Goal: Task Accomplishment & Management: Manage account settings

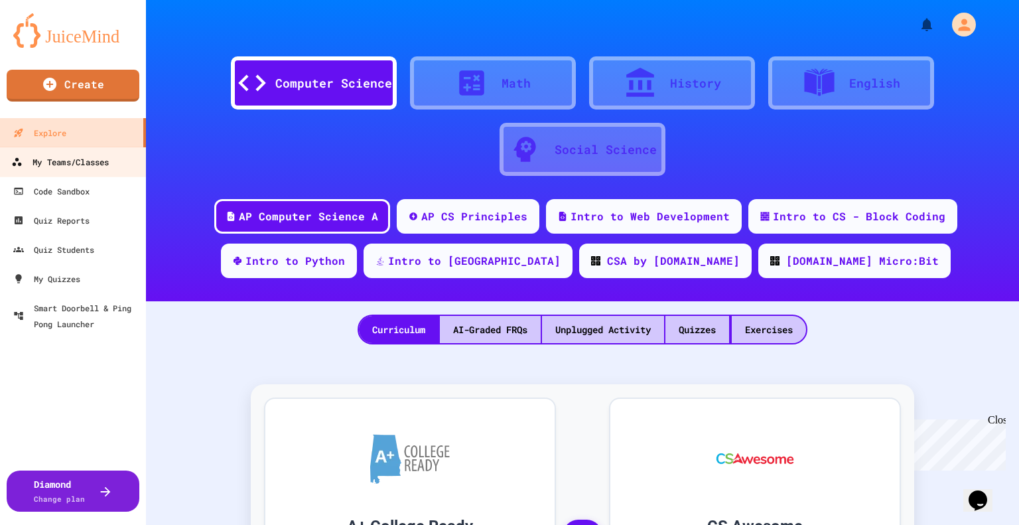
click at [62, 169] on div "My Teams/Classes" at bounding box center [60, 162] width 98 height 17
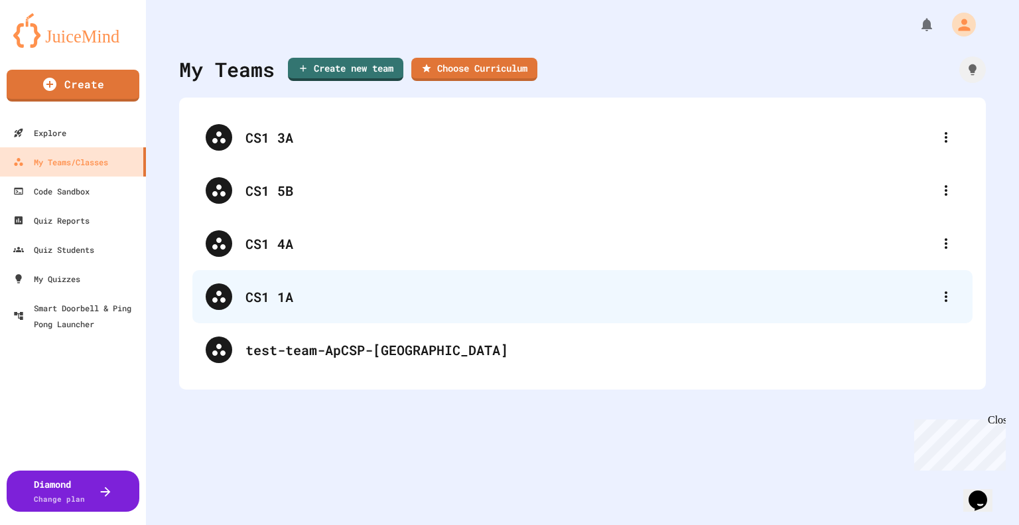
click at [309, 302] on div "CS1 1A" at bounding box center [588, 297] width 687 height 20
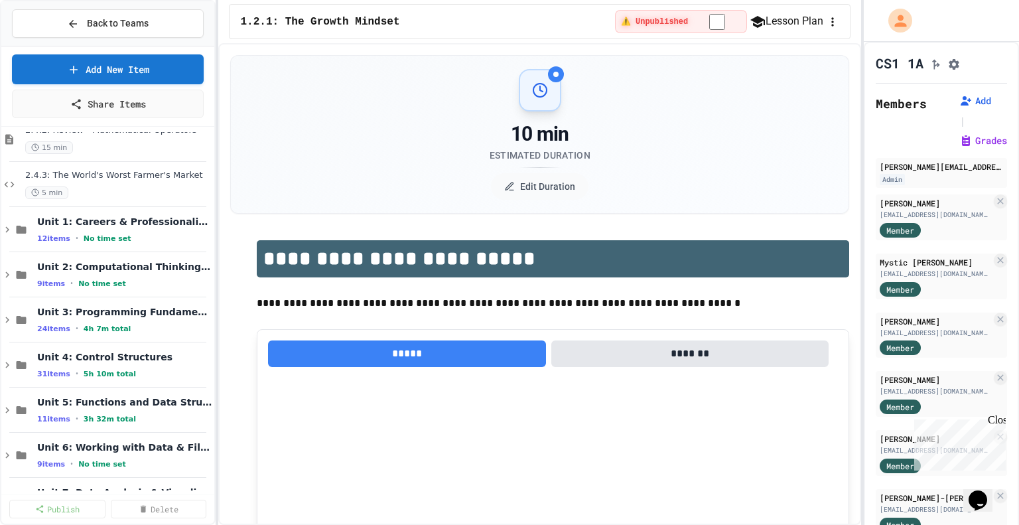
scroll to position [799, 0]
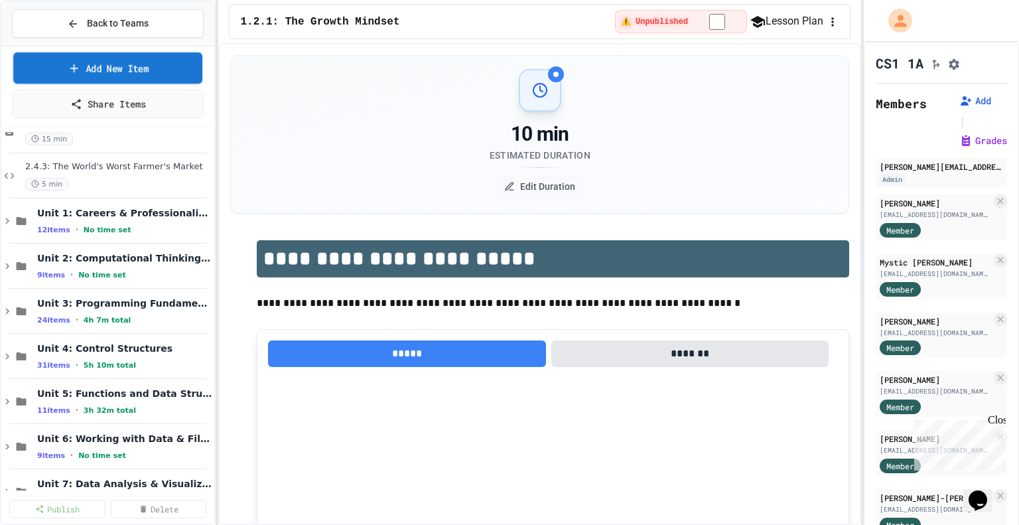
click at [159, 75] on link "Add New Item" at bounding box center [108, 67] width 190 height 31
select select "**********"
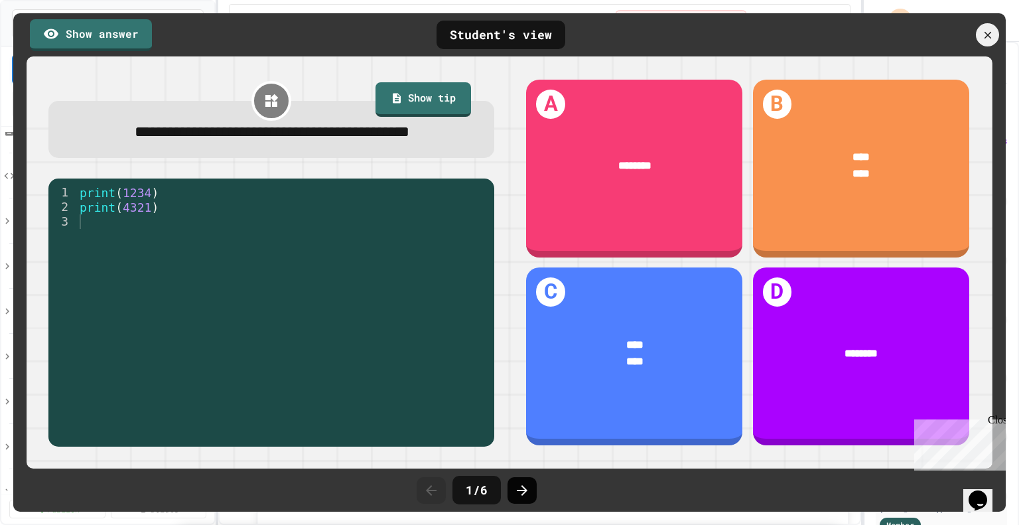
click at [531, 496] on div at bounding box center [521, 490] width 29 height 27
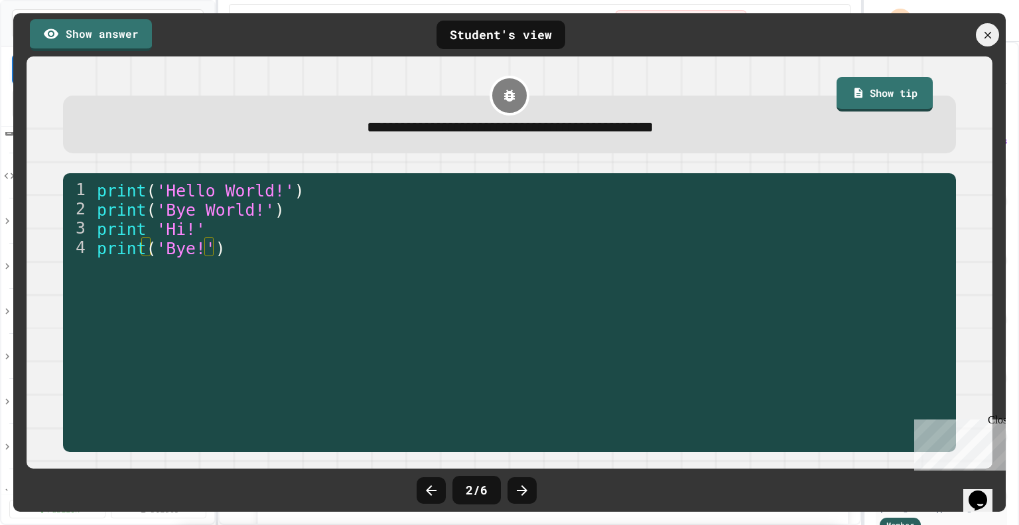
click at [531, 496] on div at bounding box center [521, 490] width 29 height 27
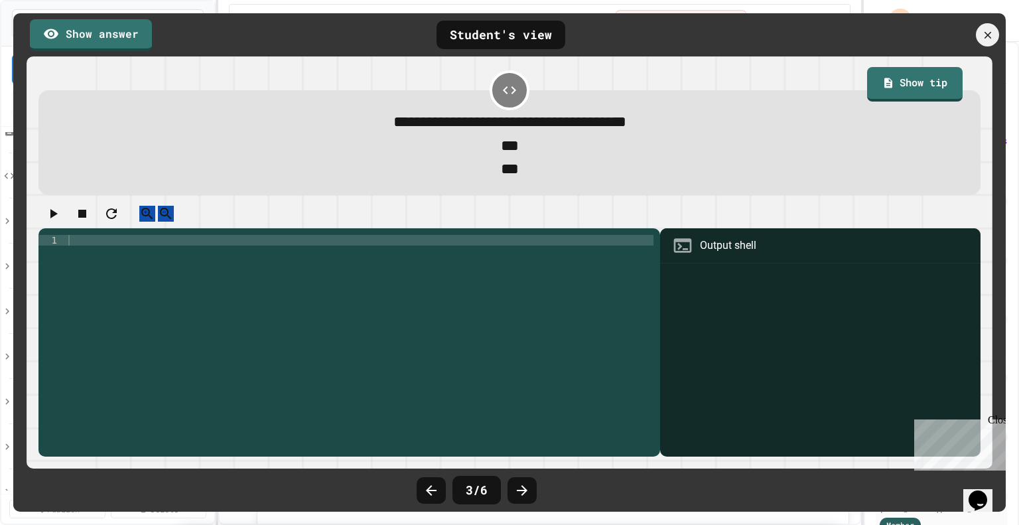
click at [531, 496] on div at bounding box center [521, 490] width 29 height 27
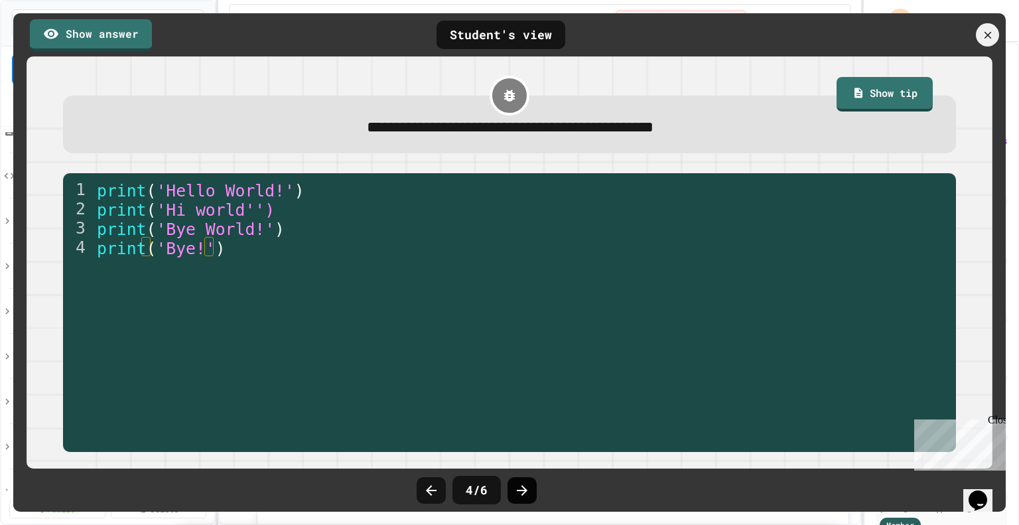
click at [523, 496] on icon at bounding box center [522, 490] width 16 height 16
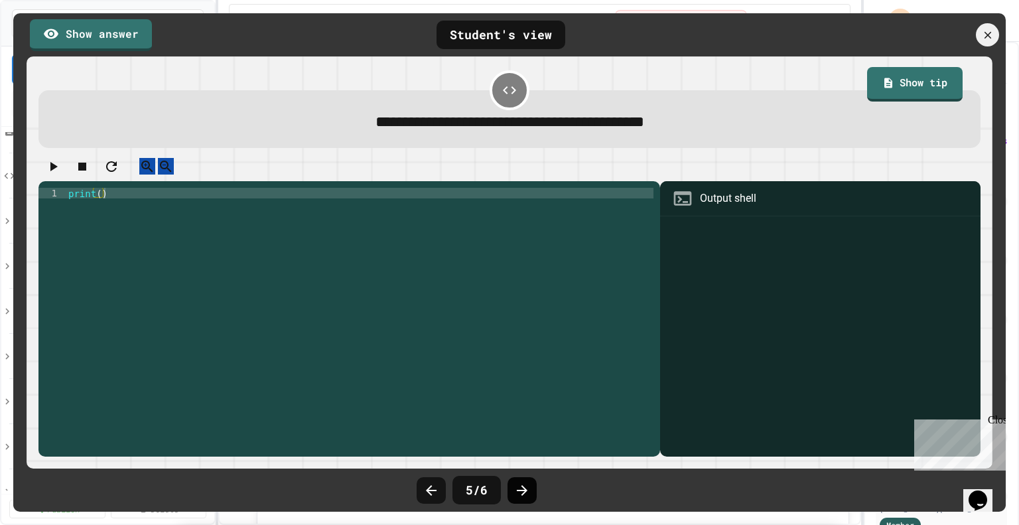
click at [521, 491] on icon at bounding box center [522, 490] width 16 height 16
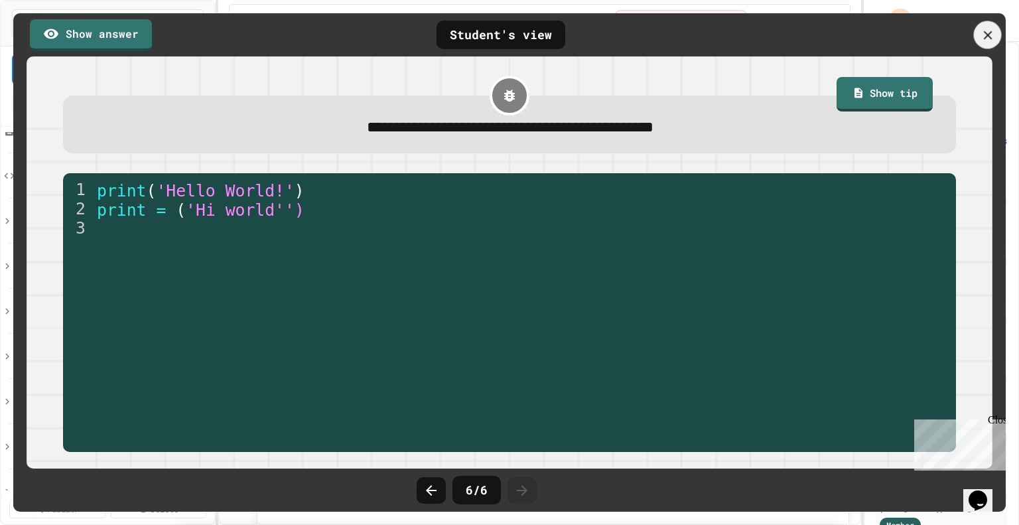
click at [987, 36] on icon at bounding box center [987, 35] width 9 height 9
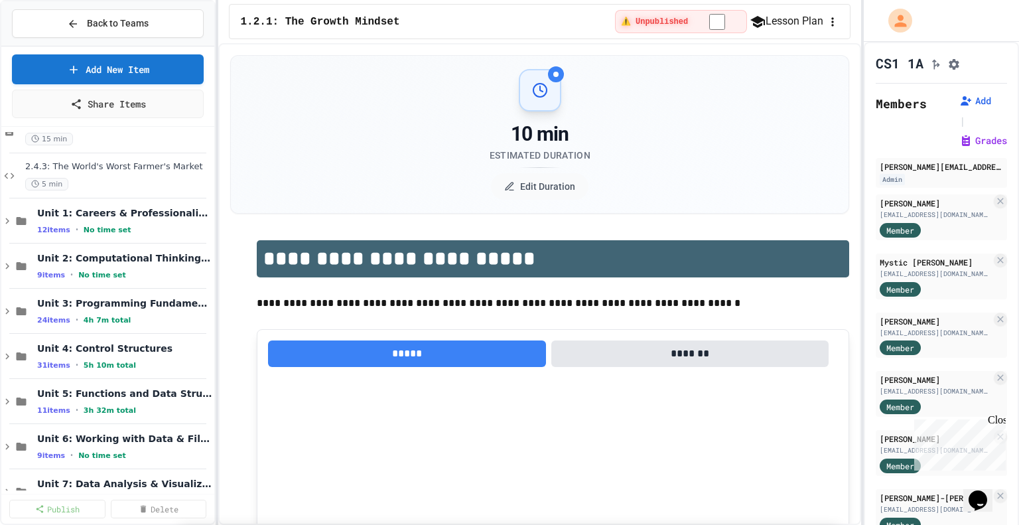
select select "**********"
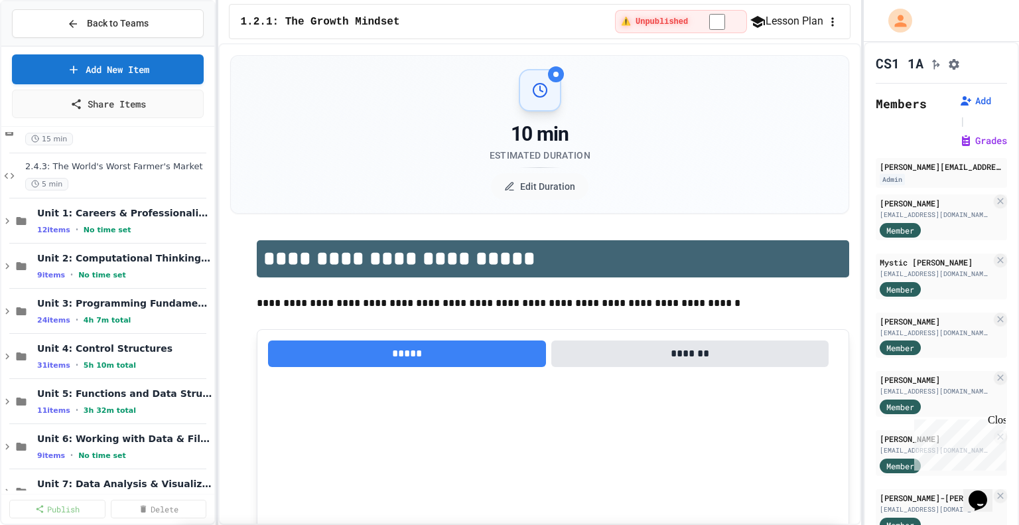
scroll to position [0, 0]
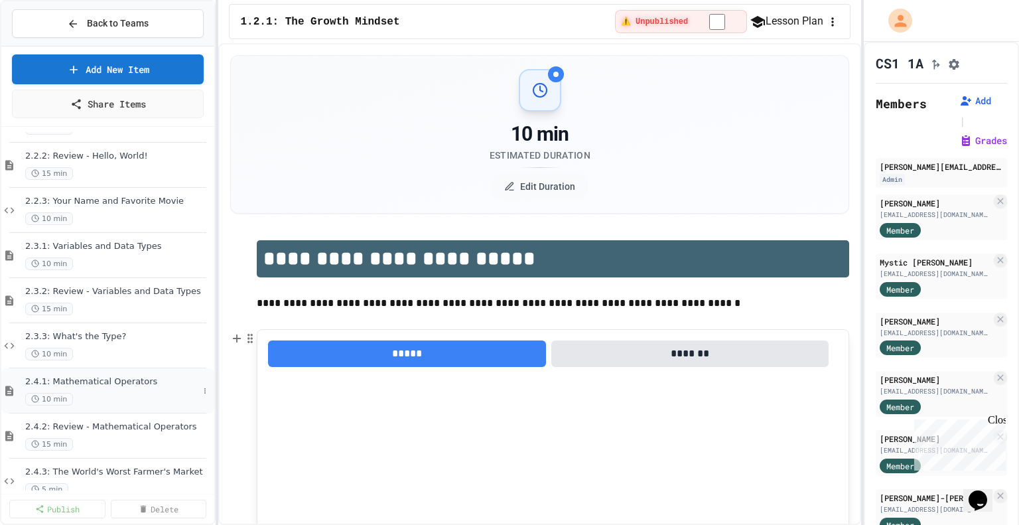
scroll to position [494, 0]
click at [134, 21] on span "Back to Teams" at bounding box center [118, 24] width 62 height 14
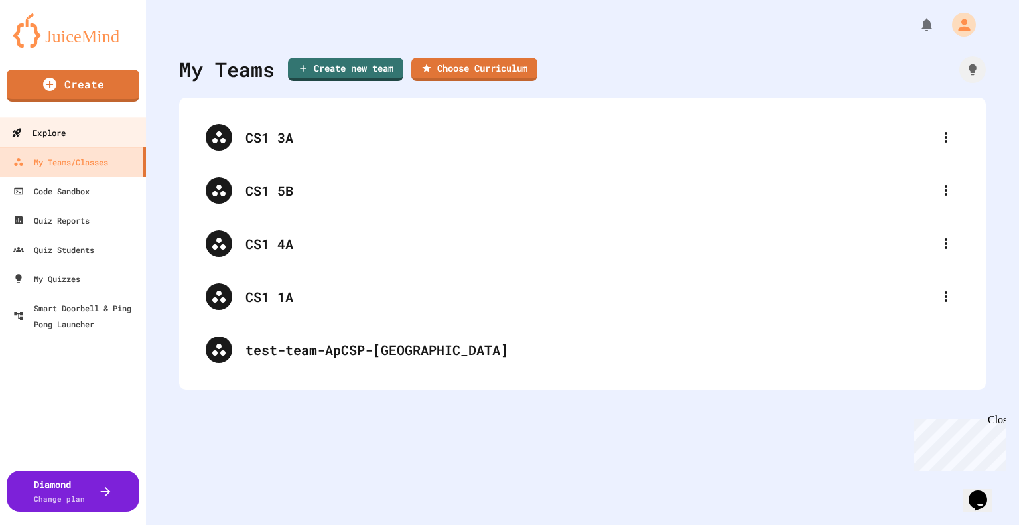
click at [69, 129] on link "Explore" at bounding box center [73, 132] width 151 height 30
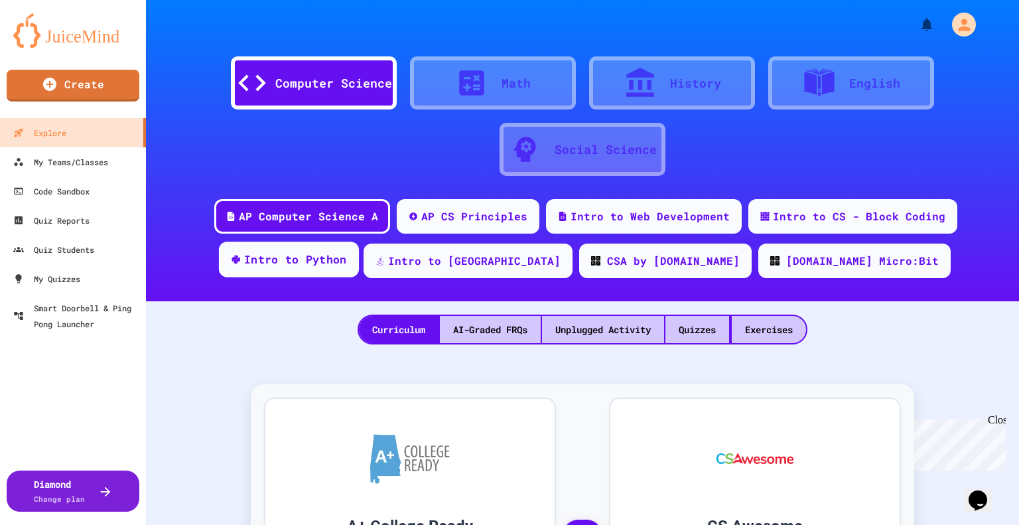
click at [347, 259] on div "Intro to Python" at bounding box center [295, 259] width 103 height 17
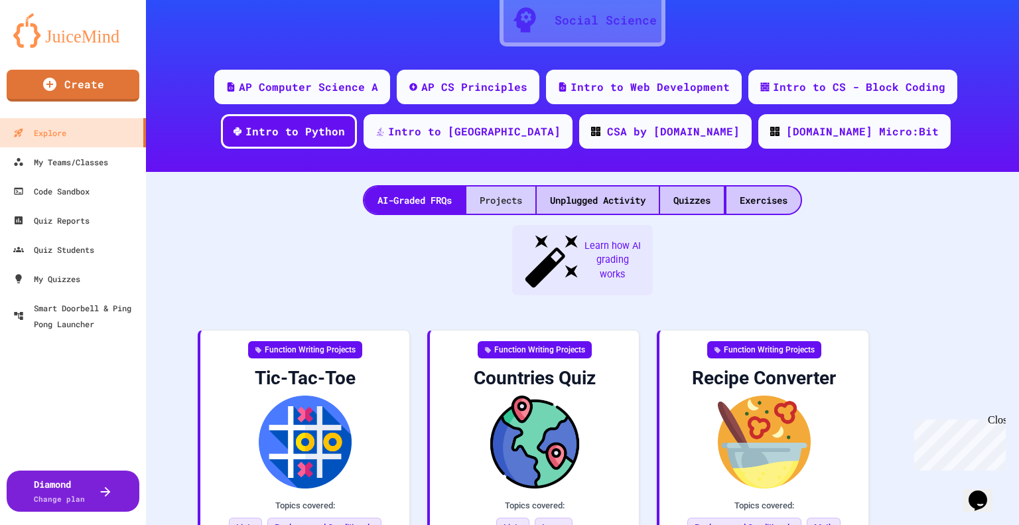
scroll to position [137, 0]
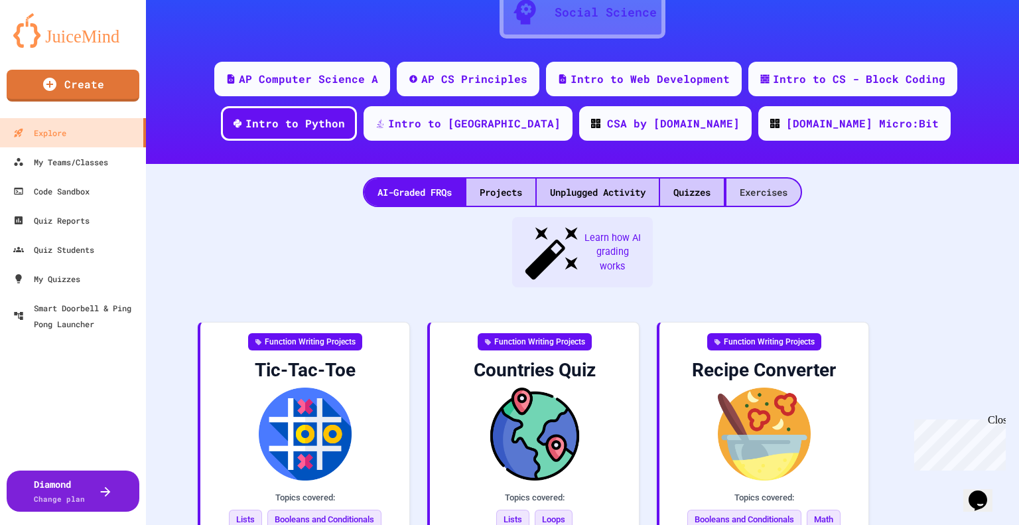
click at [766, 187] on div "Exercises" at bounding box center [763, 191] width 74 height 27
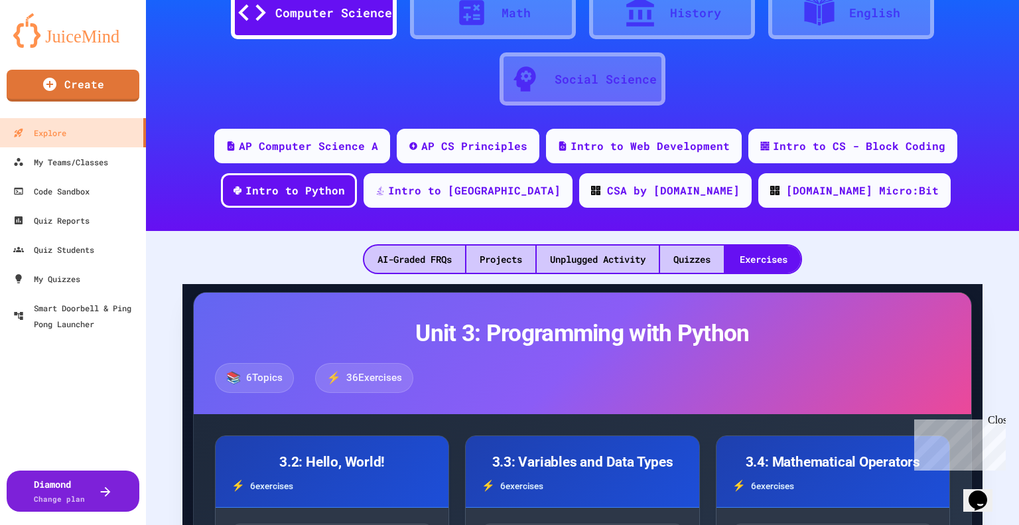
scroll to position [69, 0]
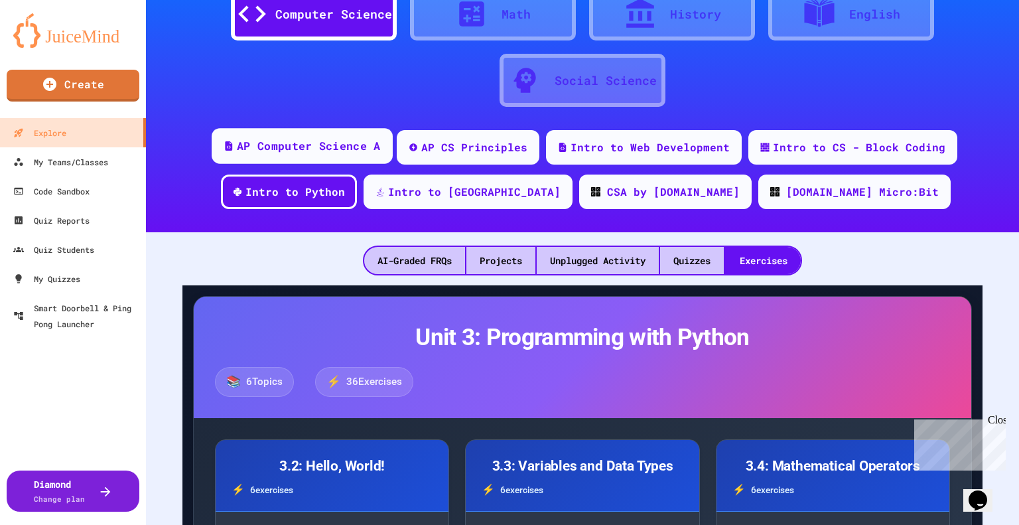
click at [283, 151] on div "AP Computer Science A" at bounding box center [308, 146] width 143 height 17
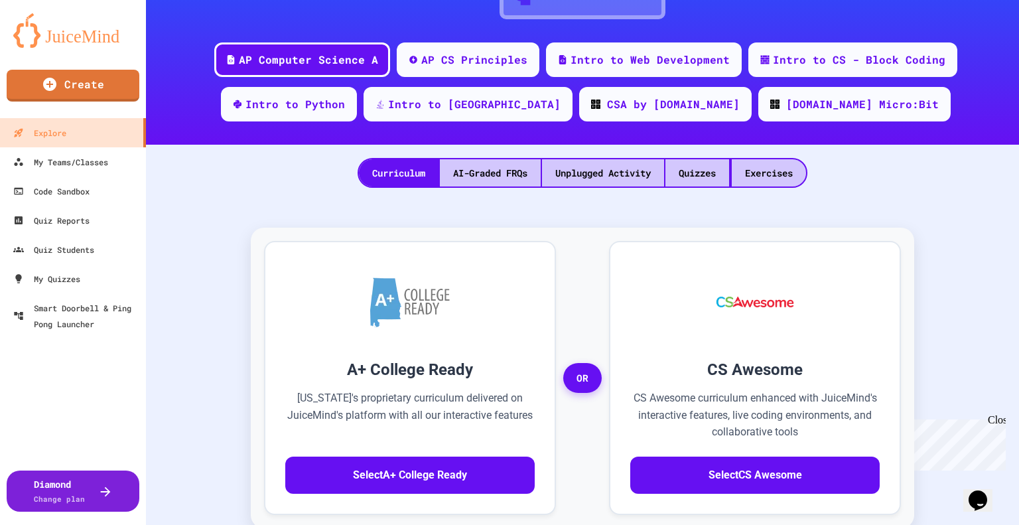
scroll to position [204, 0]
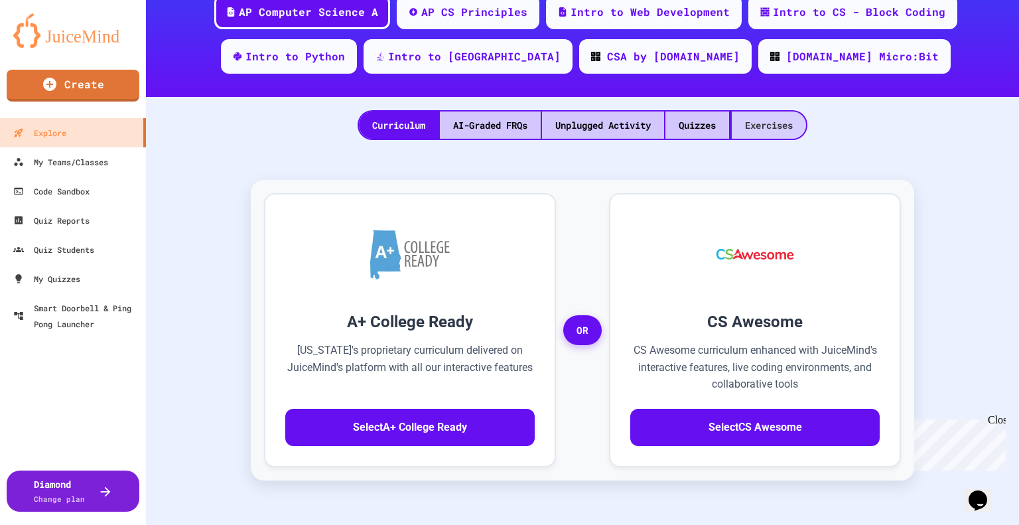
click at [763, 129] on div "Exercises" at bounding box center [769, 124] width 74 height 27
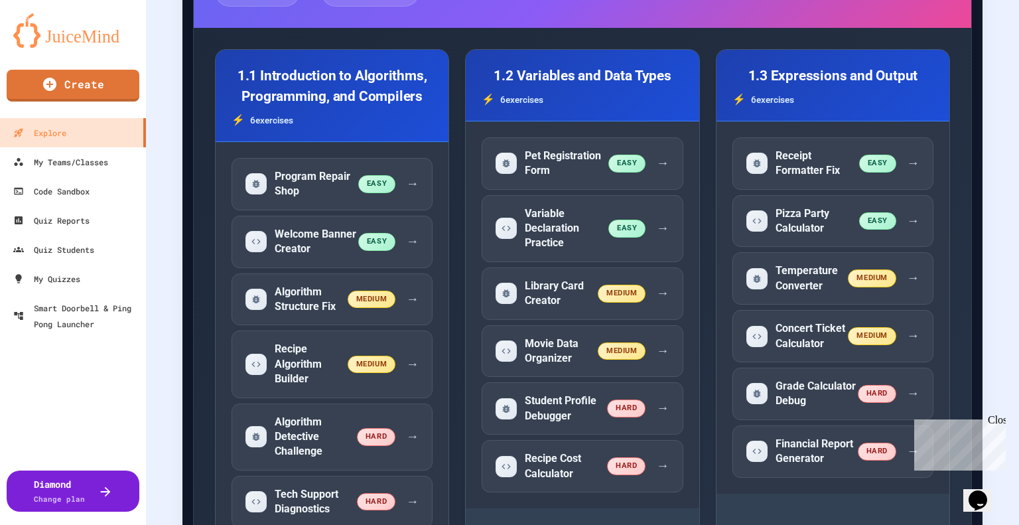
scroll to position [458, 0]
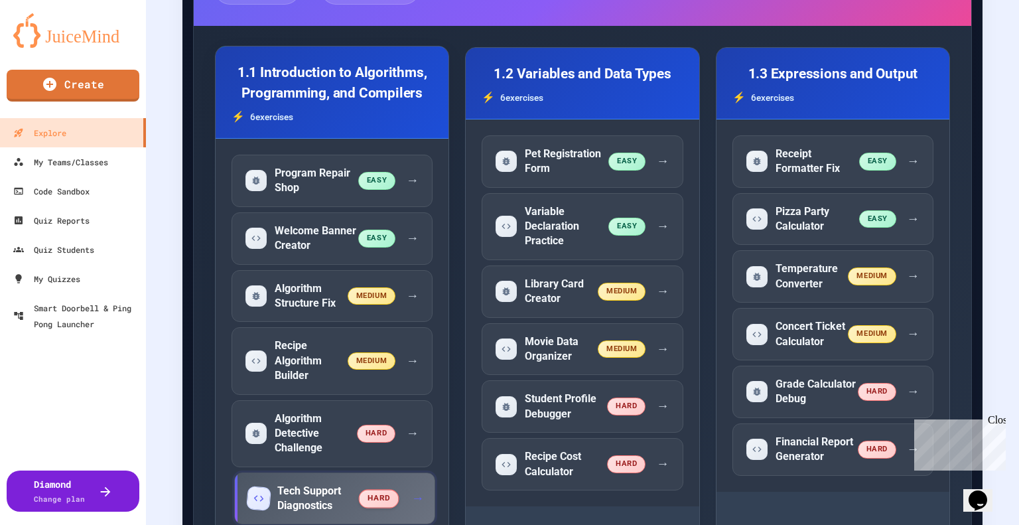
click at [360, 484] on h5 "Tech Support Diagnostics" at bounding box center [318, 499] width 82 height 30
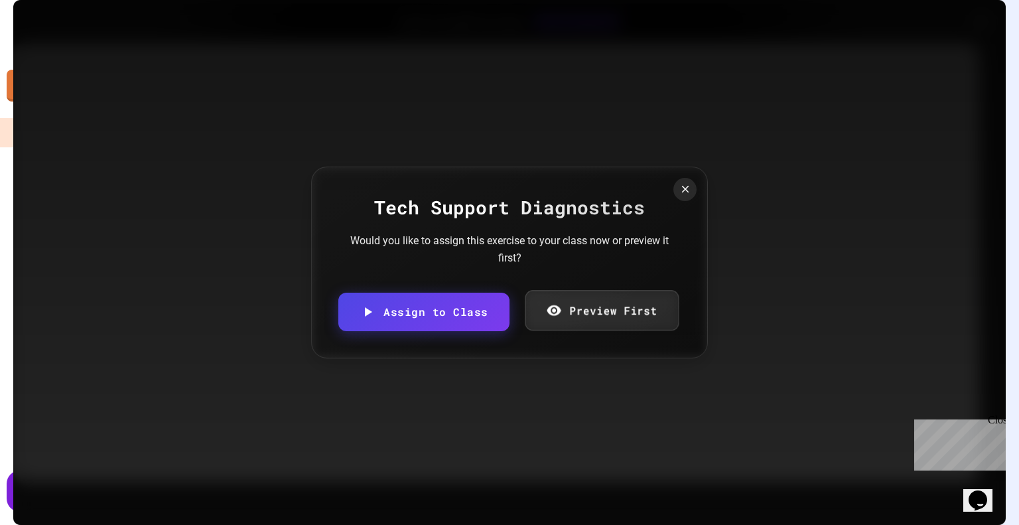
click at [634, 303] on link "Preview First" at bounding box center [602, 310] width 154 height 40
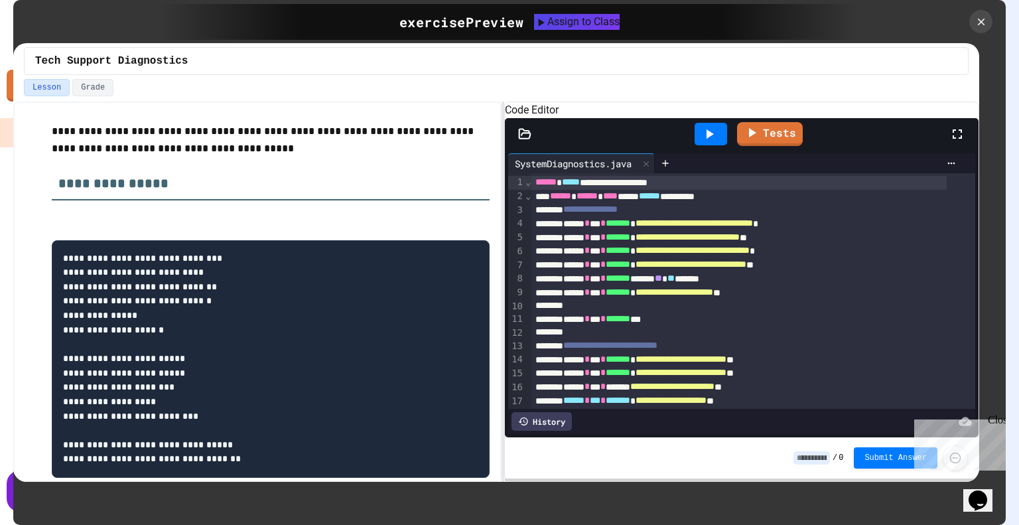
scroll to position [230, 0]
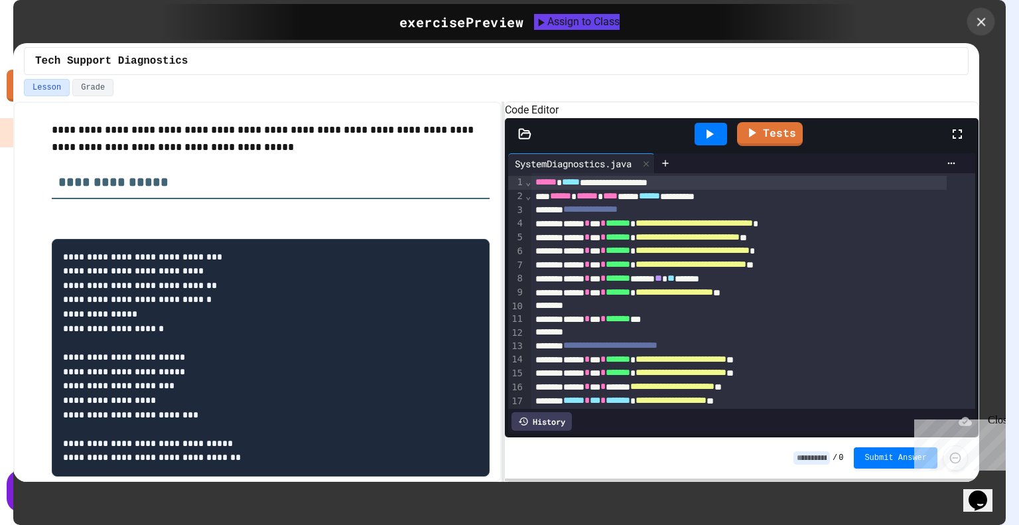
click at [976, 24] on icon at bounding box center [981, 22] width 15 height 15
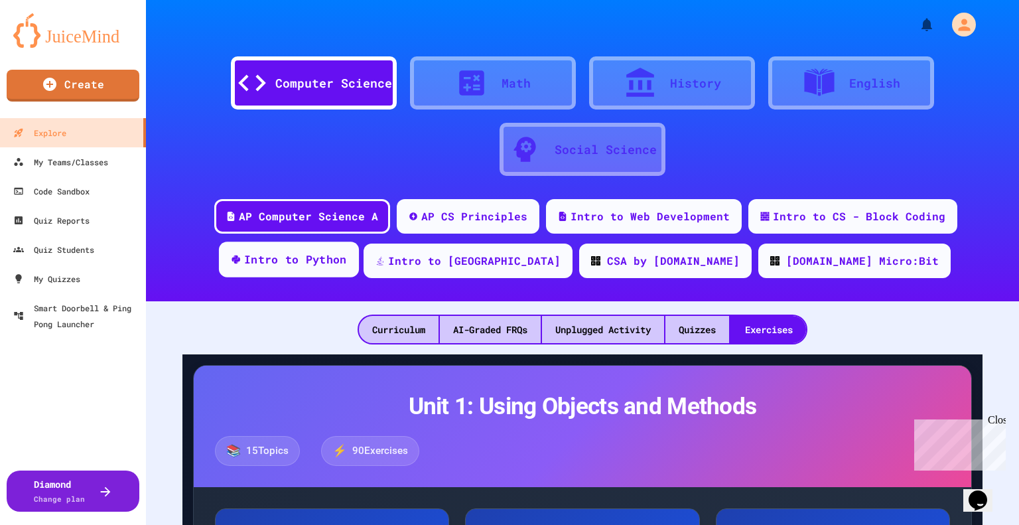
click at [347, 262] on div "Intro to Python" at bounding box center [295, 259] width 103 height 17
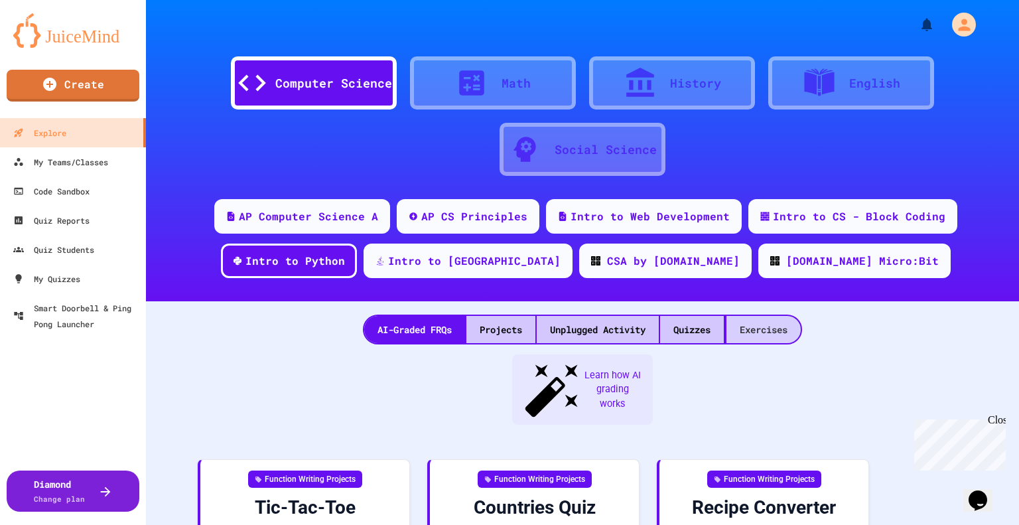
click at [775, 332] on div "Exercises" at bounding box center [763, 329] width 74 height 27
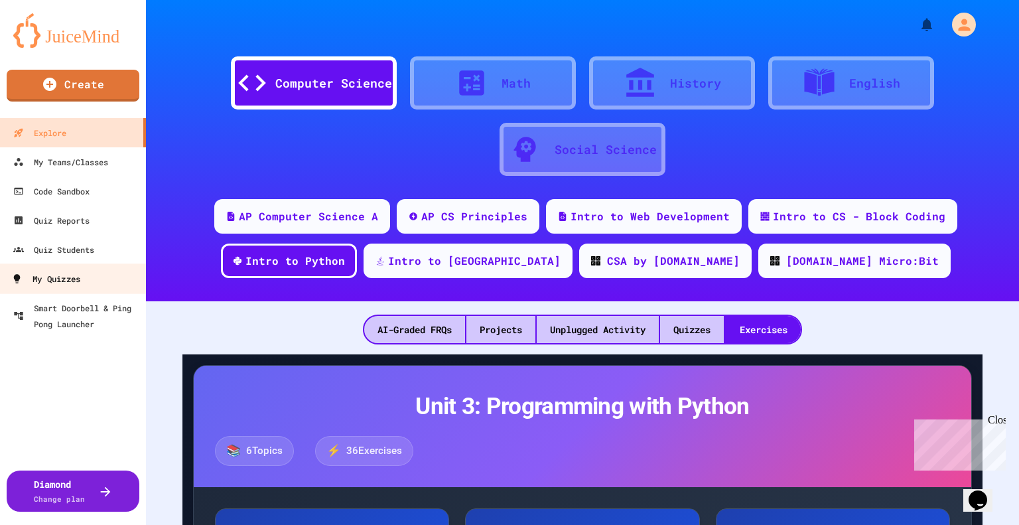
click at [106, 285] on link "My Quizzes" at bounding box center [73, 278] width 151 height 30
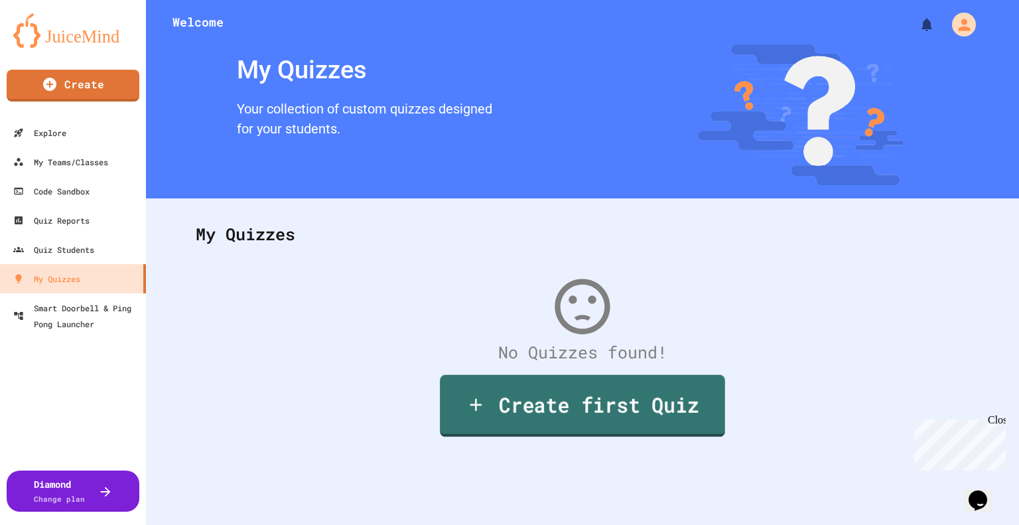
click at [601, 407] on link "Create first Quiz" at bounding box center [582, 406] width 285 height 62
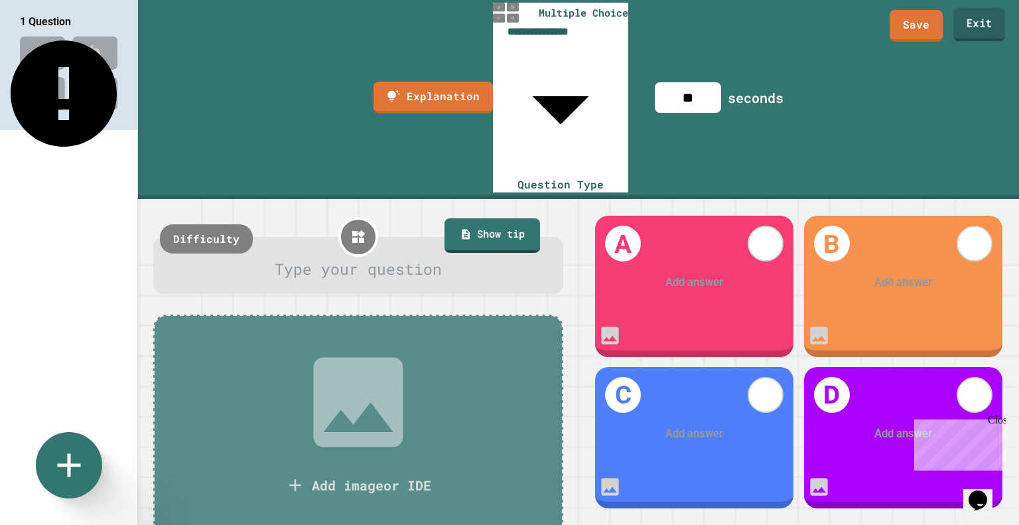
click at [994, 27] on link "Exit" at bounding box center [978, 24] width 51 height 33
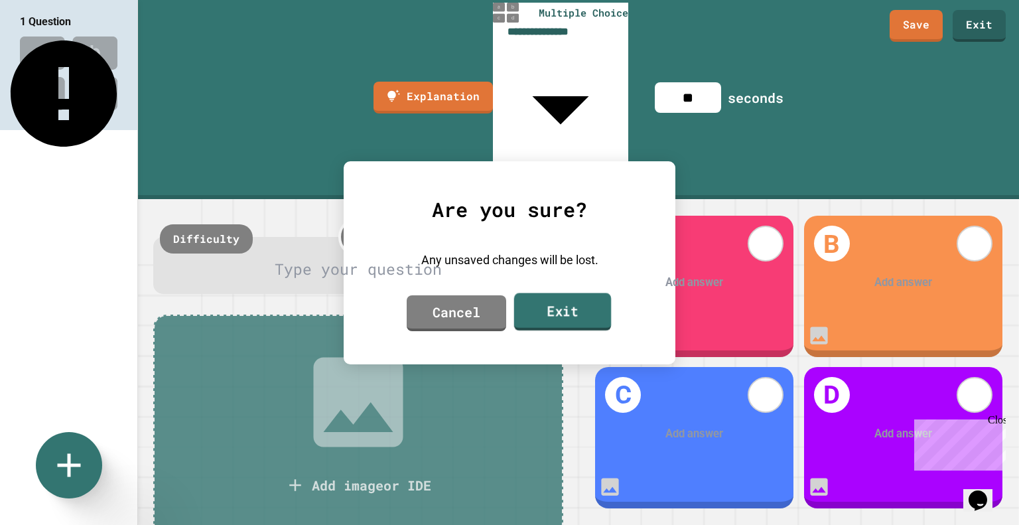
click at [558, 309] on link "Exit" at bounding box center [563, 312] width 98 height 38
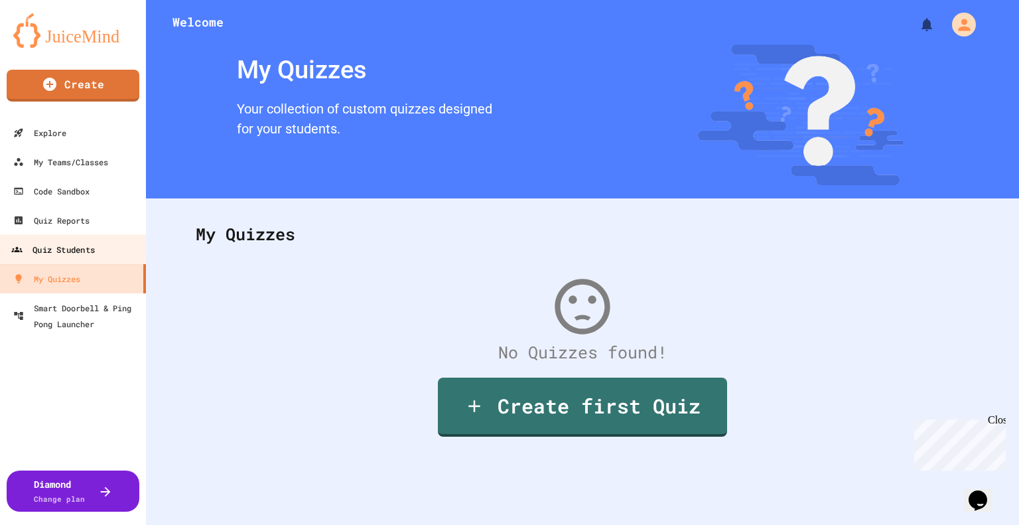
click at [88, 251] on div "Quiz Students" at bounding box center [53, 249] width 84 height 17
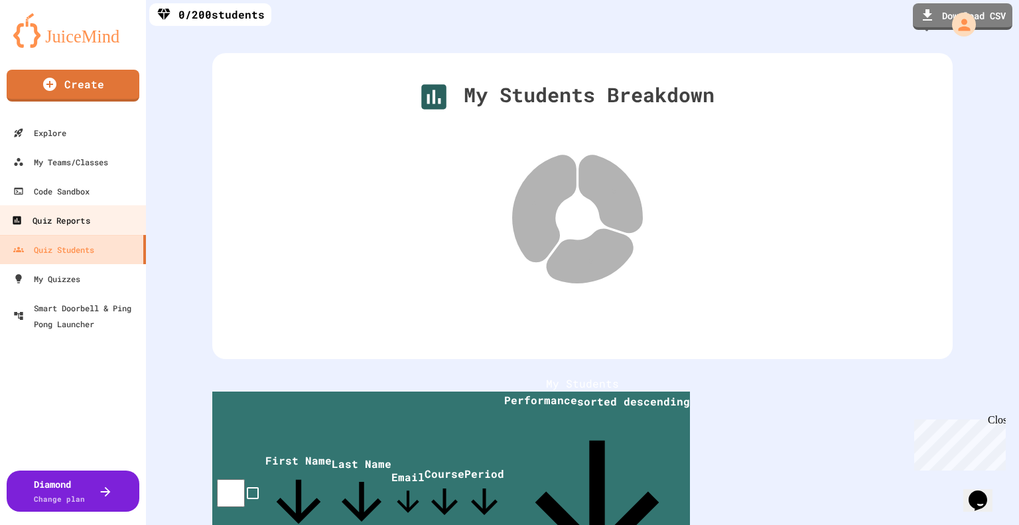
click at [75, 227] on div "Quiz Reports" at bounding box center [50, 220] width 78 height 17
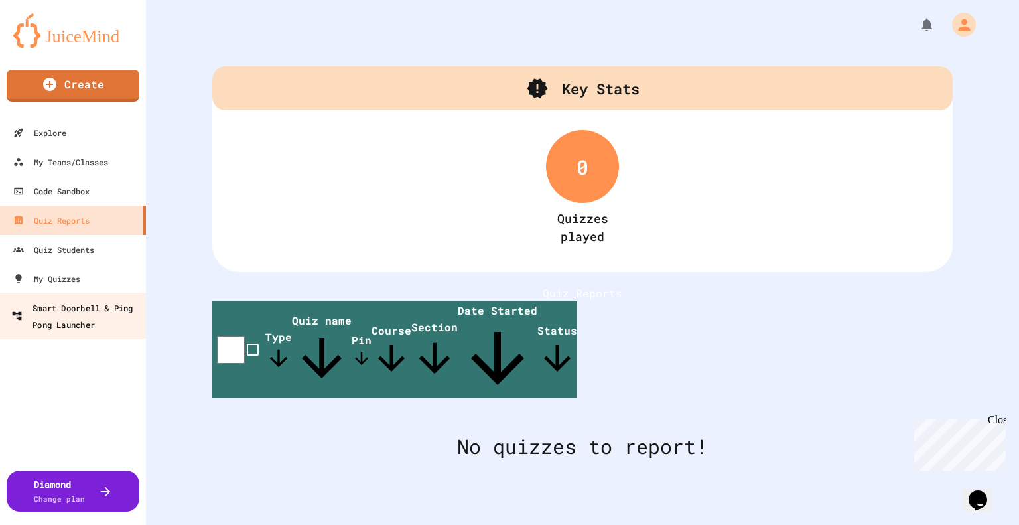
click at [72, 316] on div "Smart Doorbell & Ping Pong Launcher" at bounding box center [76, 315] width 131 height 33
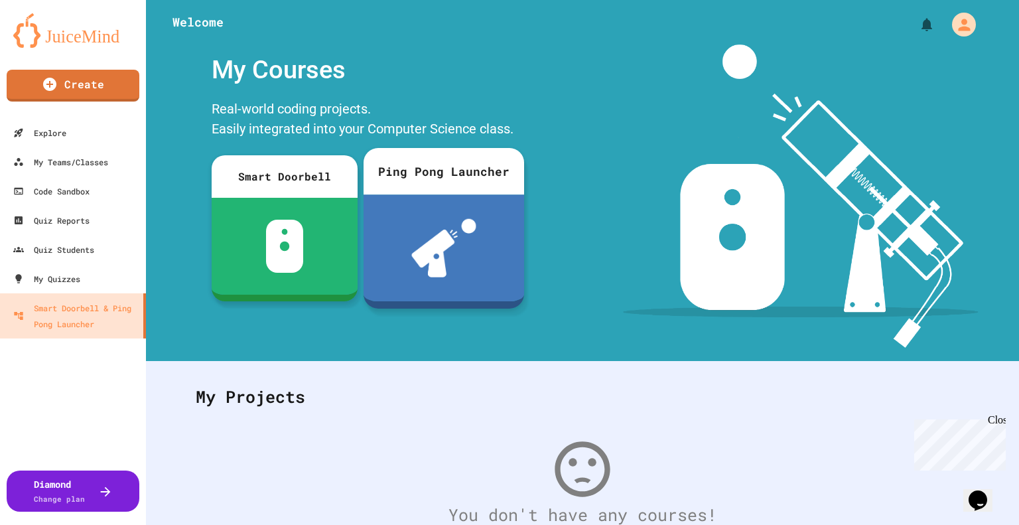
click at [421, 235] on img at bounding box center [443, 248] width 65 height 58
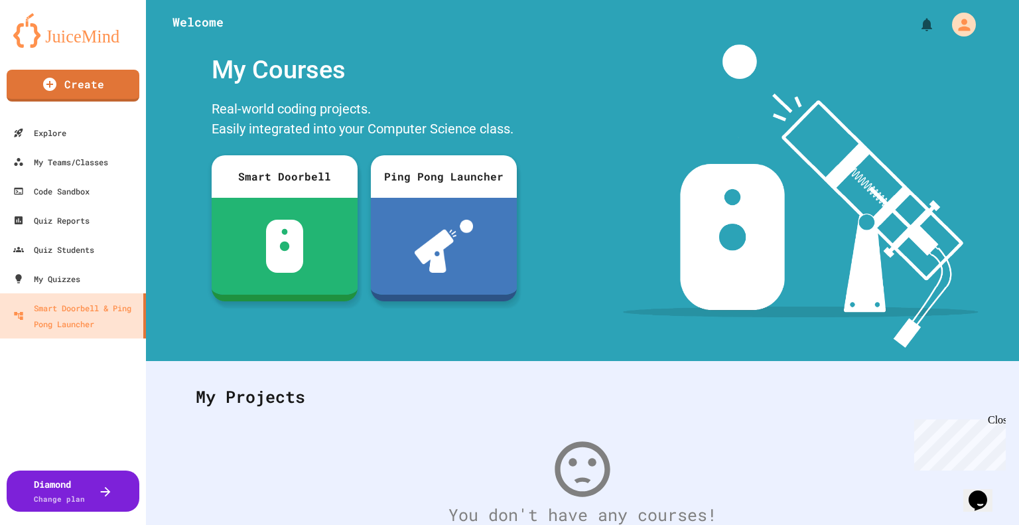
click at [90, 159] on div "My Teams/Classes" at bounding box center [60, 162] width 98 height 17
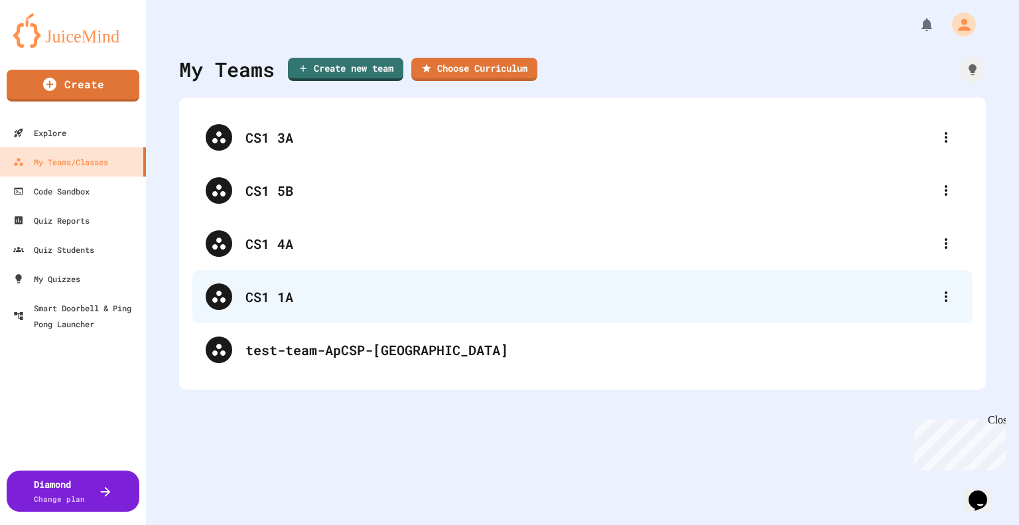
click at [310, 299] on div "CS1 1A" at bounding box center [588, 297] width 687 height 20
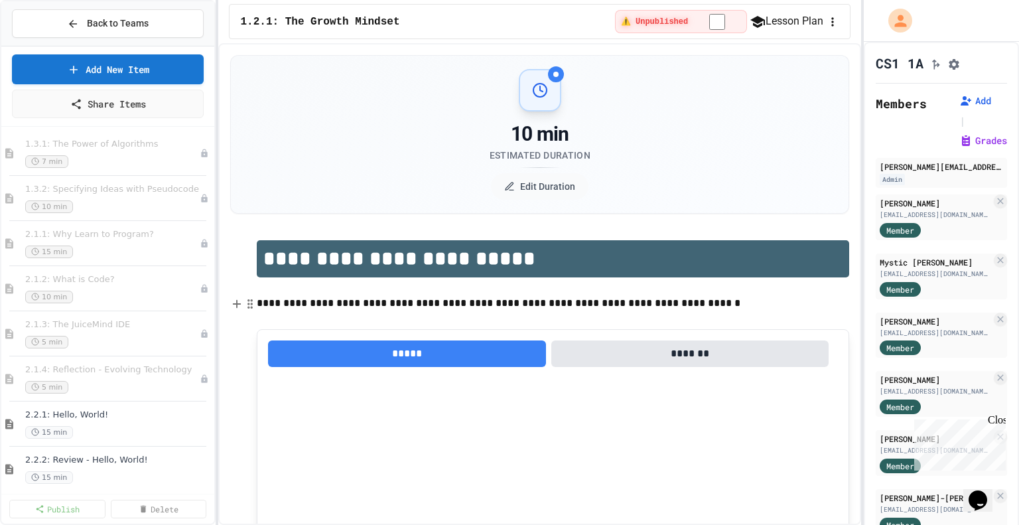
scroll to position [208, 0]
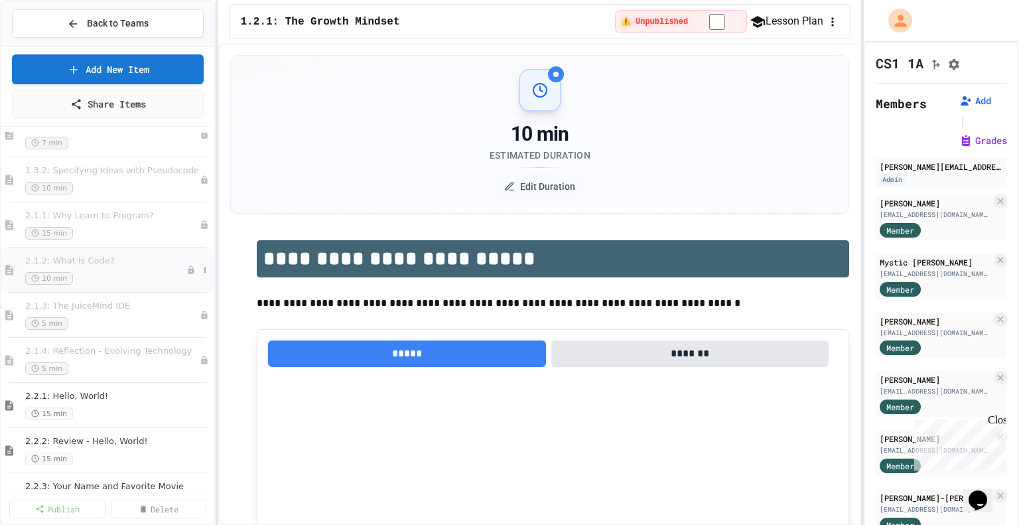
click at [151, 275] on div "10 min" at bounding box center [105, 278] width 161 height 13
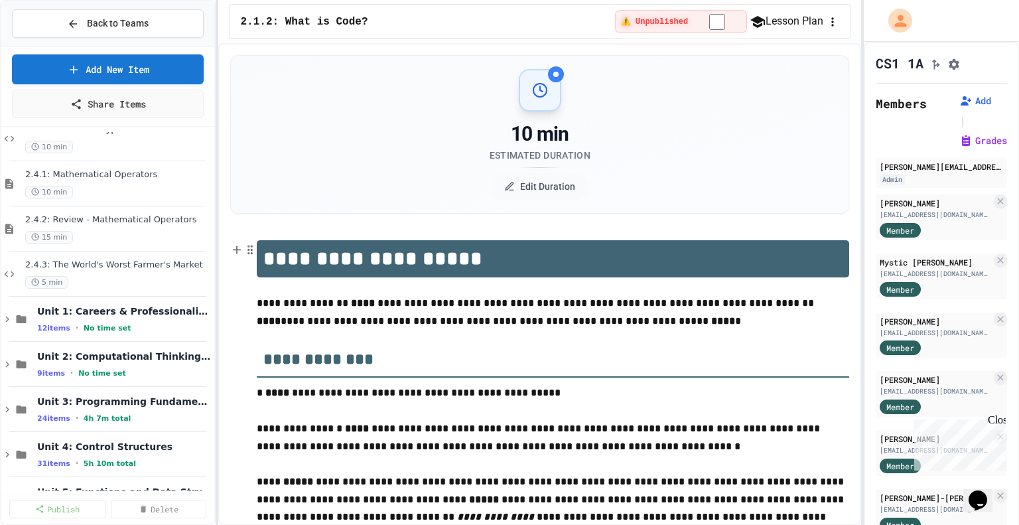
scroll to position [750, 0]
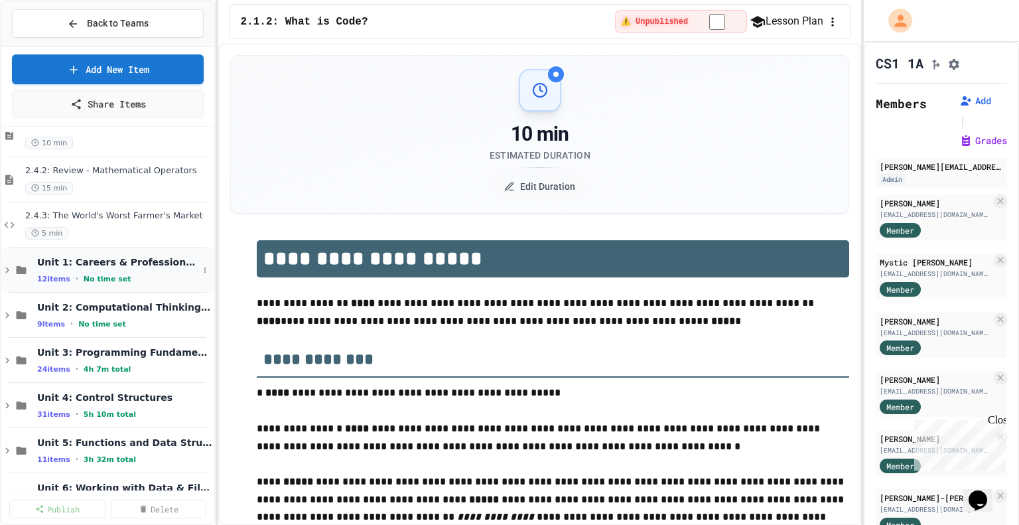
click at [8, 275] on div "Unit 1: Careers & Professionalism 12 items • No time set" at bounding box center [107, 269] width 213 height 45
click at [13, 271] on icon at bounding box center [7, 270] width 12 height 12
click at [5, 315] on icon at bounding box center [7, 315] width 12 height 12
click at [19, 369] on div "2.1: Foundations of Computational Thinking 3 items • No time set" at bounding box center [113, 360] width 201 height 45
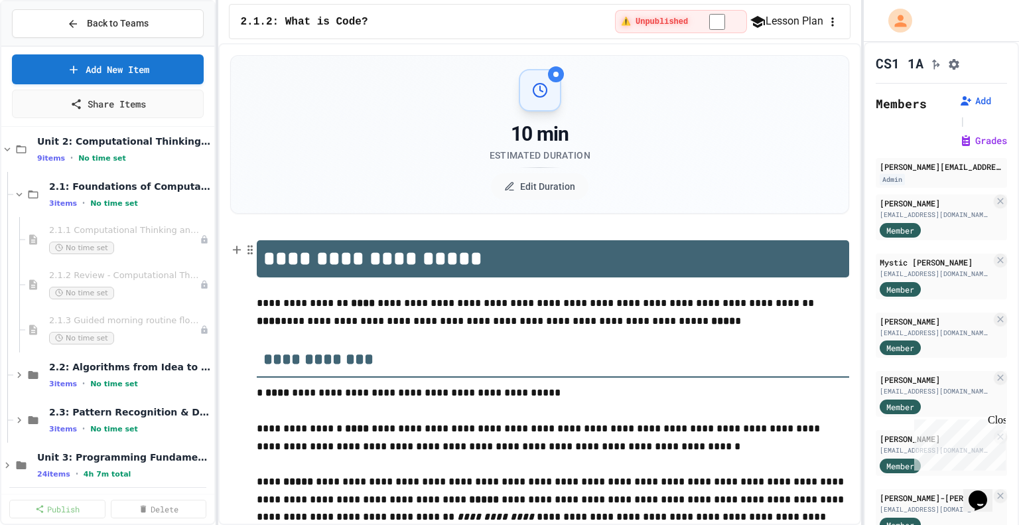
scroll to position [945, 0]
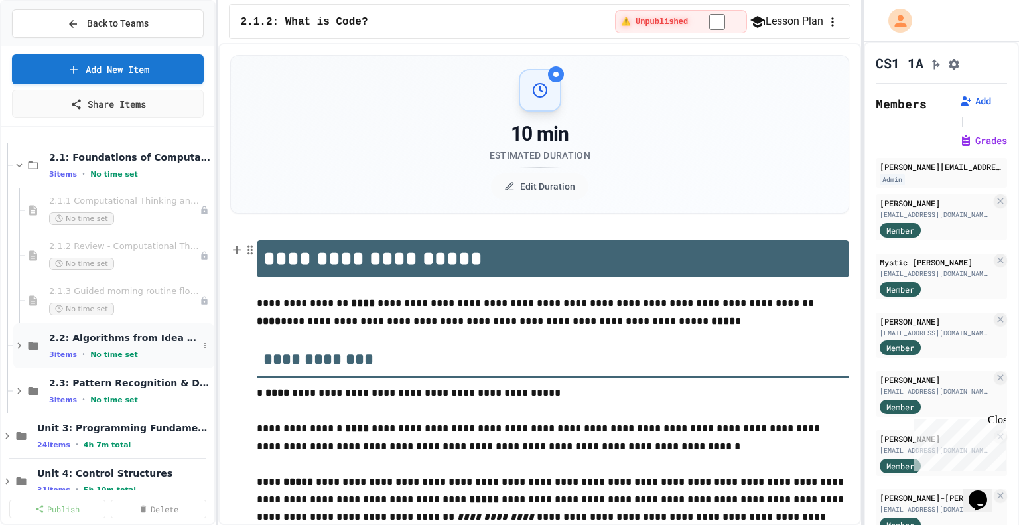
click at [23, 344] on icon at bounding box center [19, 346] width 12 height 12
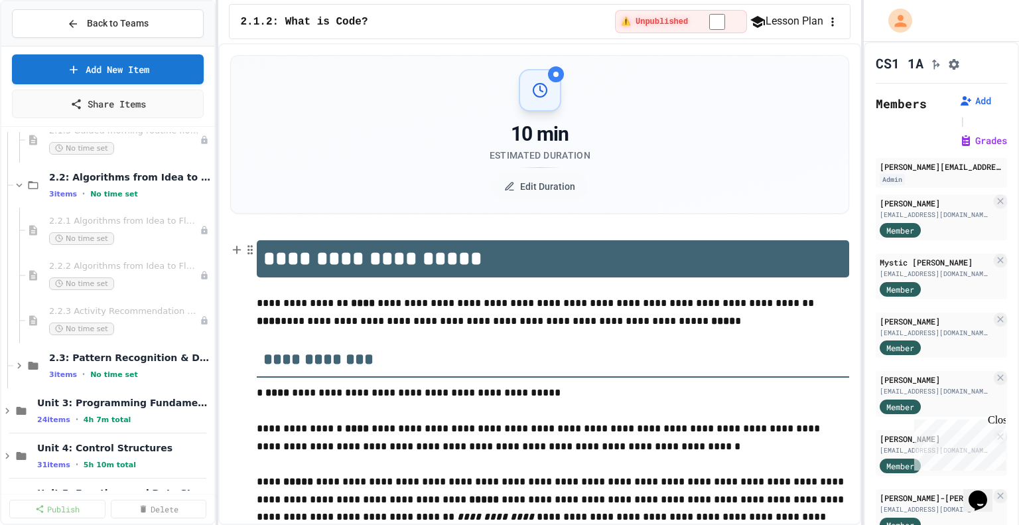
scroll to position [1128, 0]
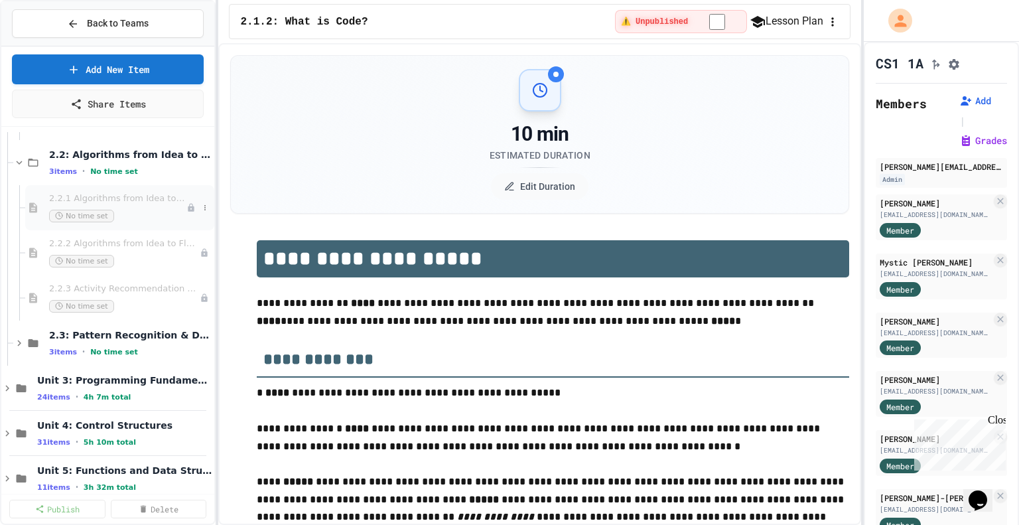
click at [123, 211] on div "No time set" at bounding box center [117, 216] width 137 height 13
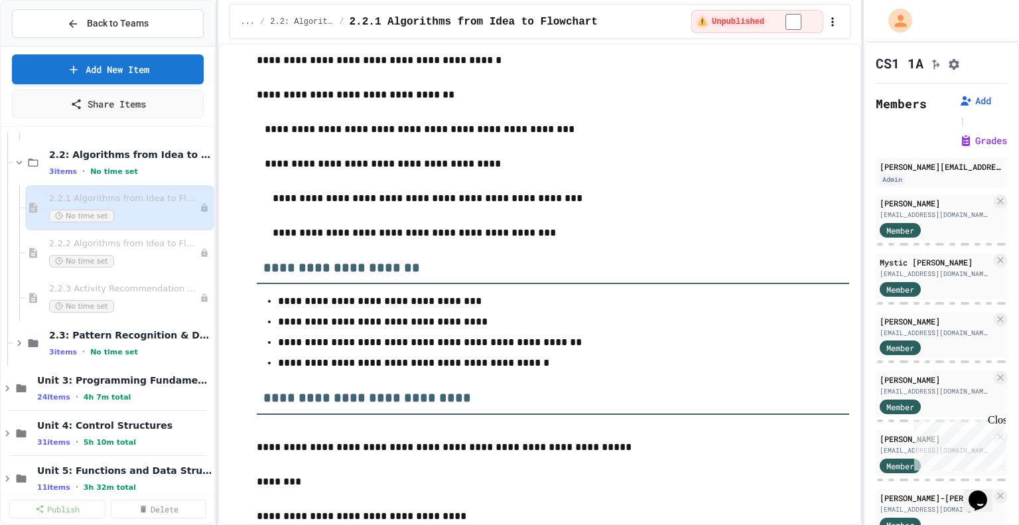
scroll to position [1782, 0]
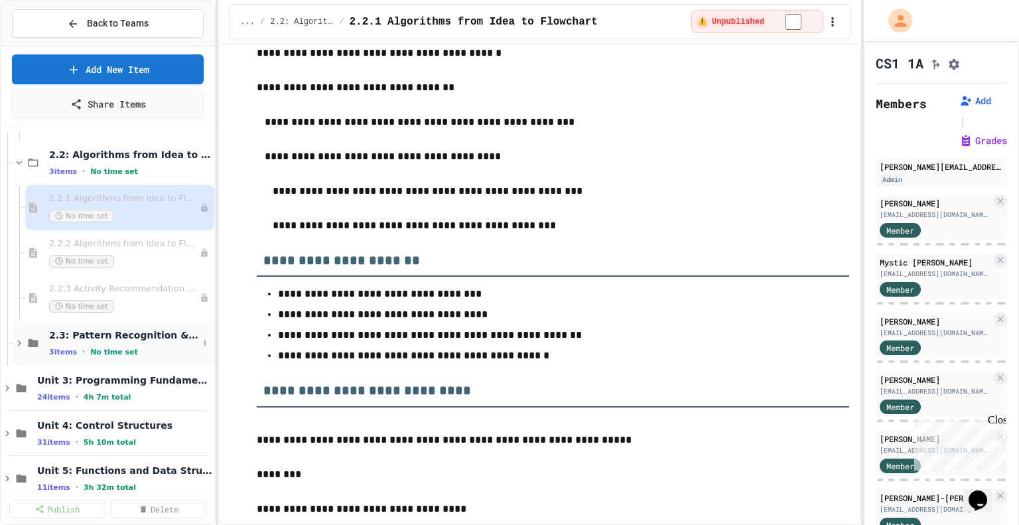
click at [80, 344] on div "2.3: Pattern Recognition & Decomposition 3 items • No time set" at bounding box center [123, 343] width 149 height 28
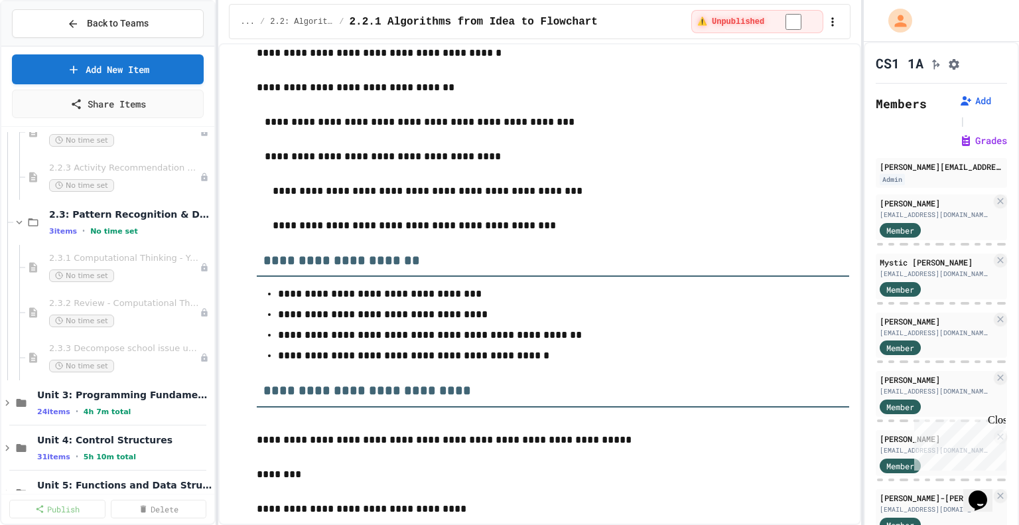
scroll to position [1249, 0]
click at [103, 257] on span "2.3.1 Computational Thinking - Your Problem-Solving Toolkit" at bounding box center [117, 257] width 137 height 11
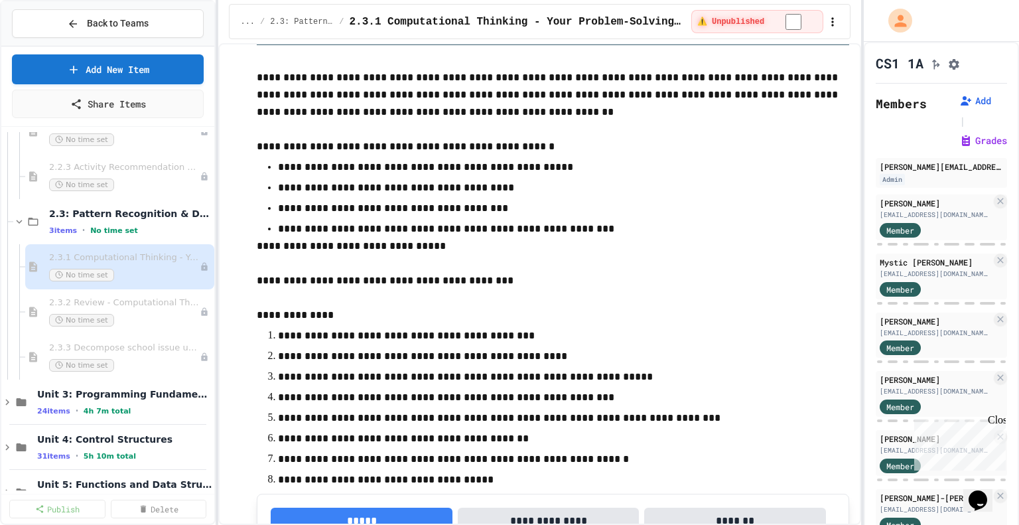
scroll to position [3017, 0]
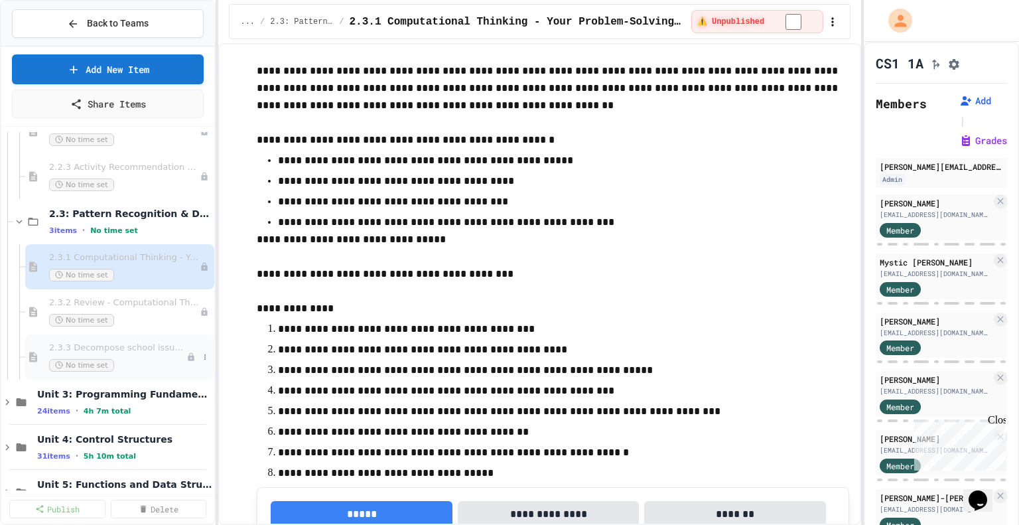
click at [126, 360] on div "No time set" at bounding box center [117, 365] width 137 height 13
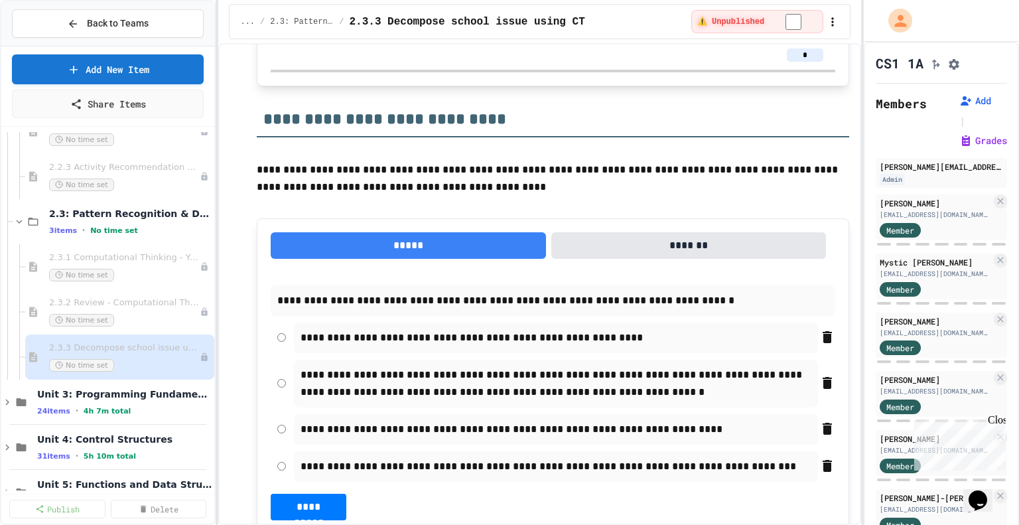
scroll to position [2189, 0]
click at [53, 220] on div "2.3: Pattern Recognition & Decomposition 3 items • No time set" at bounding box center [123, 222] width 149 height 28
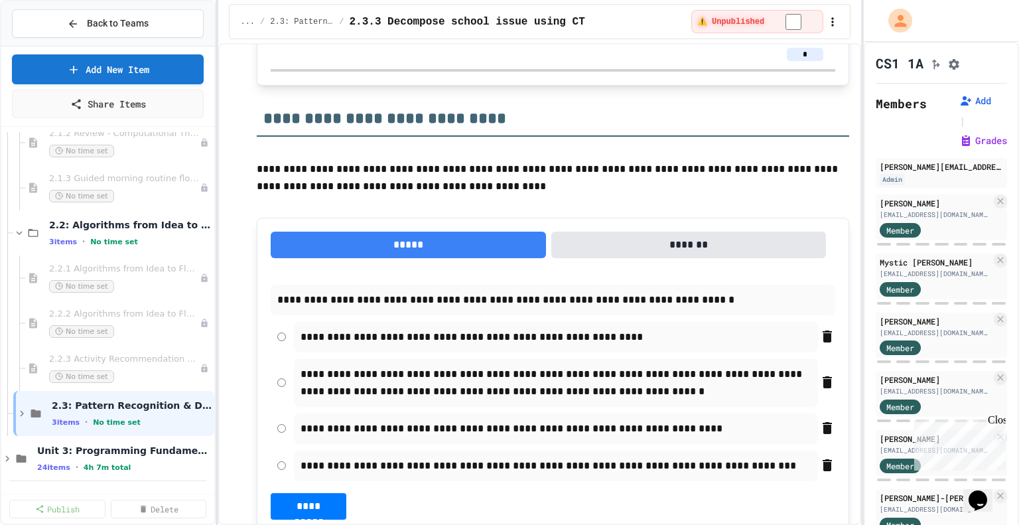
scroll to position [1053, 0]
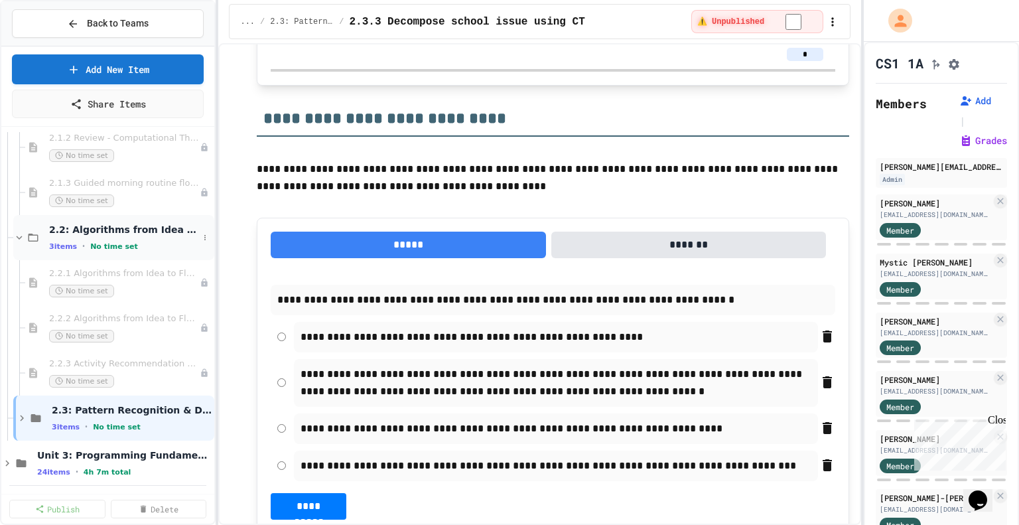
click at [75, 245] on div "3 items • No time set" at bounding box center [123, 246] width 149 height 11
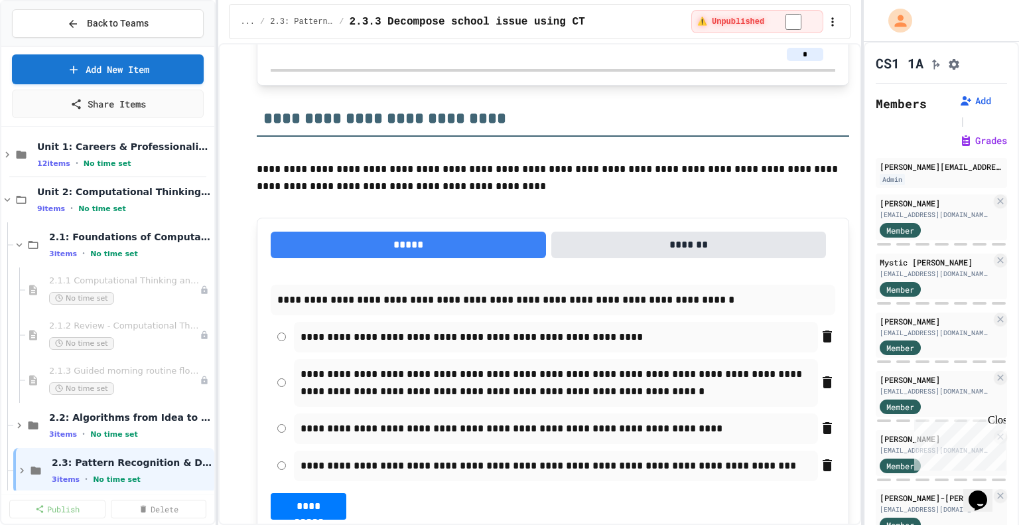
scroll to position [865, 0]
click at [44, 245] on div "2.1: Foundations of Computational Thinking 3 items • No time set" at bounding box center [113, 244] width 201 height 45
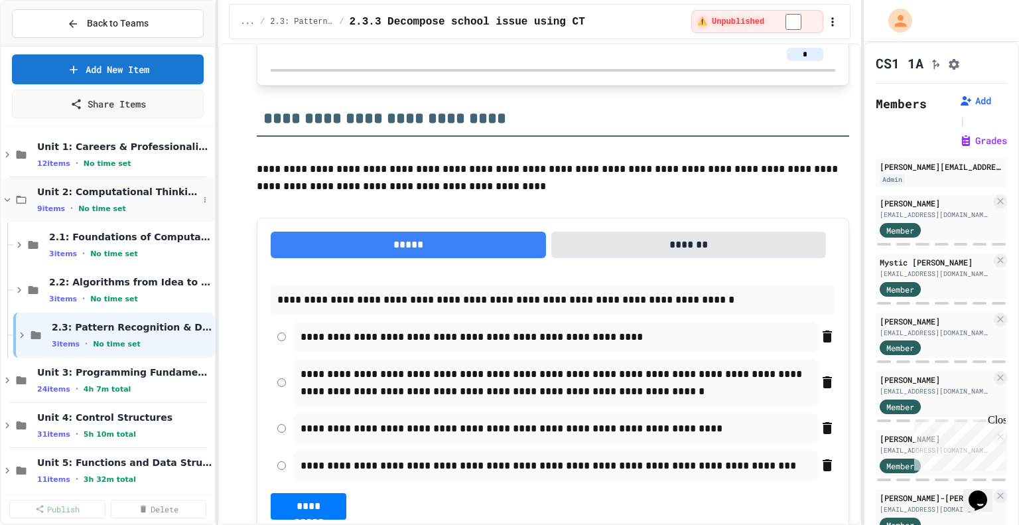
click at [58, 194] on span "Unit 2: Computational Thinking & Problem-Solving" at bounding box center [117, 192] width 161 height 12
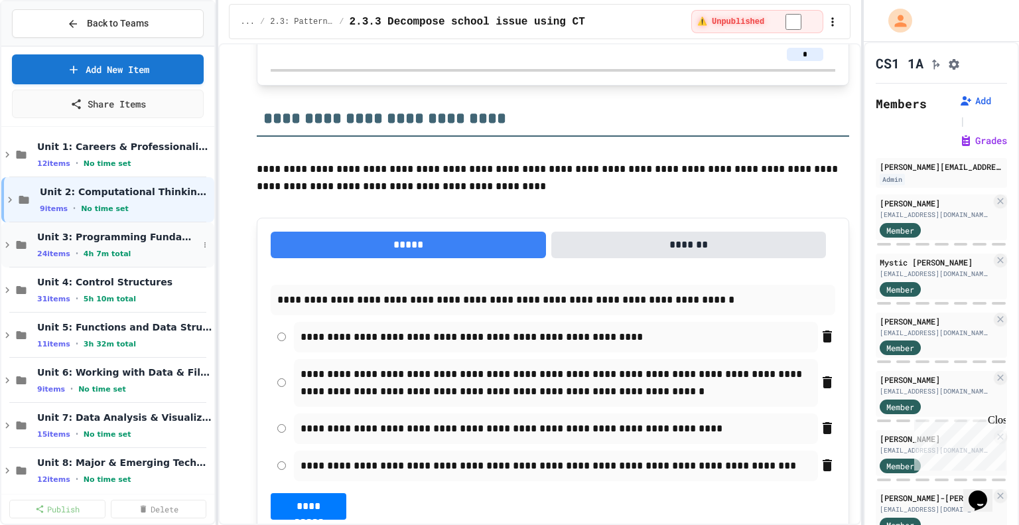
click at [88, 249] on span "4h 7m total" at bounding box center [108, 253] width 48 height 9
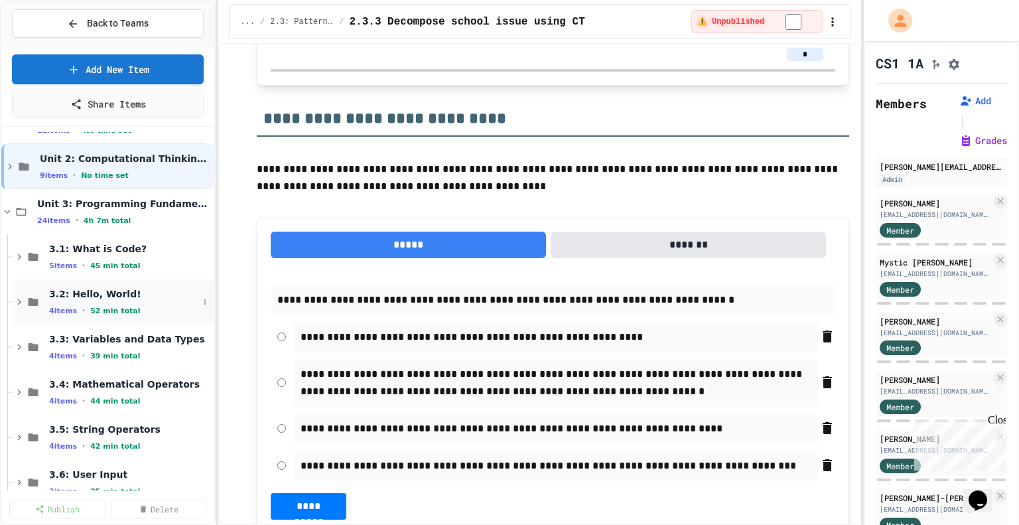
scroll to position [896, 0]
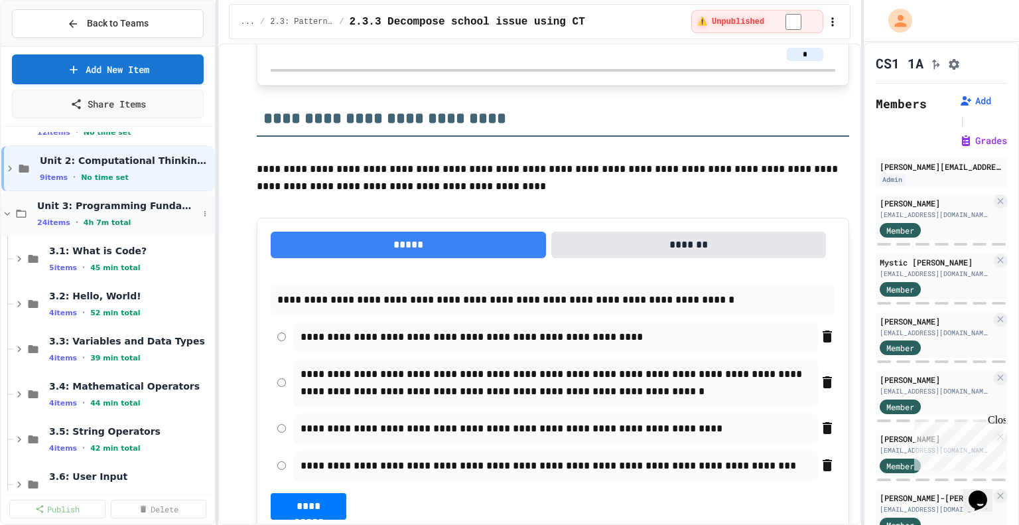
click at [129, 204] on span "Unit 3: Programming Fundamentals" at bounding box center [117, 206] width 161 height 12
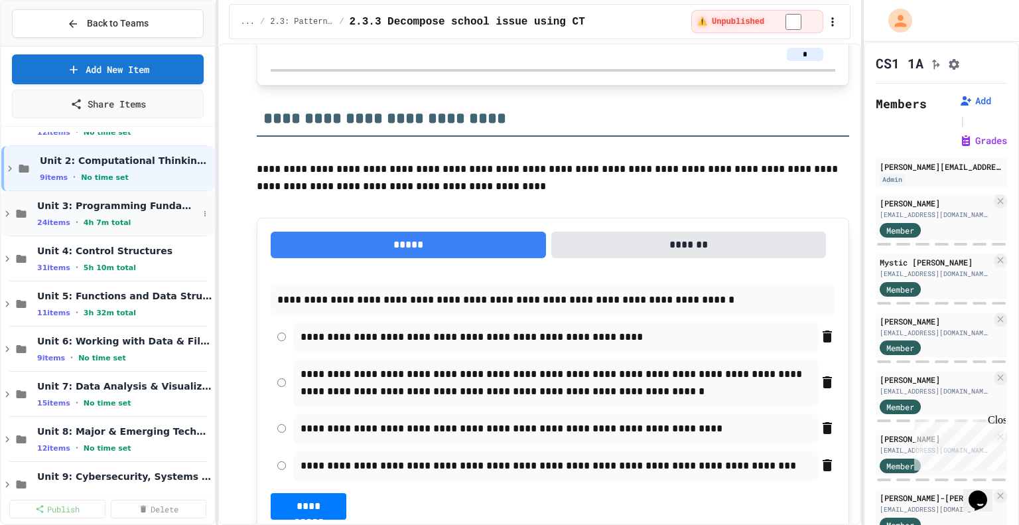
click at [141, 220] on div "24 items • 4h 7m total" at bounding box center [117, 222] width 161 height 11
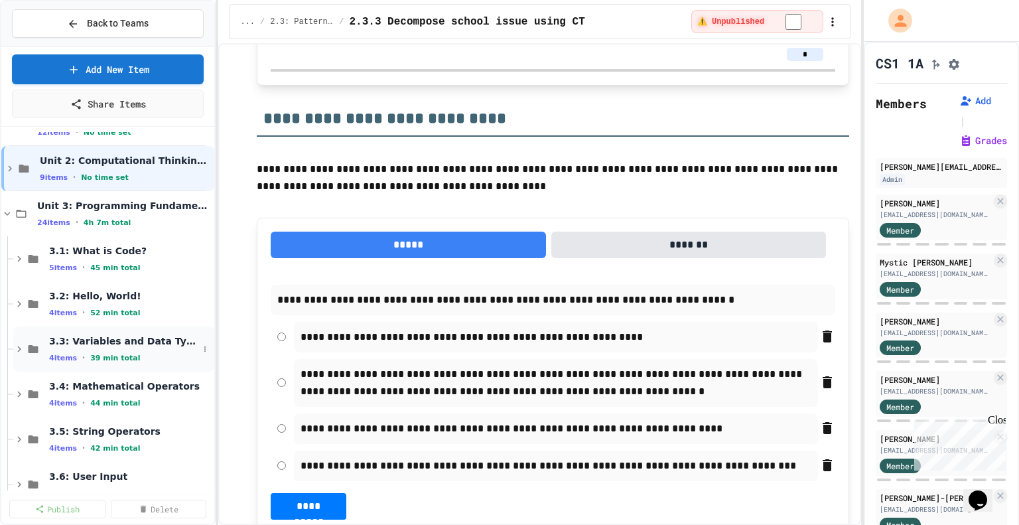
click at [150, 352] on div "4 items • 39 min total" at bounding box center [123, 357] width 149 height 11
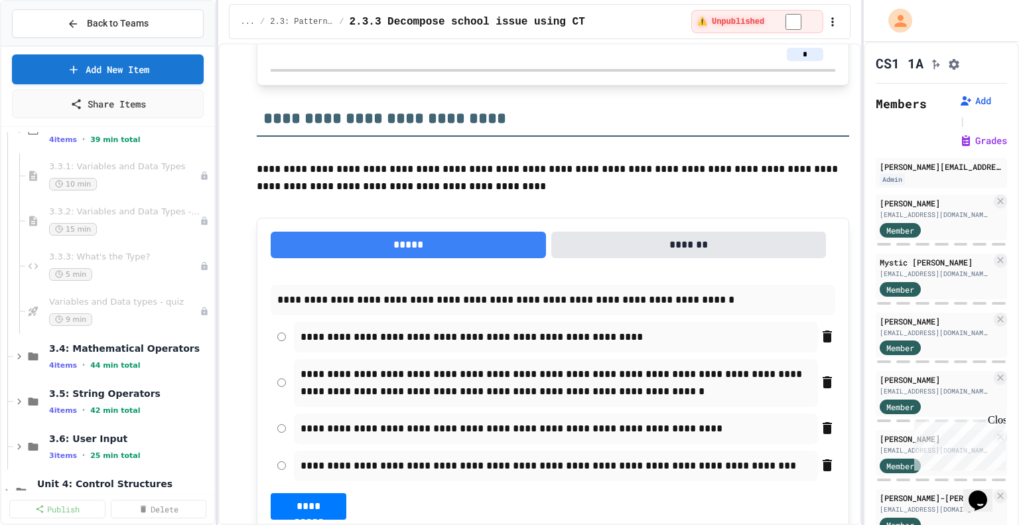
scroll to position [1130, 0]
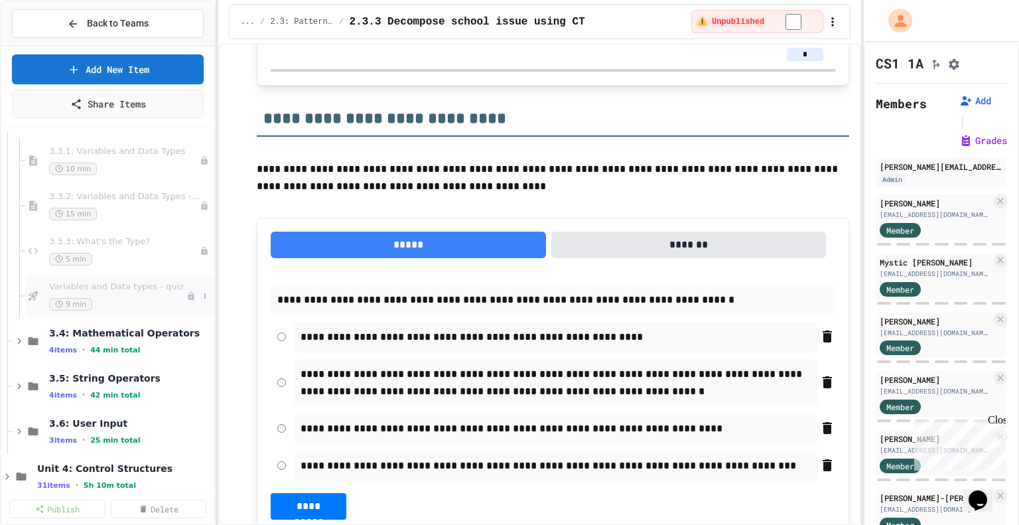
click at [141, 296] on div "Variables and Data types - quiz 9 min" at bounding box center [117, 295] width 137 height 29
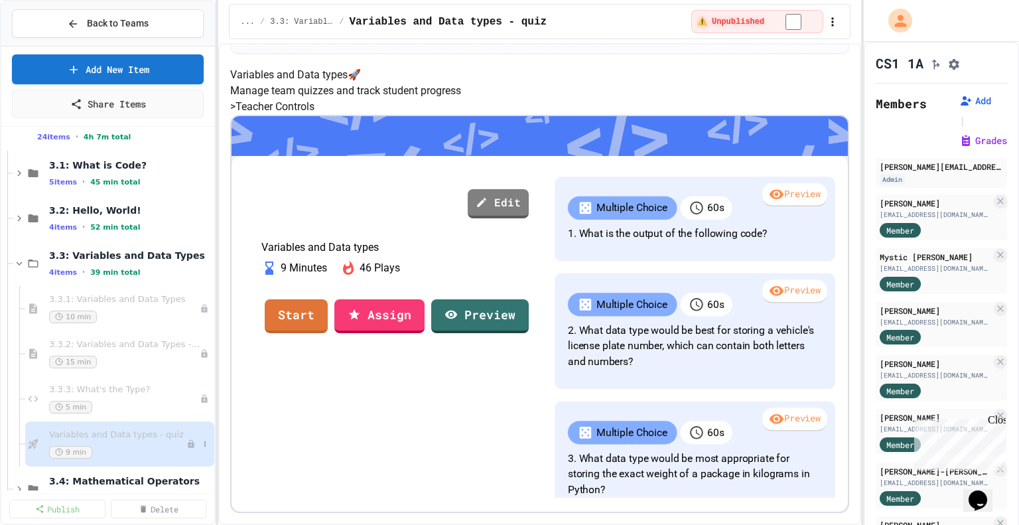
scroll to position [970, 0]
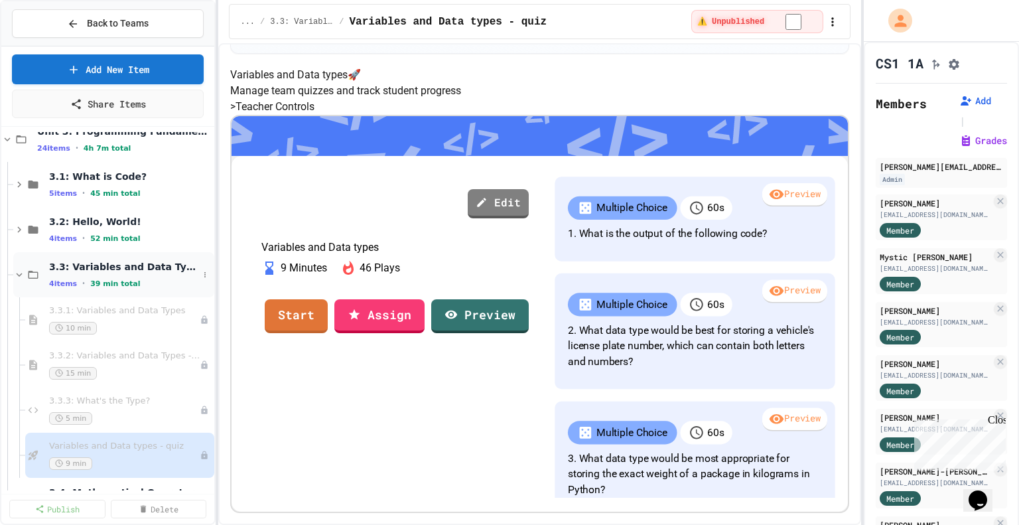
click at [98, 285] on span "39 min total" at bounding box center [115, 283] width 50 height 9
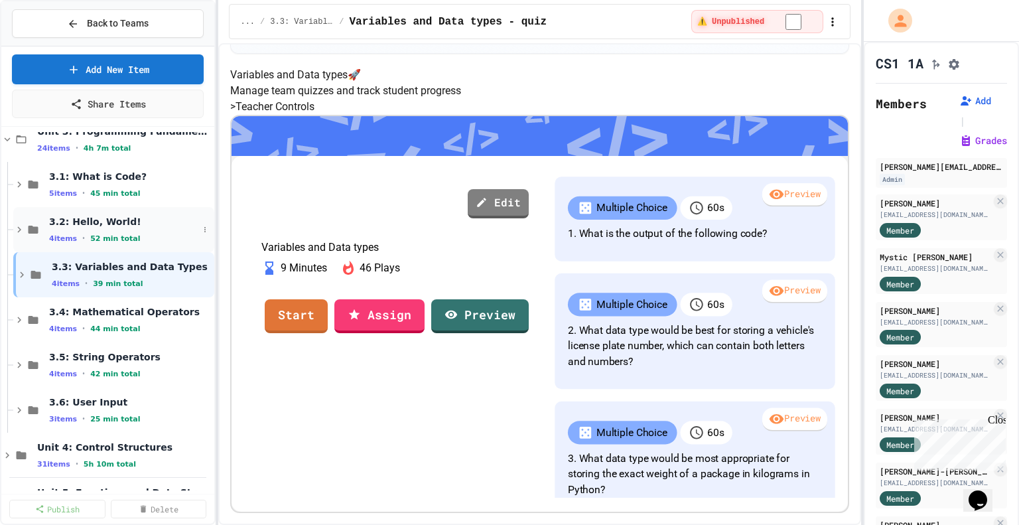
click at [125, 230] on div "3.2: Hello, World! 4 items • 52 min total" at bounding box center [123, 230] width 149 height 28
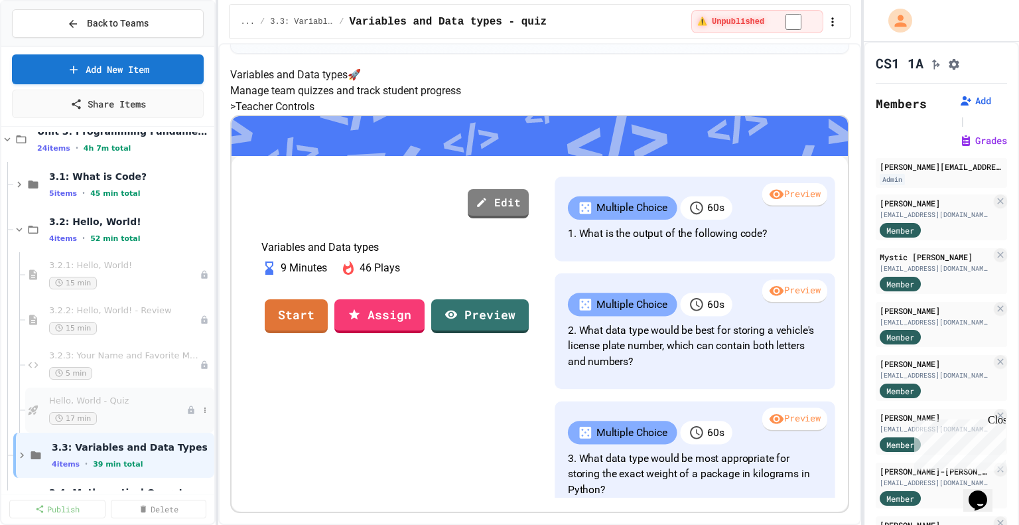
click at [118, 397] on span "Hello, World - Quiz" at bounding box center [117, 400] width 137 height 11
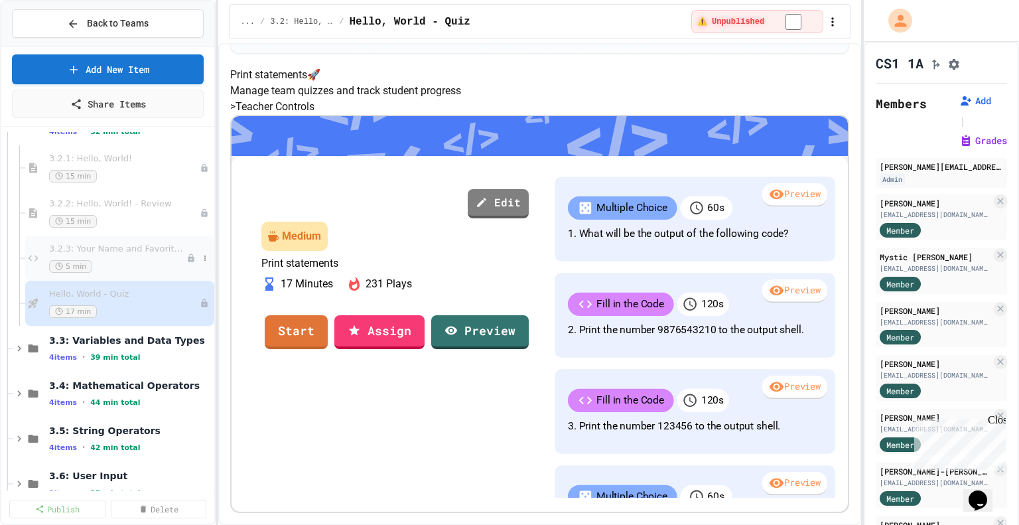
scroll to position [1083, 0]
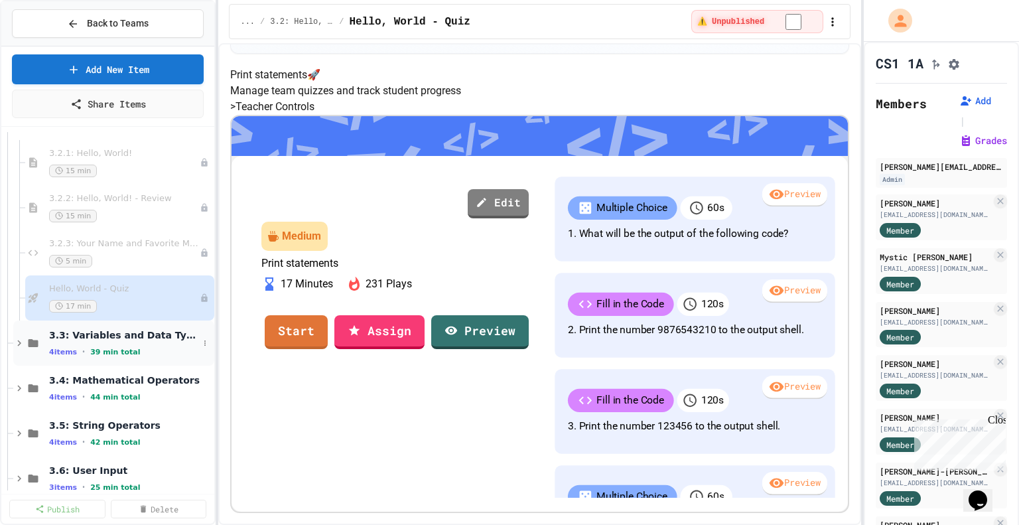
click at [15, 342] on icon at bounding box center [19, 343] width 12 height 12
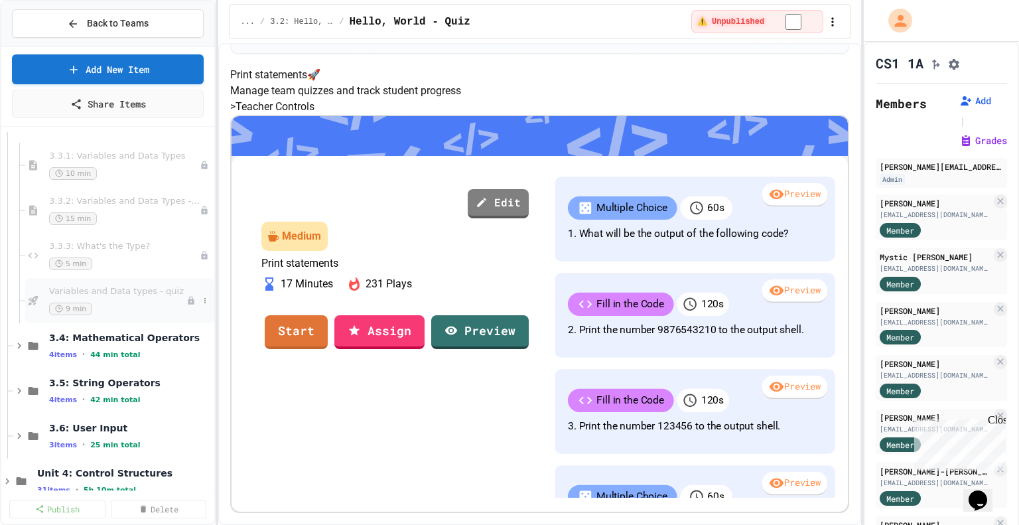
scroll to position [1311, 0]
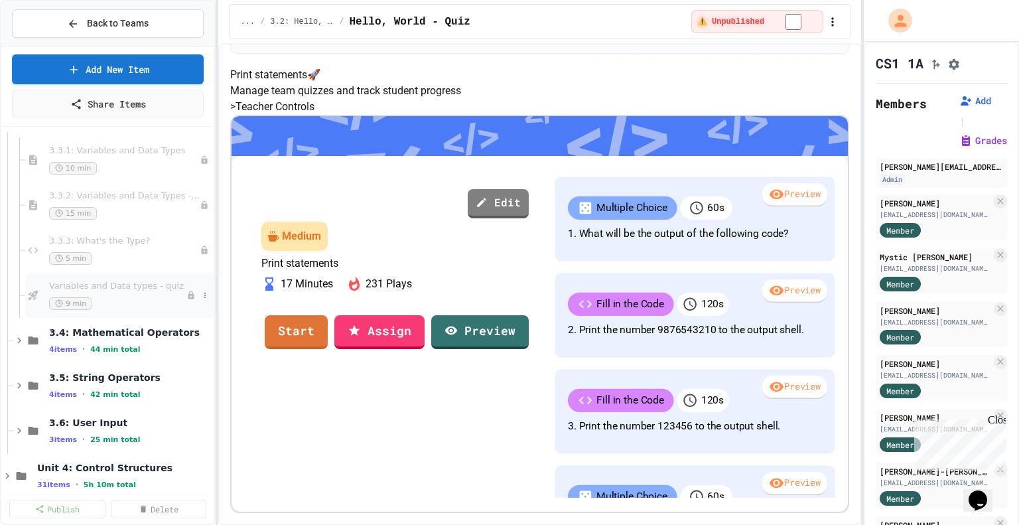
click at [100, 345] on span "44 min total" at bounding box center [115, 349] width 50 height 9
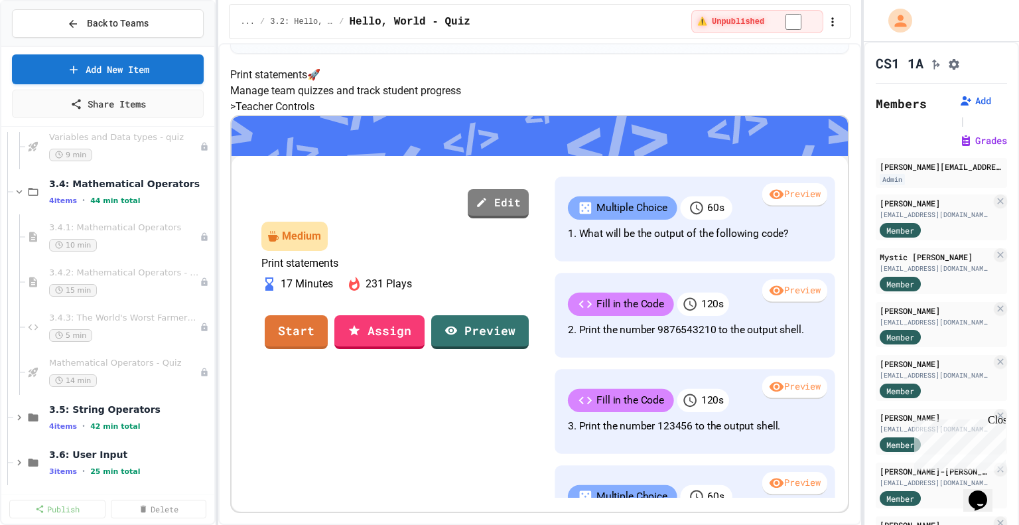
scroll to position [1467, 0]
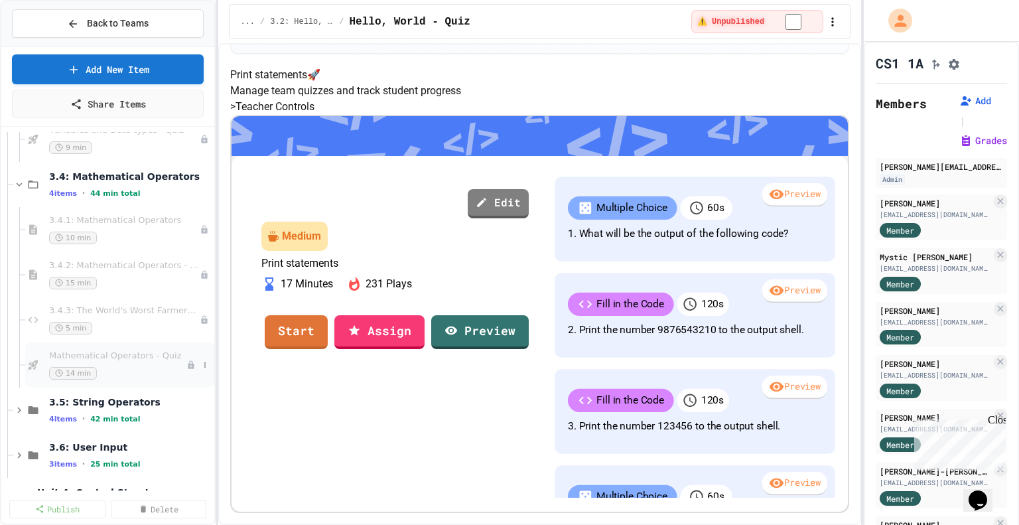
click at [127, 367] on div "14 min" at bounding box center [117, 373] width 137 height 13
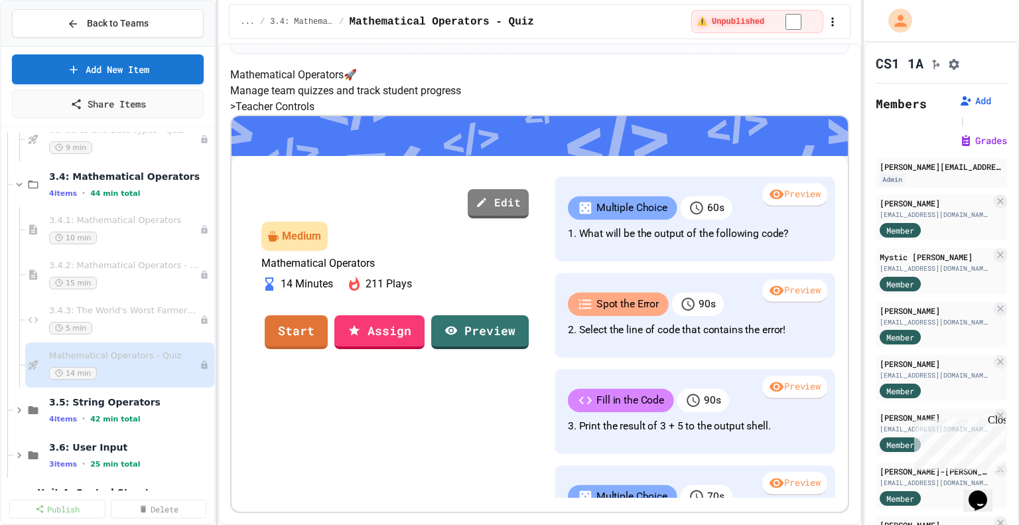
scroll to position [313, 0]
click at [22, 180] on icon at bounding box center [19, 184] width 12 height 12
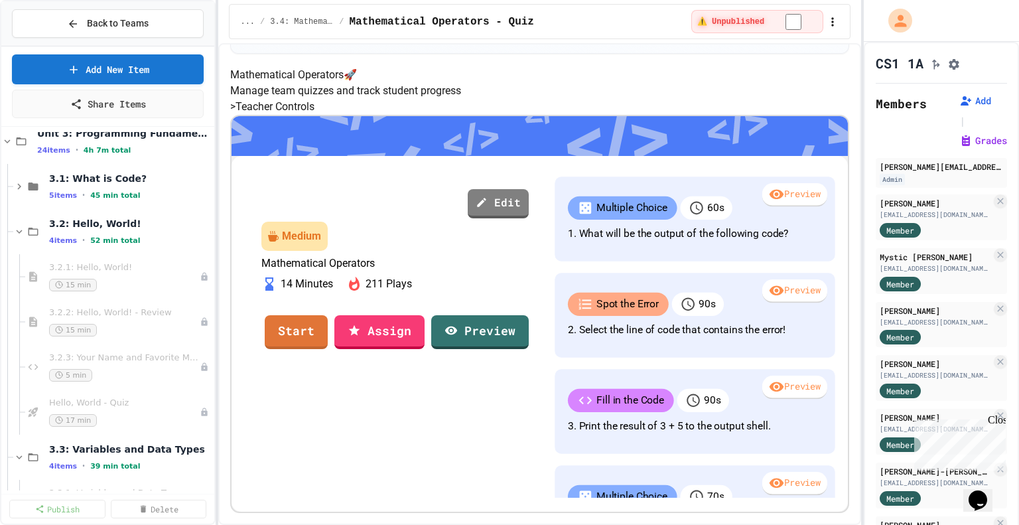
scroll to position [968, 0]
click at [24, 226] on icon at bounding box center [19, 232] width 12 height 12
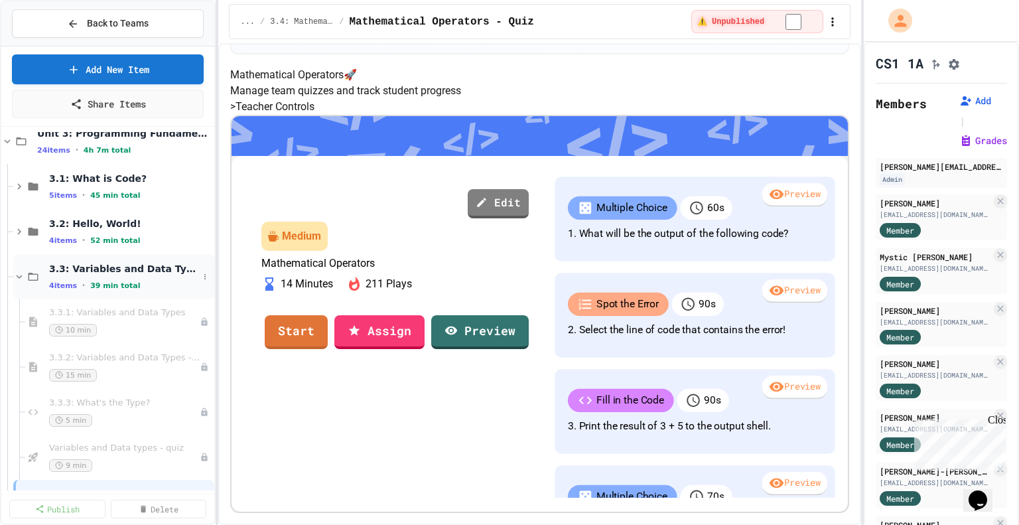
click at [14, 282] on div "3.3: Variables and Data Types 4 items • 39 min total" at bounding box center [113, 276] width 201 height 45
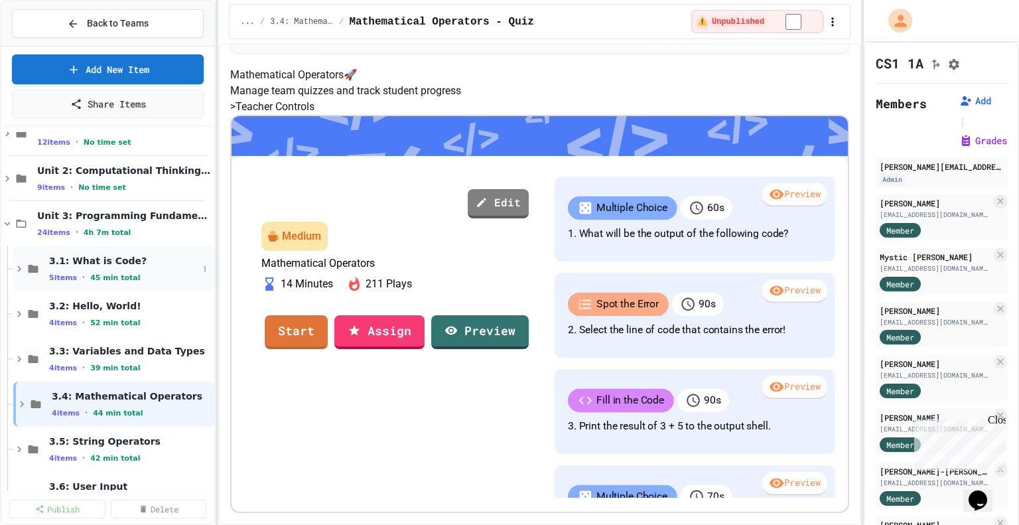
scroll to position [831, 0]
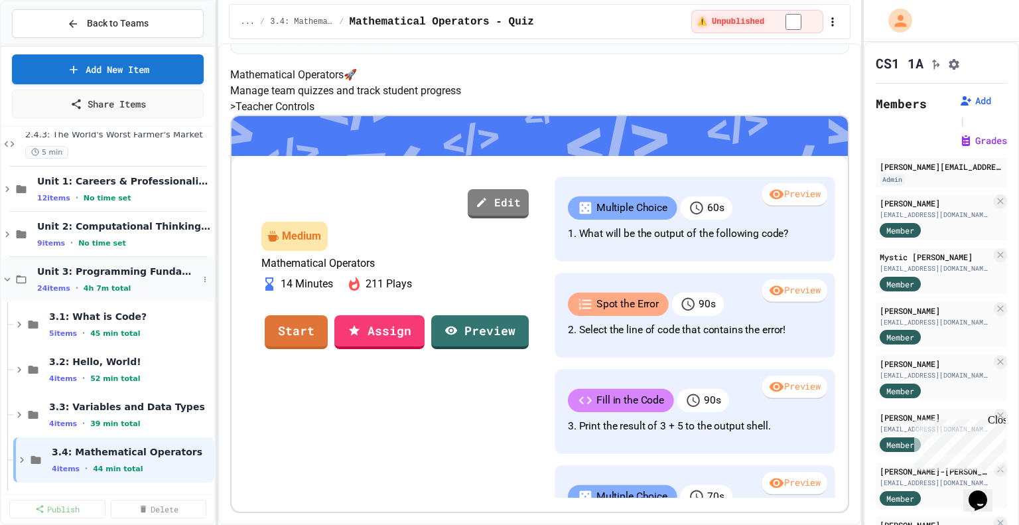
click at [14, 275] on icon at bounding box center [21, 279] width 16 height 12
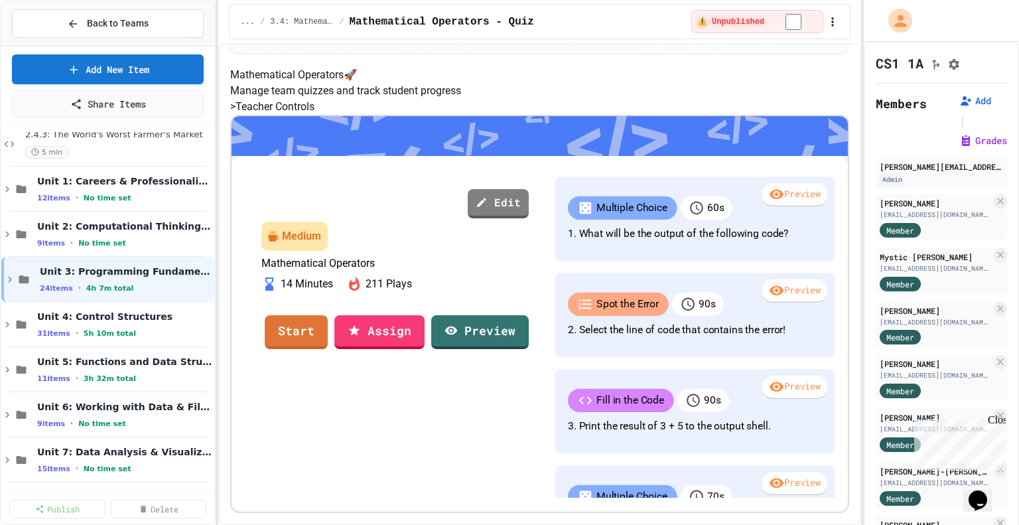
click at [14, 275] on icon at bounding box center [10, 279] width 12 height 12
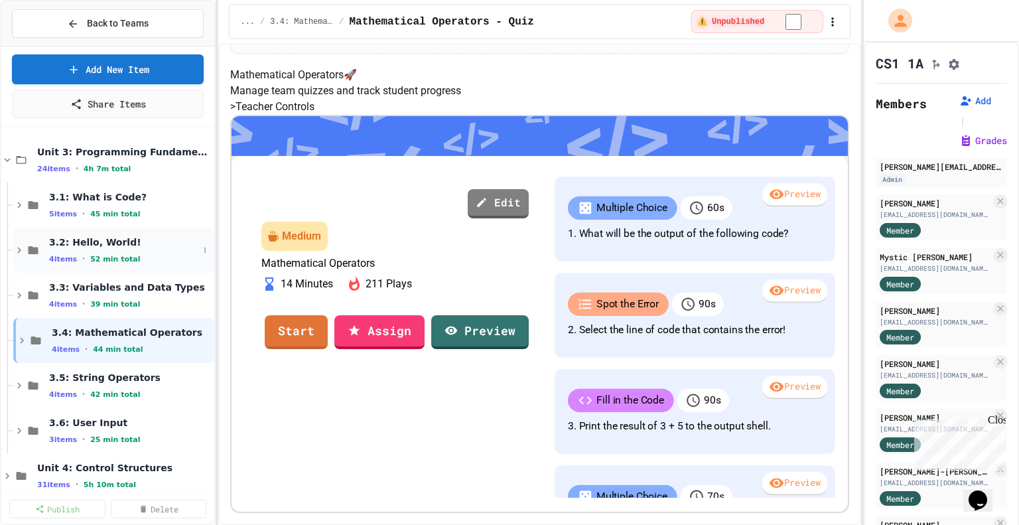
scroll to position [1027, 0]
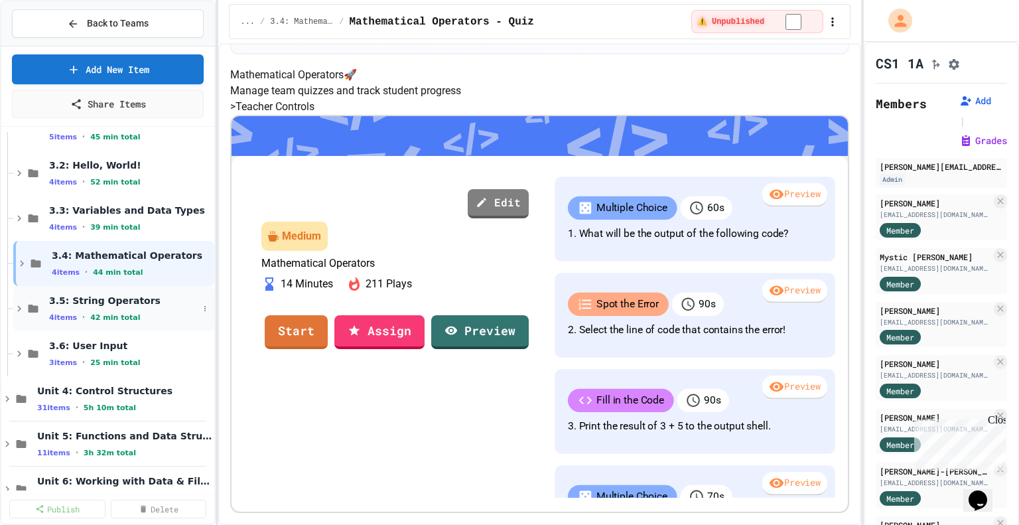
click at [25, 302] on icon at bounding box center [33, 308] width 16 height 12
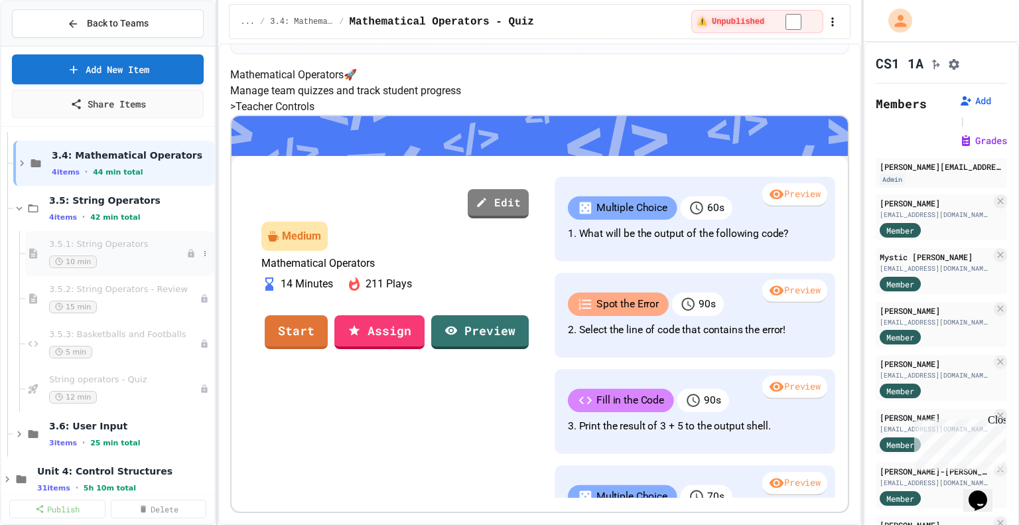
scroll to position [1128, 0]
click at [13, 205] on span at bounding box center [27, 208] width 28 height 12
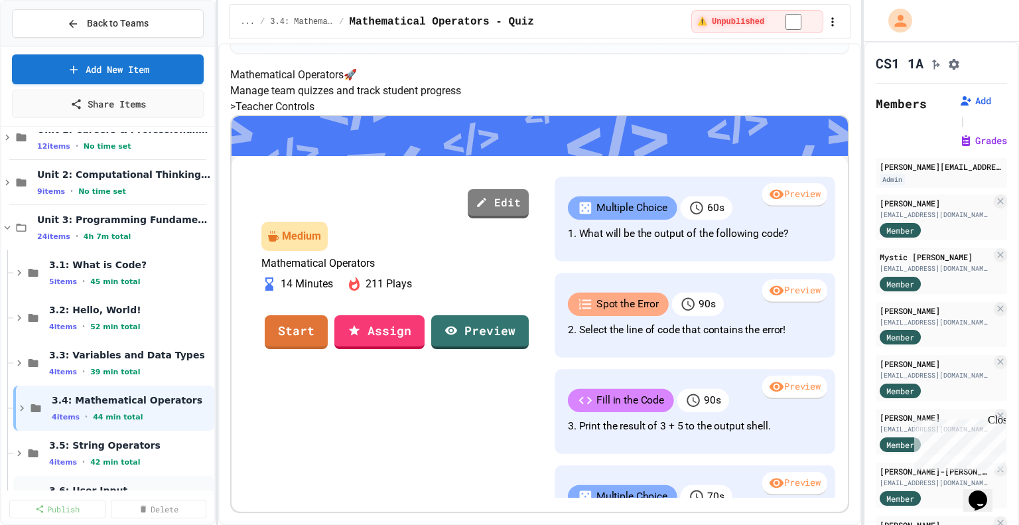
scroll to position [877, 0]
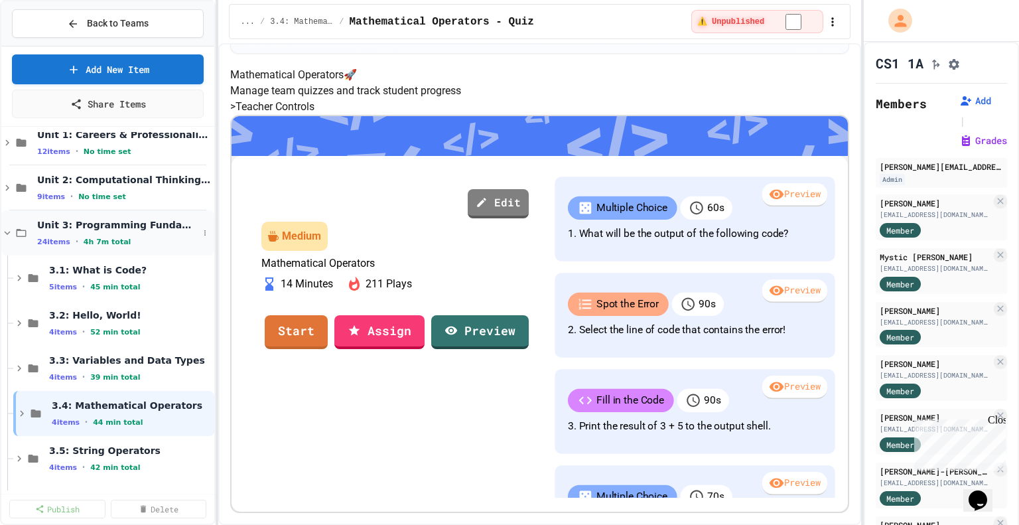
click at [2, 228] on icon at bounding box center [7, 233] width 12 height 12
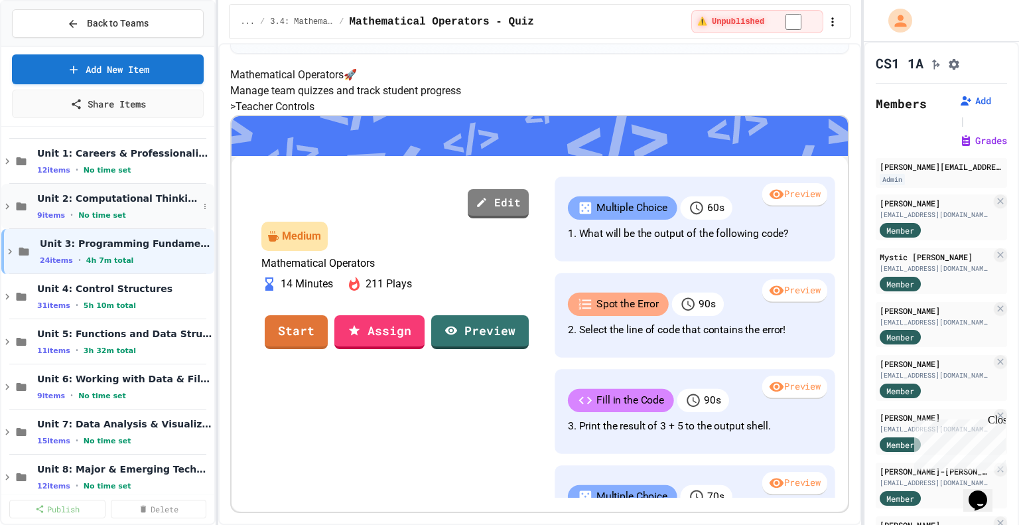
scroll to position [859, 0]
click at [11, 257] on div "Unit 3: Programming Fundamentals 24 items • 4h 7m total" at bounding box center [107, 250] width 213 height 45
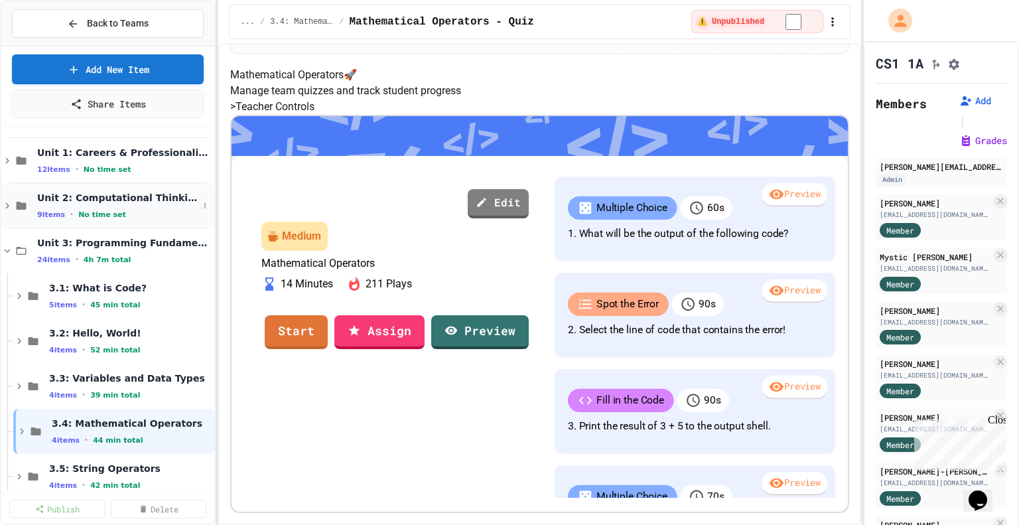
click at [11, 202] on icon at bounding box center [7, 206] width 12 height 12
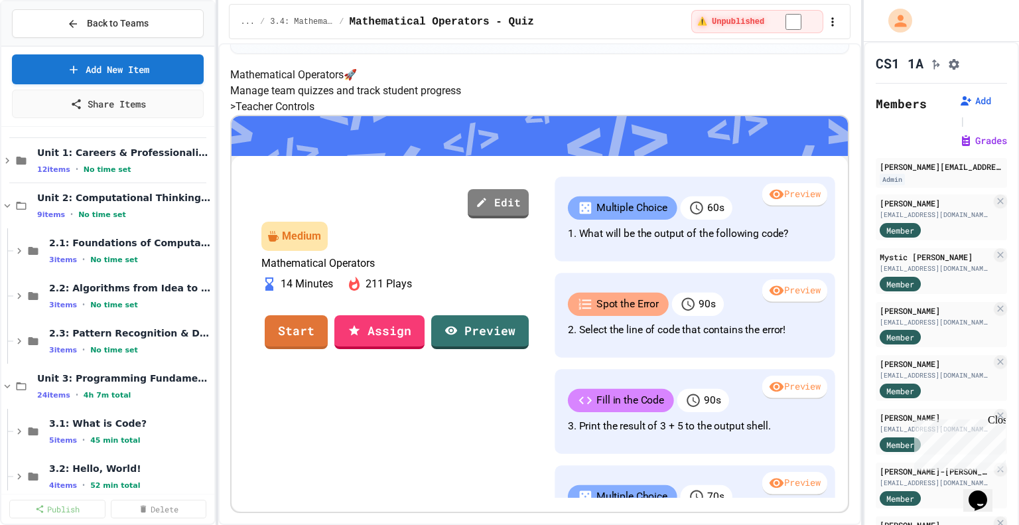
click at [11, 202] on icon at bounding box center [7, 206] width 12 height 12
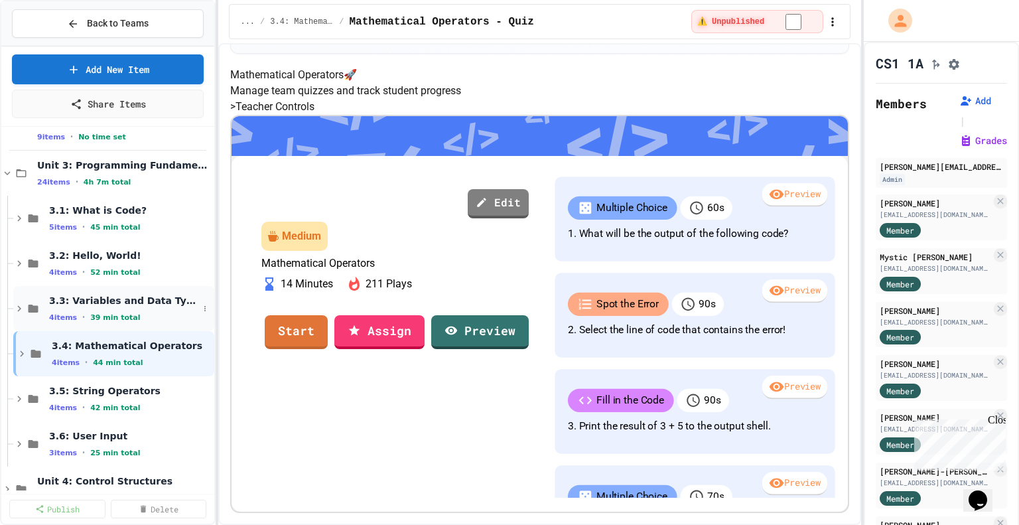
scroll to position [926, 0]
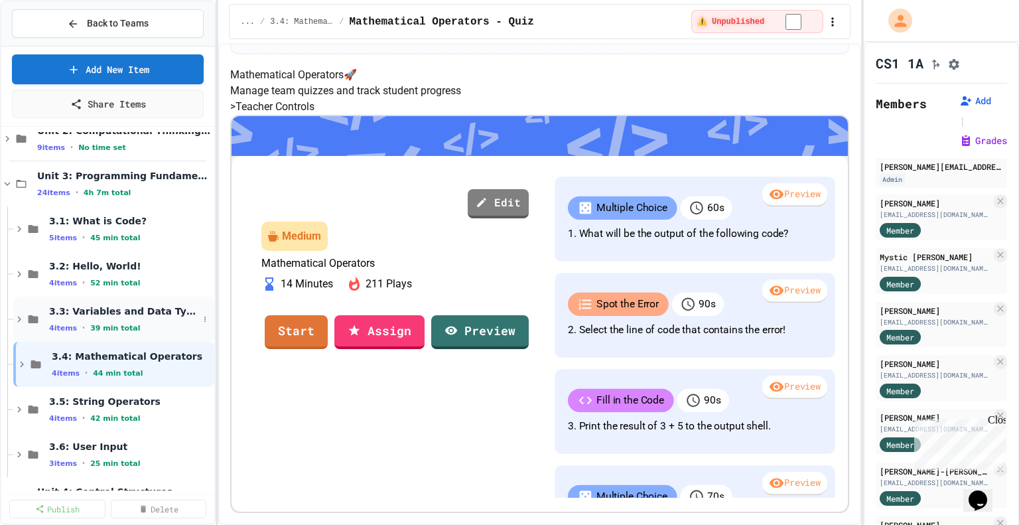
click at [133, 318] on div "3.3: Variables and Data Types 4 items • 39 min total" at bounding box center [123, 319] width 149 height 28
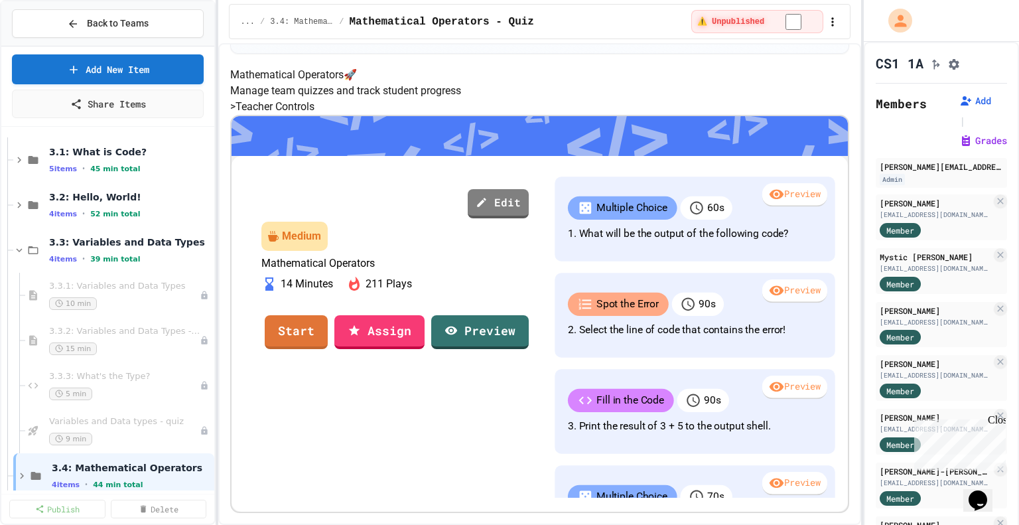
scroll to position [1037, 0]
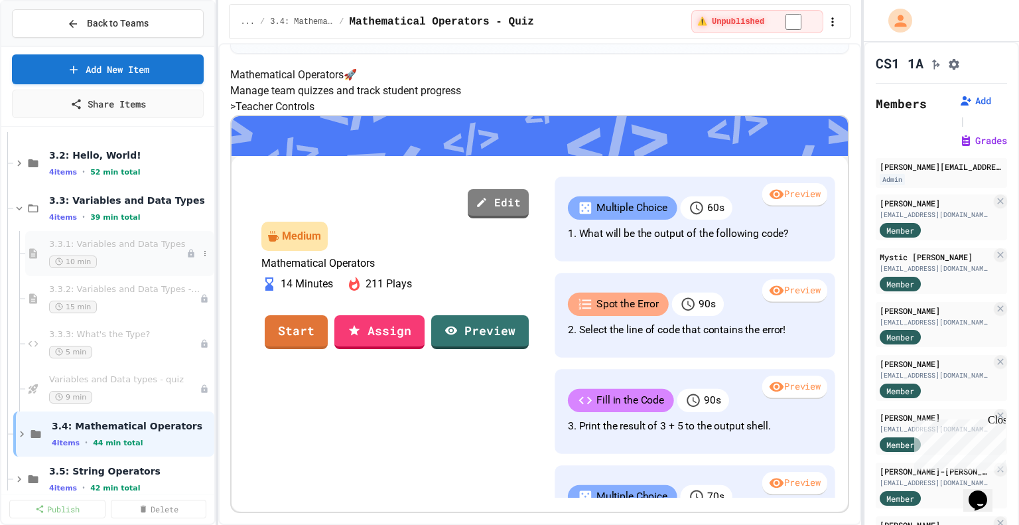
click at [148, 251] on div "3.3.1: Variables and Data Types 10 min" at bounding box center [117, 253] width 137 height 29
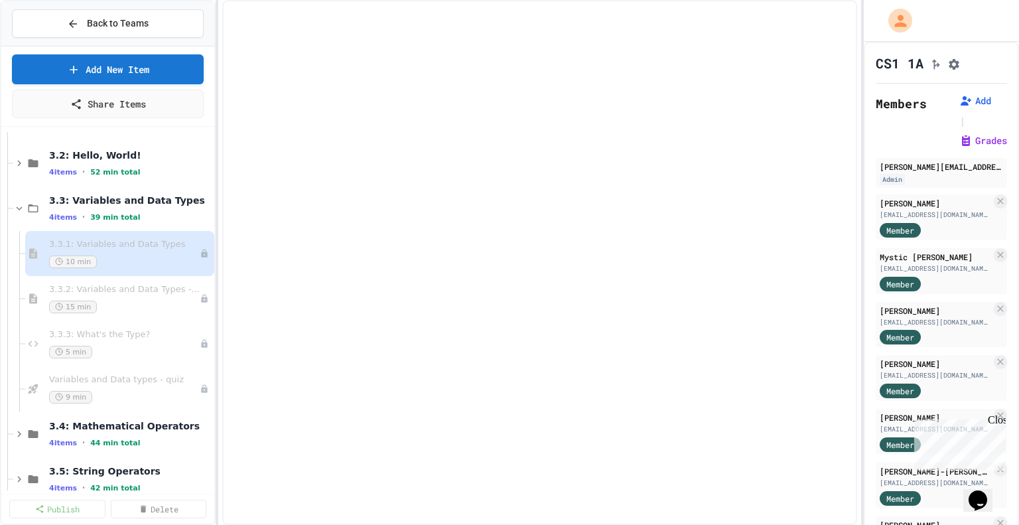
select select "***"
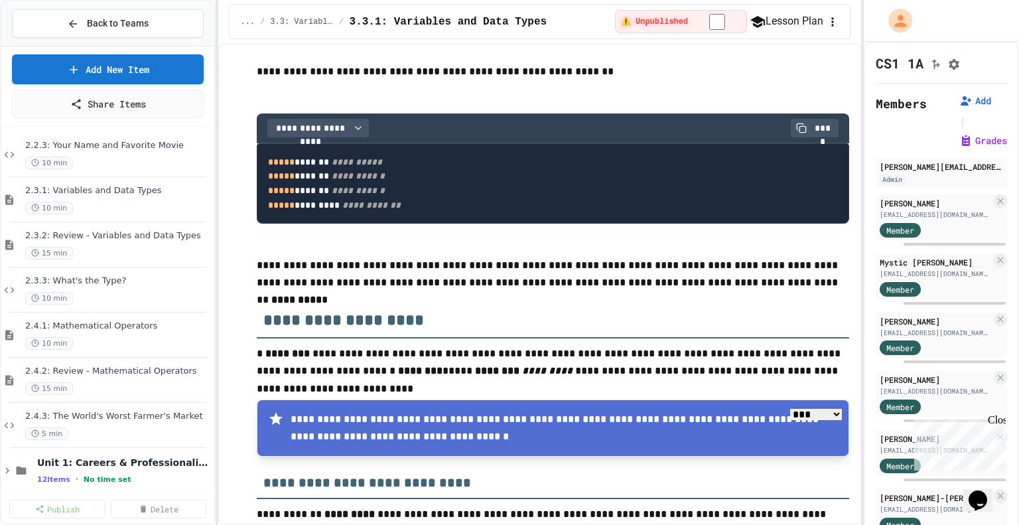
scroll to position [438, 0]
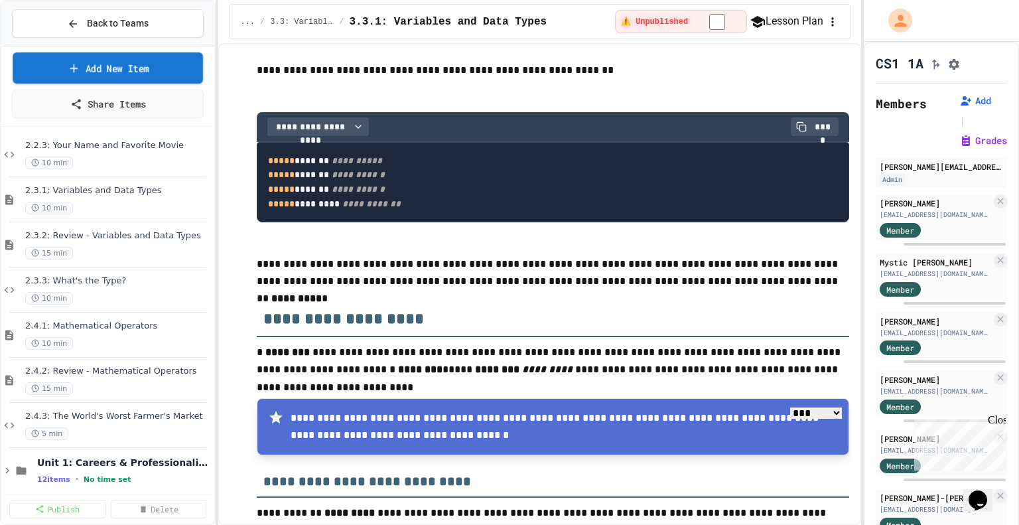
click at [160, 68] on link "Add New Item" at bounding box center [108, 67] width 190 height 31
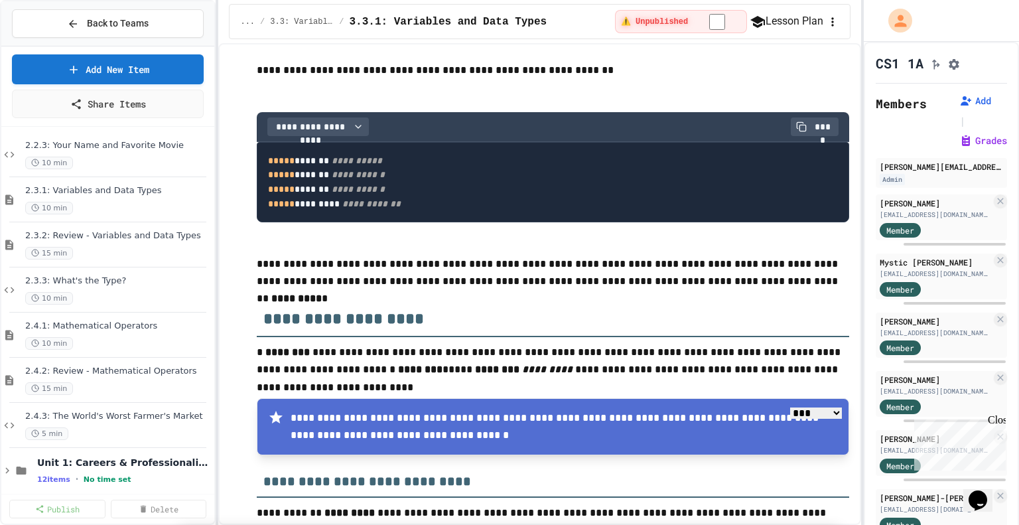
select select "**********"
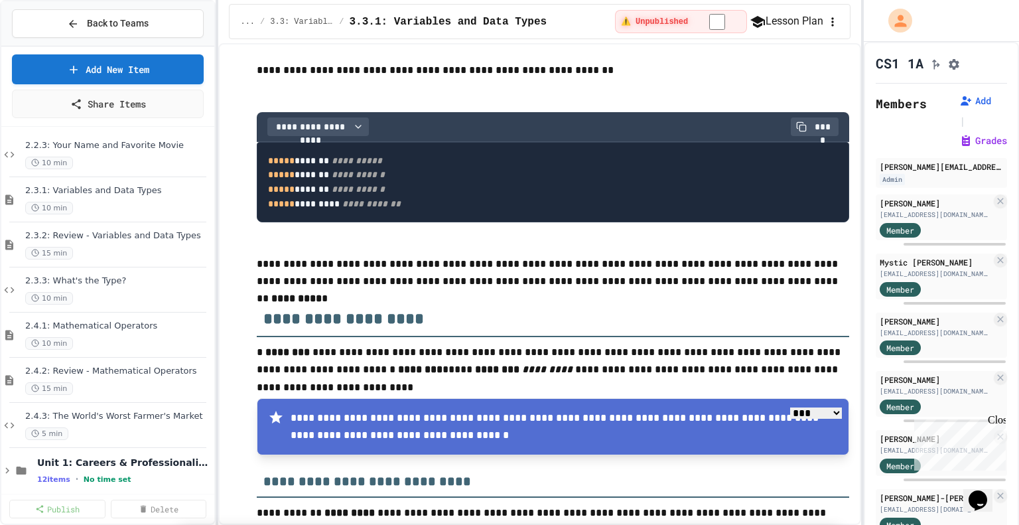
click at [113, 23] on span "Back to Teams" at bounding box center [118, 24] width 62 height 14
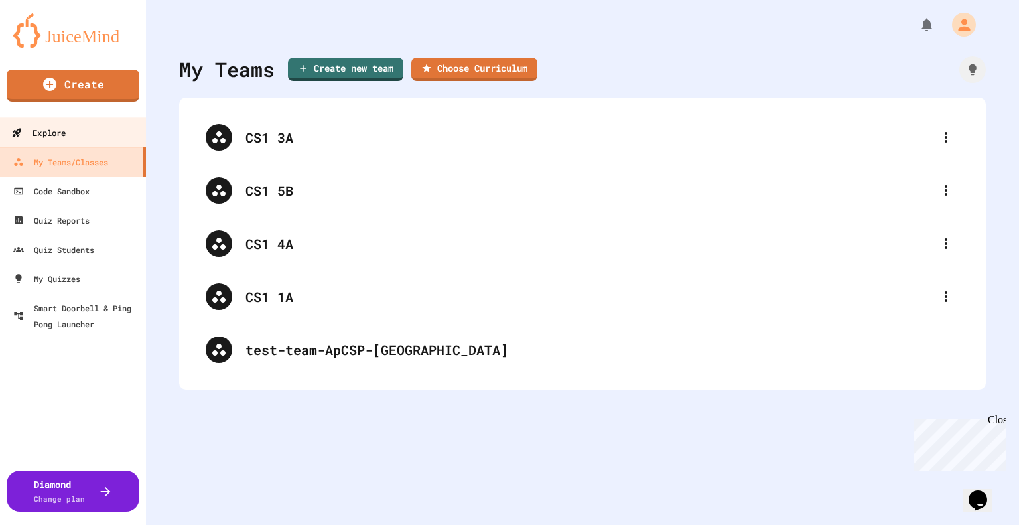
click at [66, 125] on div "Explore" at bounding box center [38, 133] width 54 height 17
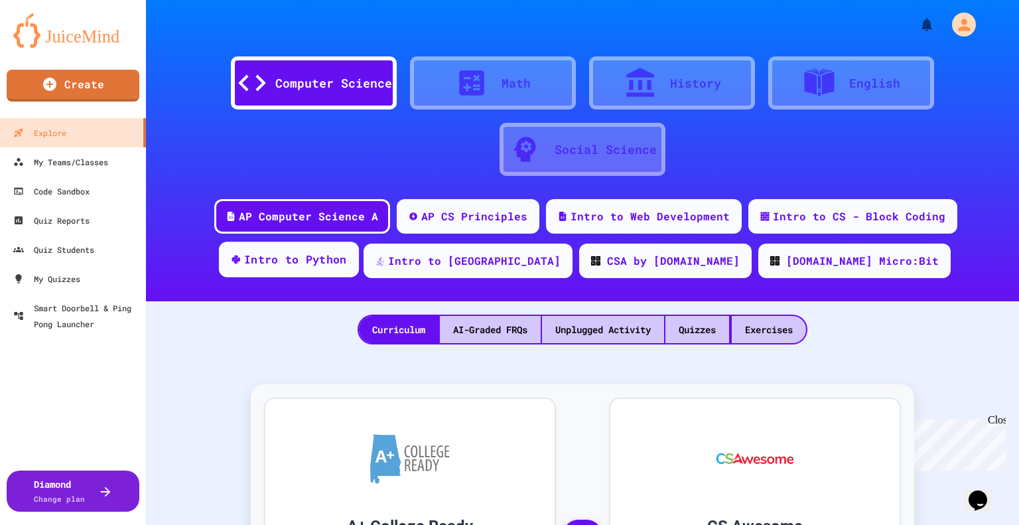
click at [347, 260] on div "Intro to Python" at bounding box center [295, 259] width 103 height 17
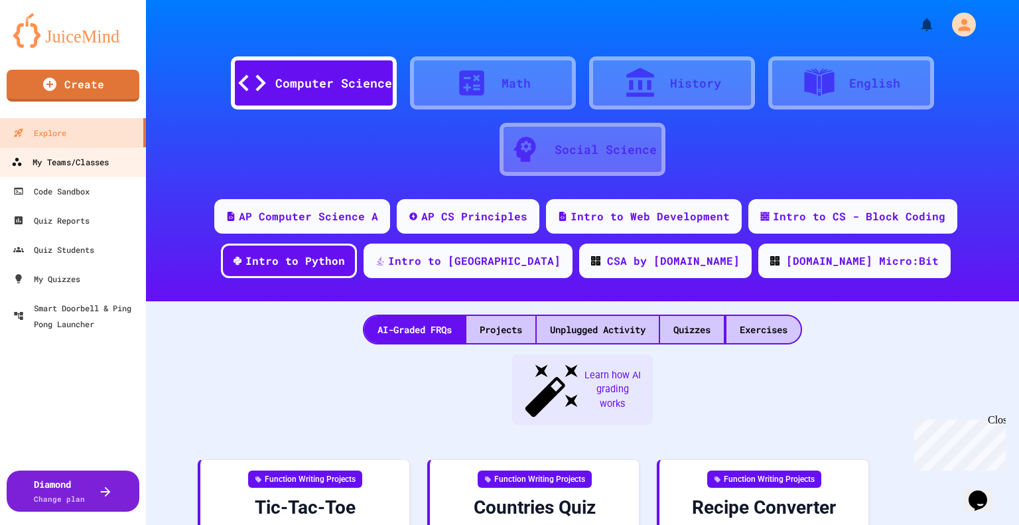
click at [85, 159] on div "My Teams/Classes" at bounding box center [60, 162] width 98 height 17
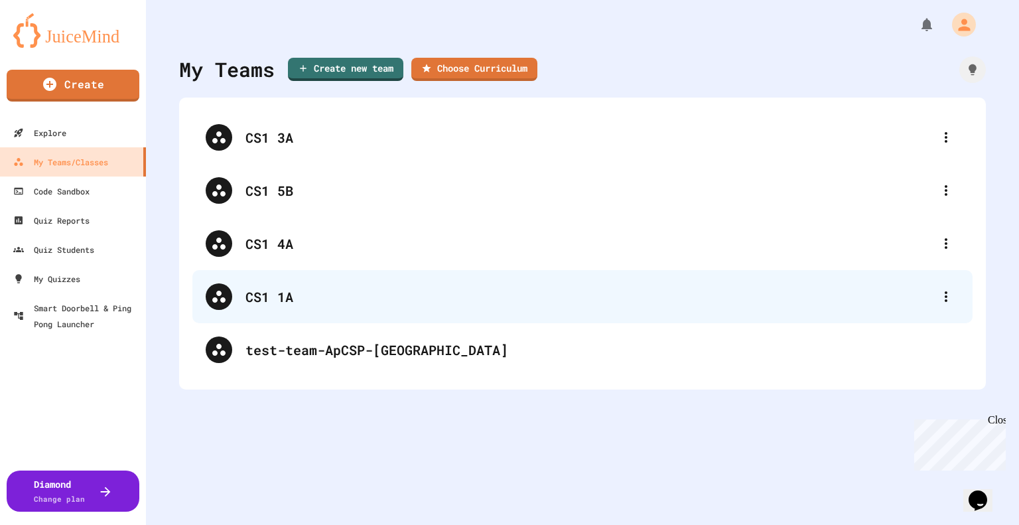
click at [294, 306] on div "CS1 1A" at bounding box center [582, 296] width 780 height 53
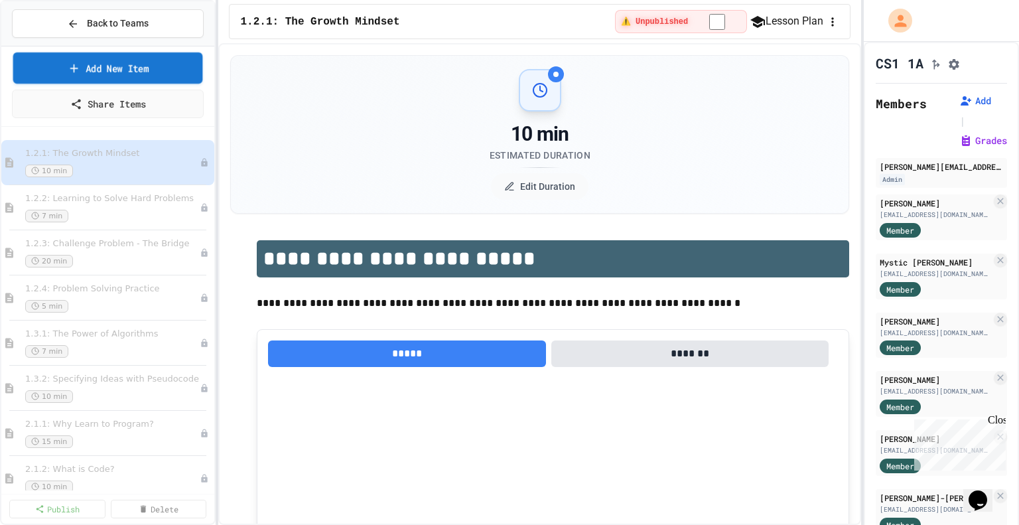
click at [139, 66] on link "Add New Item" at bounding box center [108, 67] width 190 height 31
select select "**********"
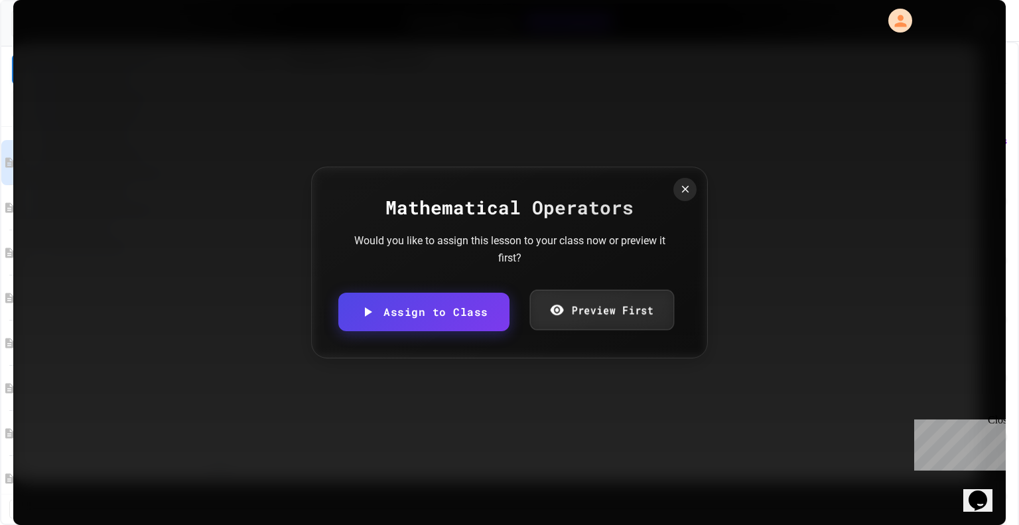
click at [588, 302] on link "Preview First" at bounding box center [601, 310] width 144 height 40
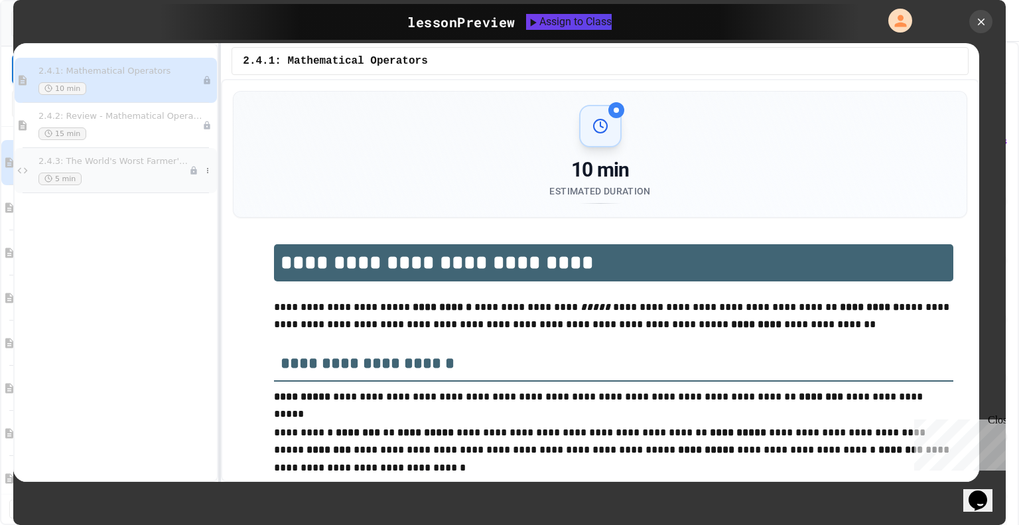
click at [149, 177] on div "5 min" at bounding box center [113, 178] width 151 height 13
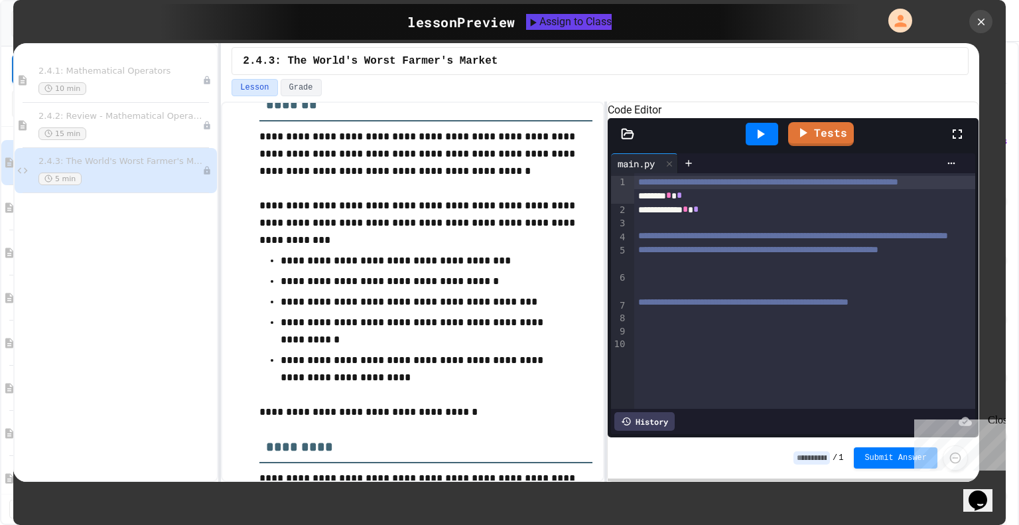
scroll to position [249, 0]
click at [984, 21] on icon at bounding box center [981, 22] width 15 height 15
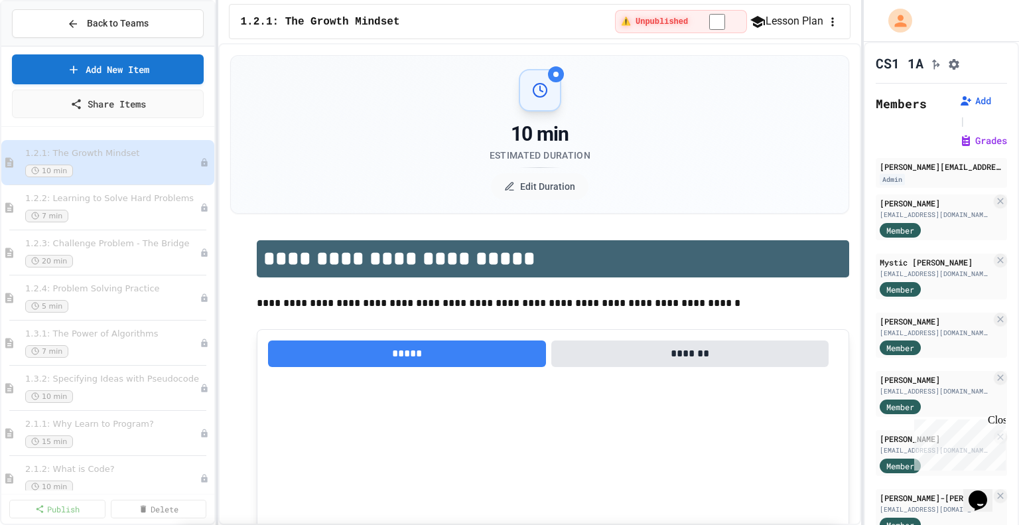
scroll to position [703, 0]
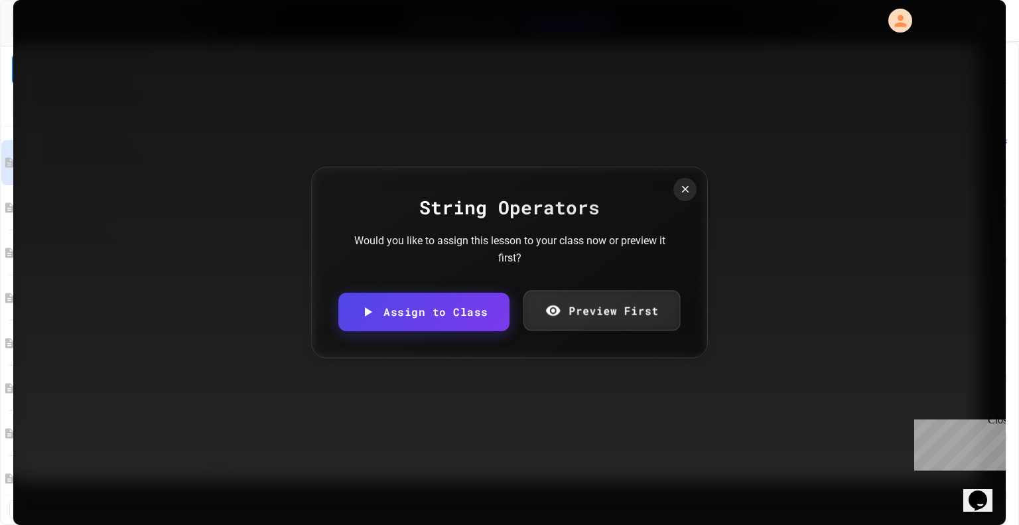
click at [591, 309] on link "Preview First" at bounding box center [601, 311] width 157 height 40
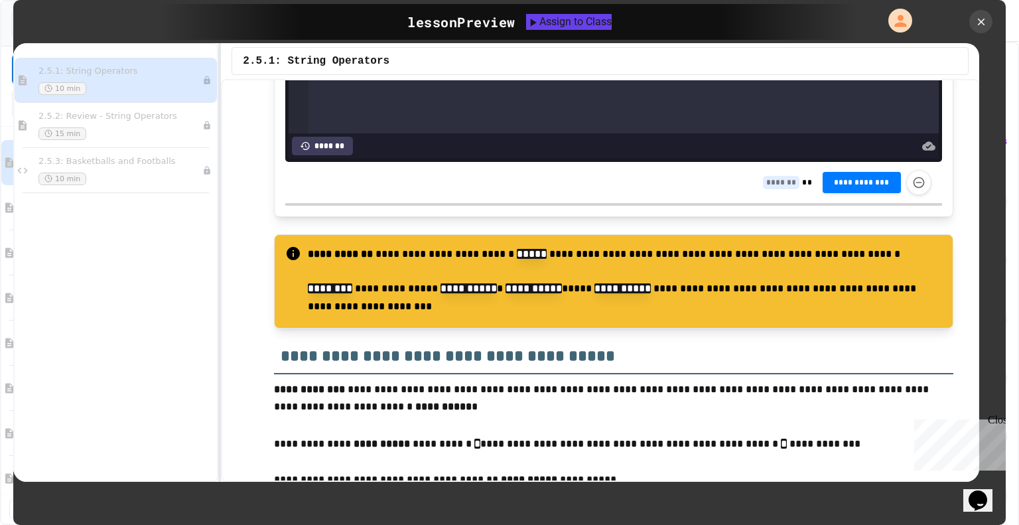
scroll to position [3433, 0]
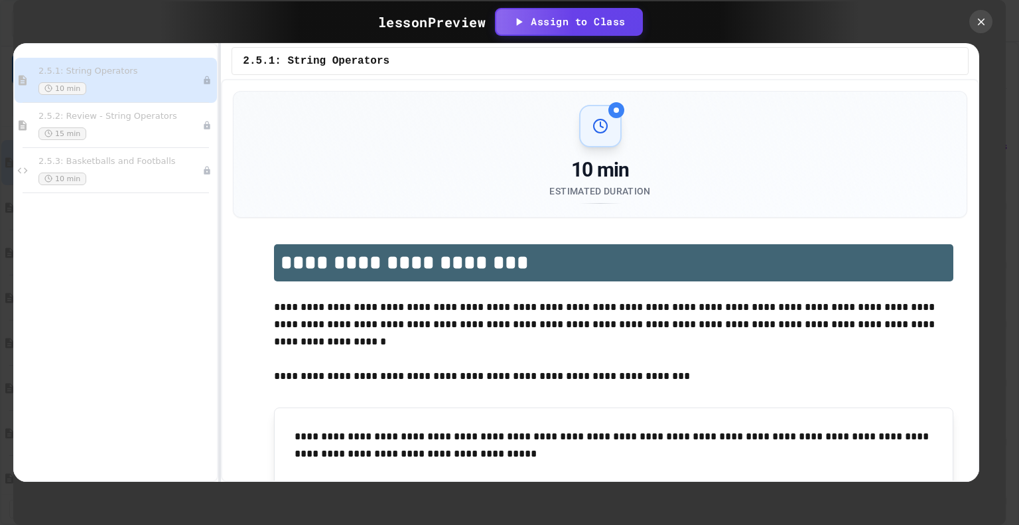
select select "**********"
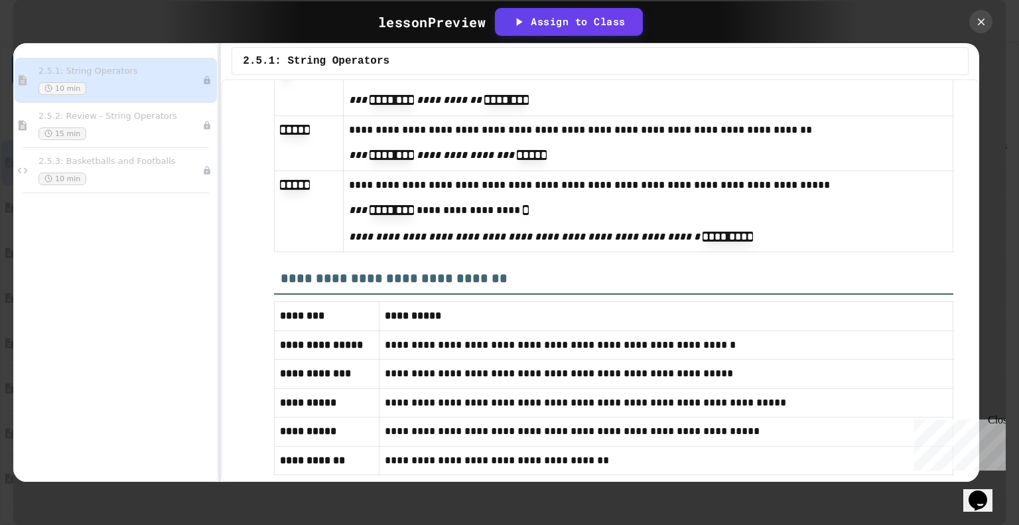
scroll to position [5137, 0]
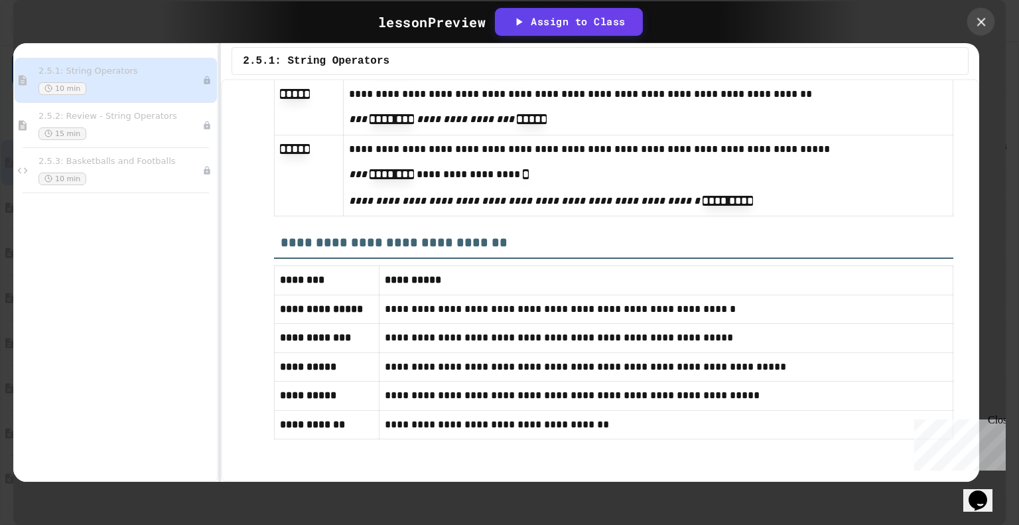
click at [978, 26] on icon at bounding box center [981, 22] width 15 height 15
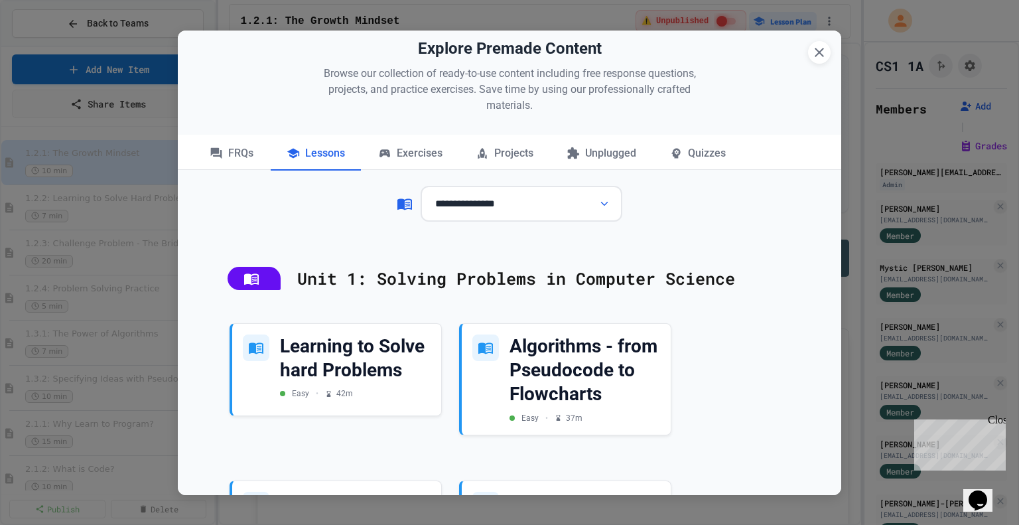
scroll to position [0, 0]
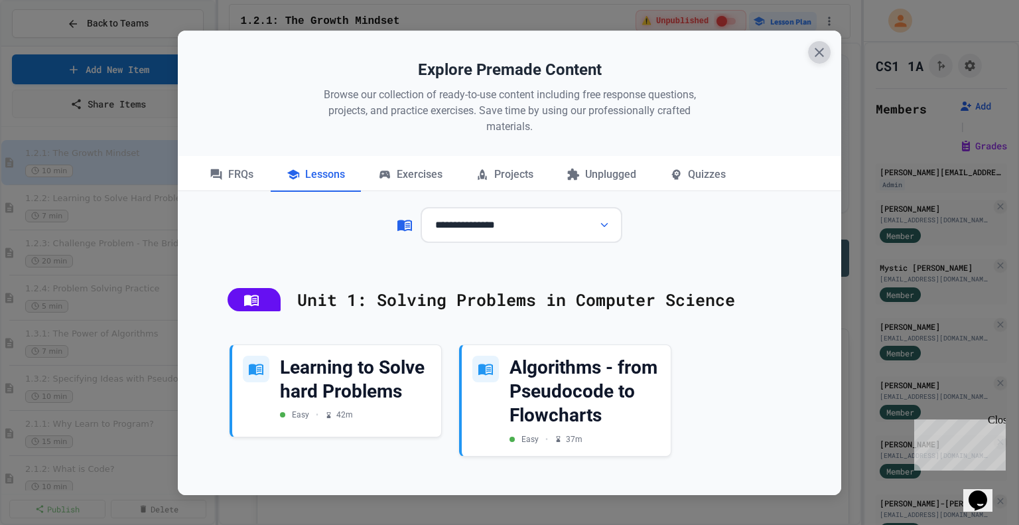
click at [823, 55] on icon "button" at bounding box center [819, 52] width 9 height 9
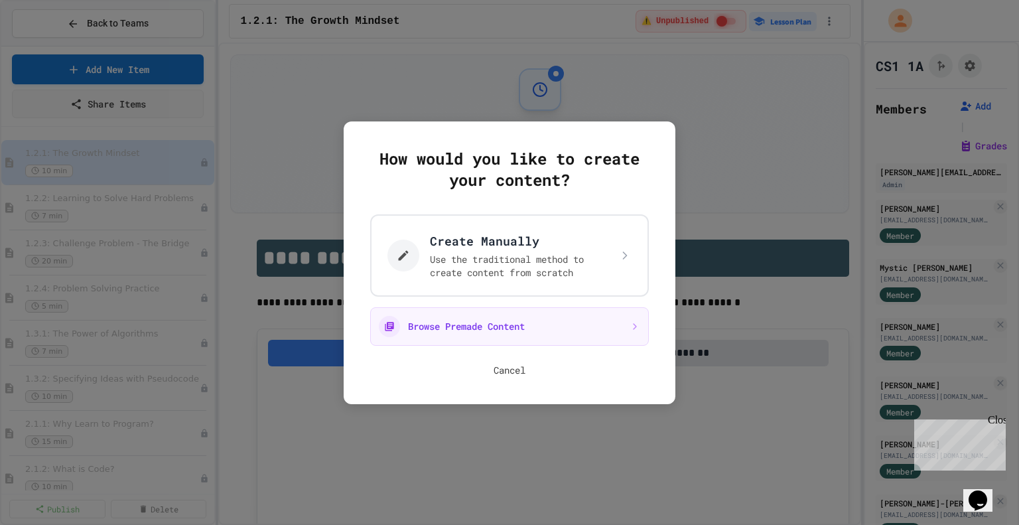
click at [523, 368] on button "Cancel" at bounding box center [510, 370] width 32 height 13
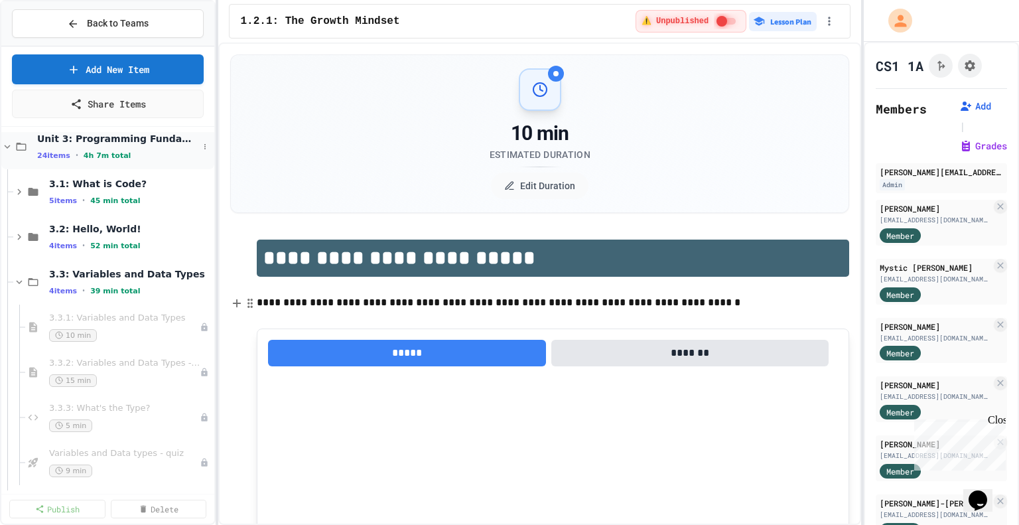
scroll to position [963, 0]
click at [24, 281] on icon at bounding box center [19, 282] width 12 height 12
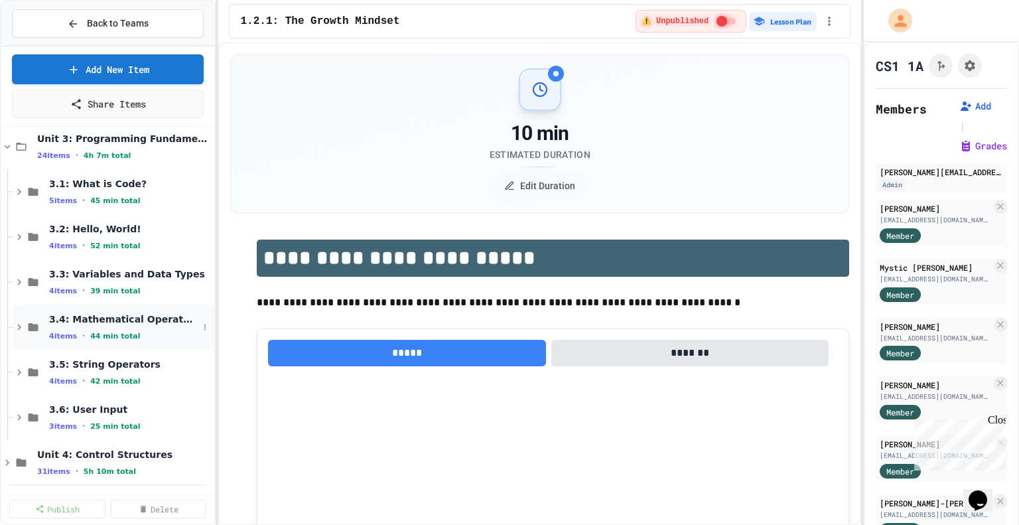
click at [90, 332] on span "44 min total" at bounding box center [115, 336] width 50 height 9
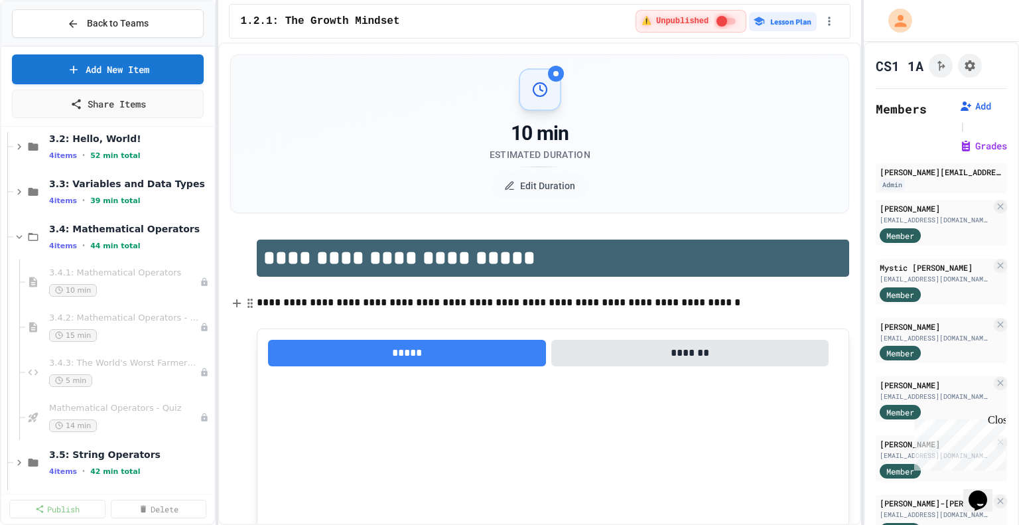
scroll to position [1053, 0]
click at [139, 230] on span "3.4: Mathematical Operators" at bounding box center [123, 229] width 149 height 12
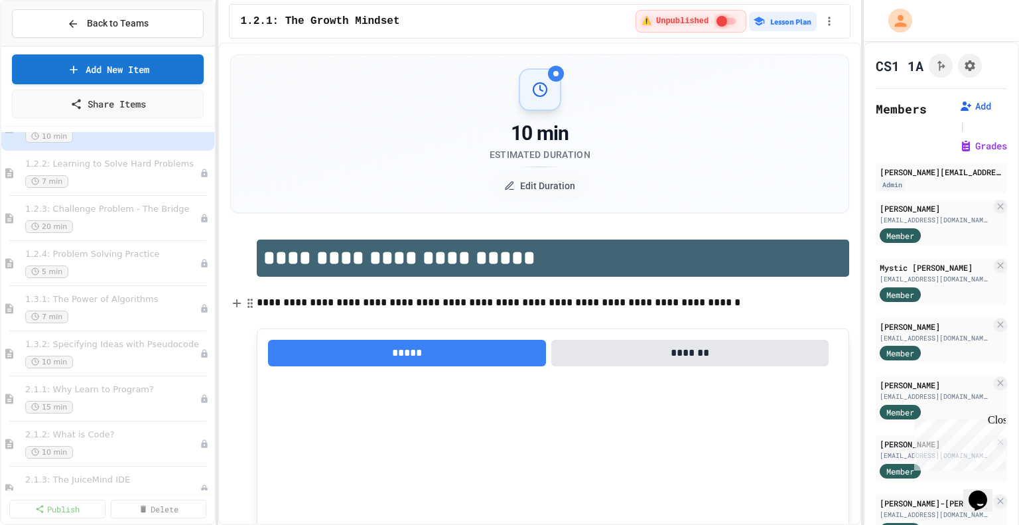
scroll to position [0, 0]
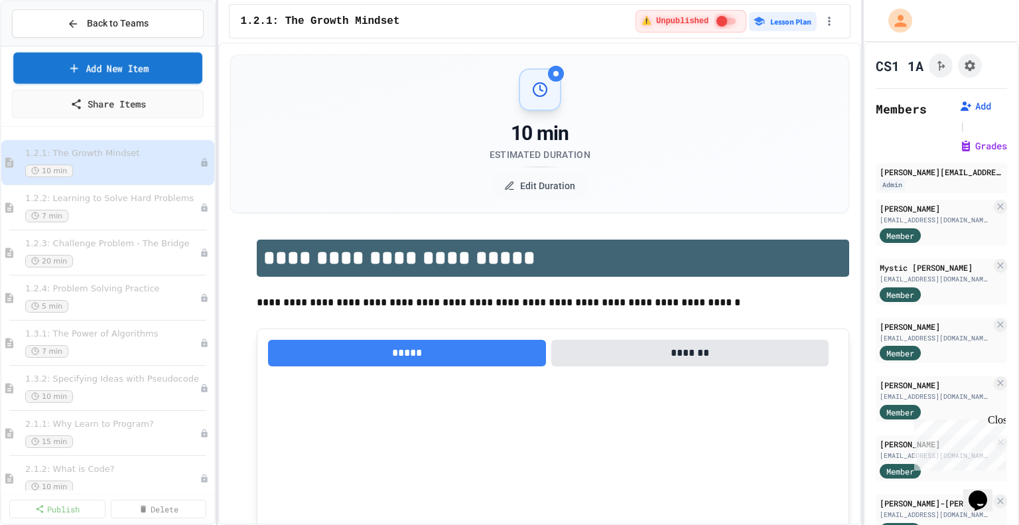
click at [148, 68] on link "Add New Item" at bounding box center [107, 67] width 189 height 31
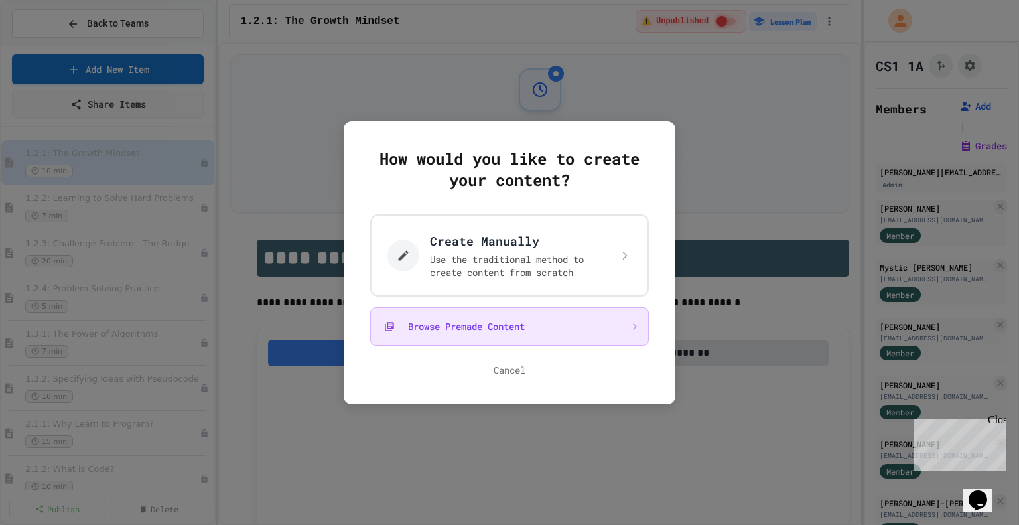
click at [561, 325] on button "Browse Premade Content" at bounding box center [509, 326] width 279 height 38
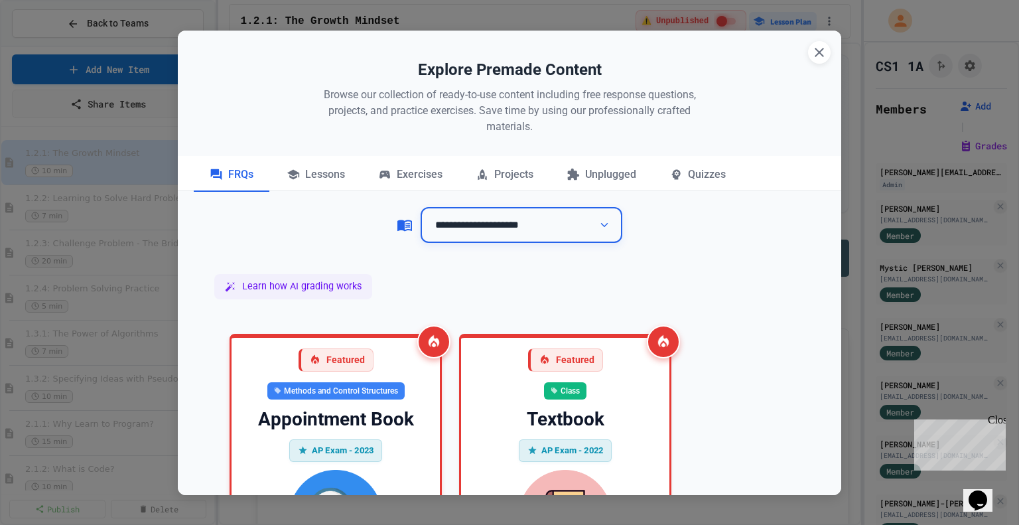
click at [538, 228] on select "**********" at bounding box center [522, 225] width 202 height 36
select select "**********"
click at [421, 207] on select "**********" at bounding box center [522, 225] width 202 height 36
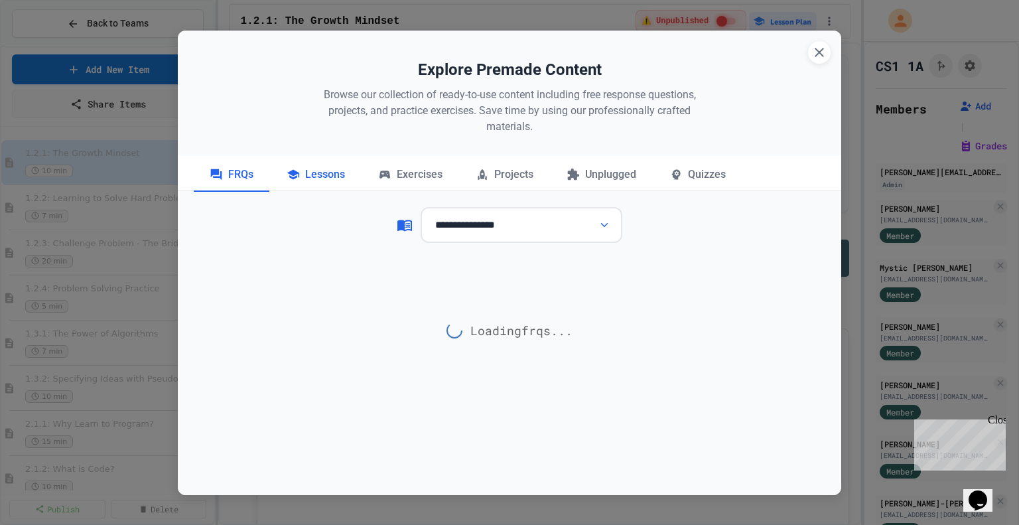
click at [314, 180] on div "Lessons" at bounding box center [316, 175] width 90 height 33
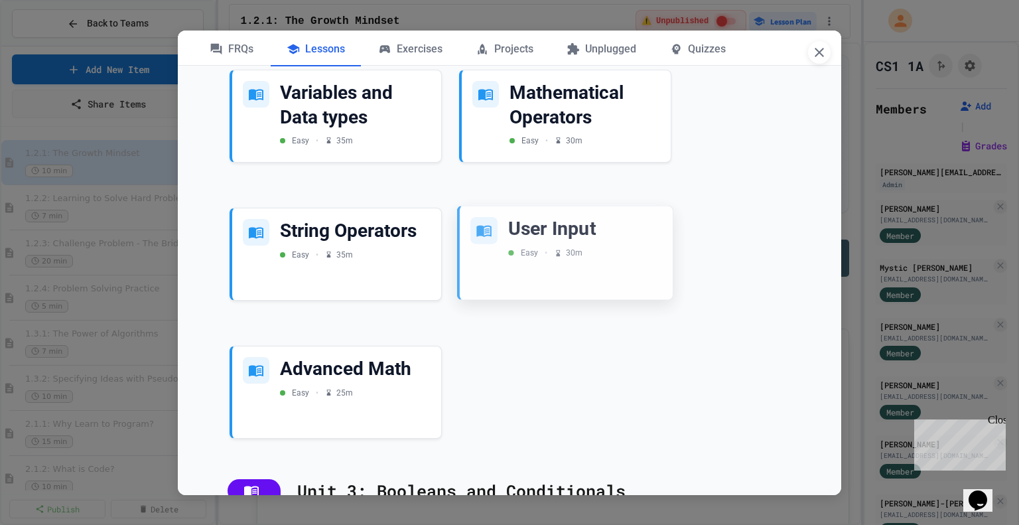
scroll to position [760, 0]
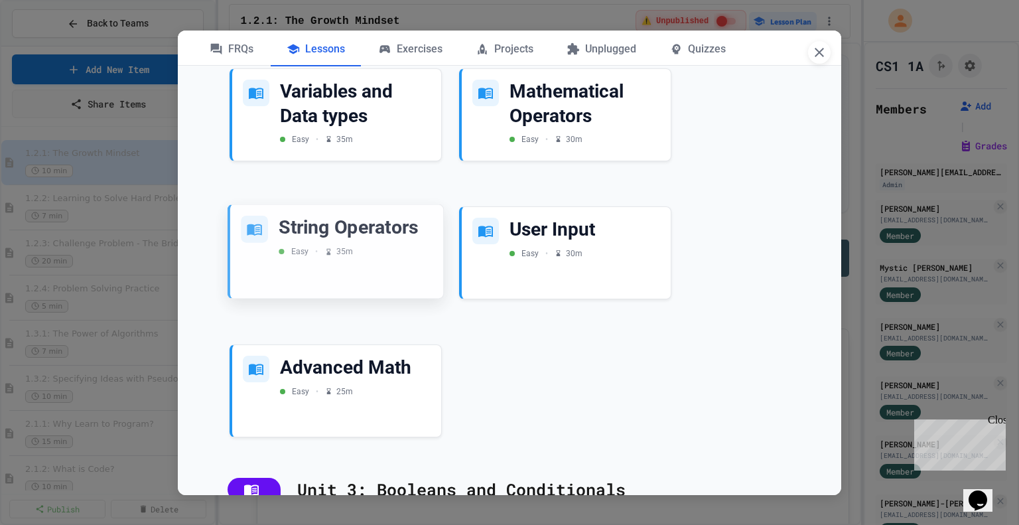
click at [360, 299] on div "String Operators Easy • 35 m" at bounding box center [336, 252] width 213 height 94
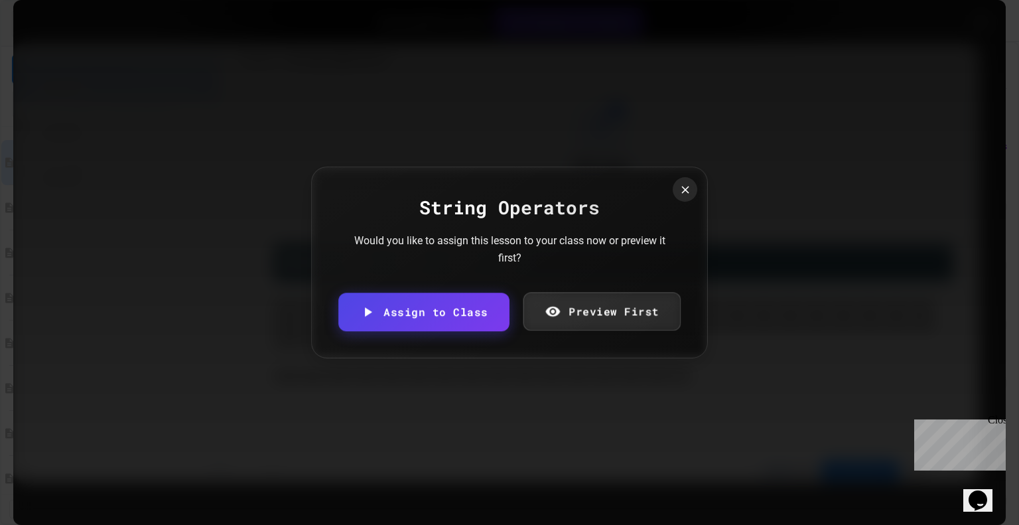
click at [685, 191] on icon at bounding box center [685, 189] width 13 height 13
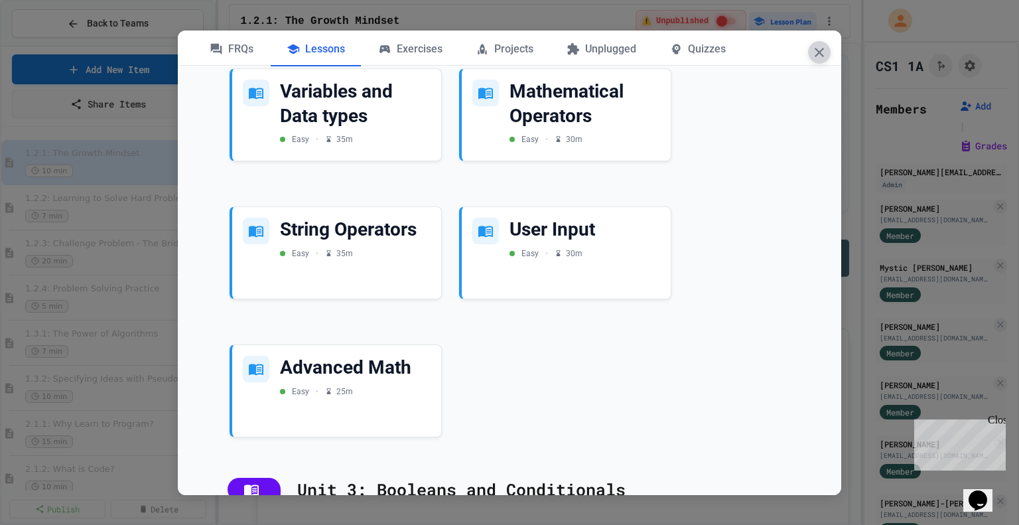
click at [815, 55] on icon "button" at bounding box center [819, 52] width 16 height 16
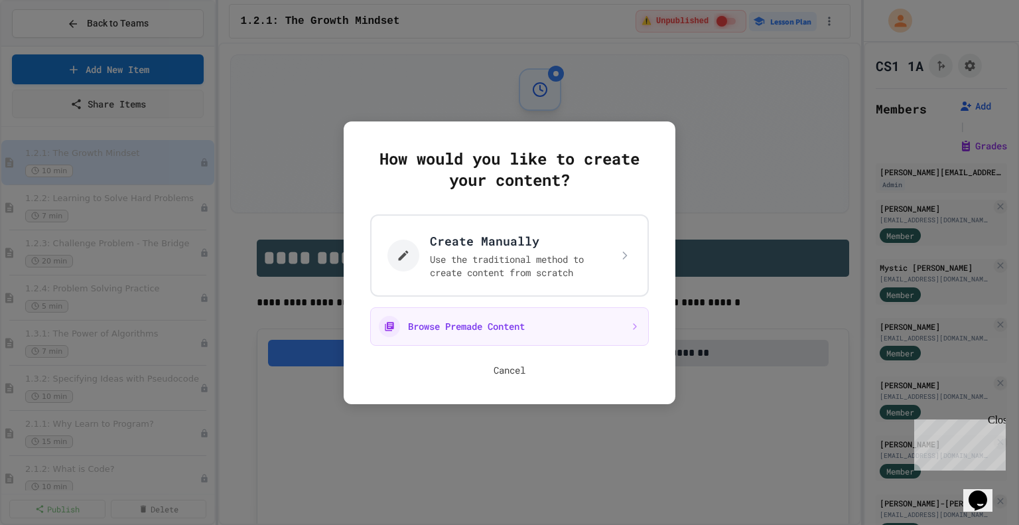
click at [515, 367] on button "Cancel" at bounding box center [510, 370] width 32 height 13
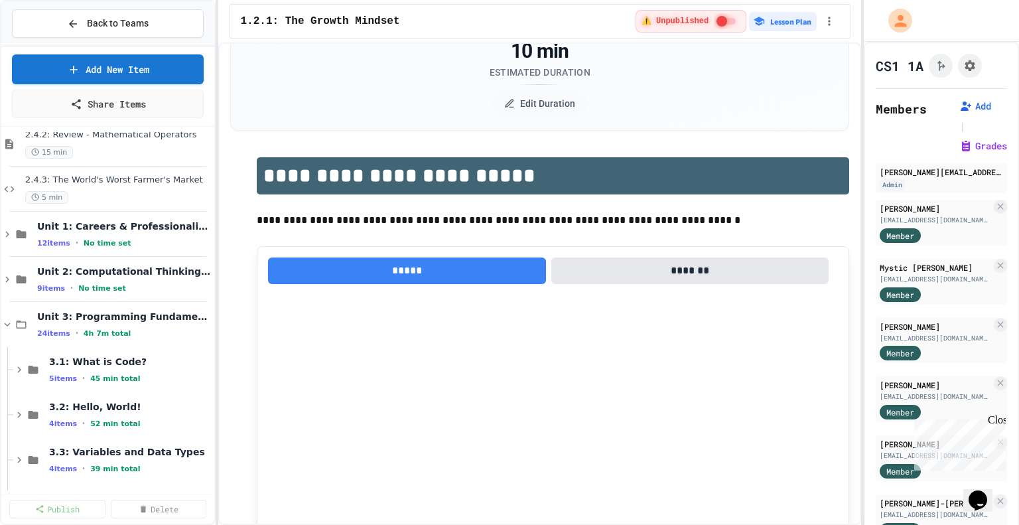
scroll to position [0, 0]
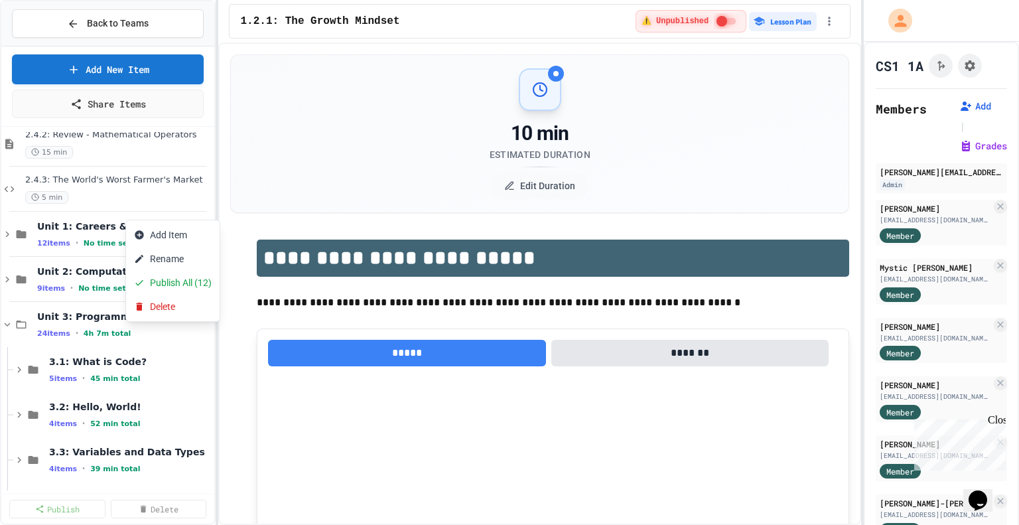
click at [294, 174] on div at bounding box center [509, 262] width 1019 height 525
click at [69, 328] on div "24 items • 4h 7m total" at bounding box center [117, 333] width 161 height 11
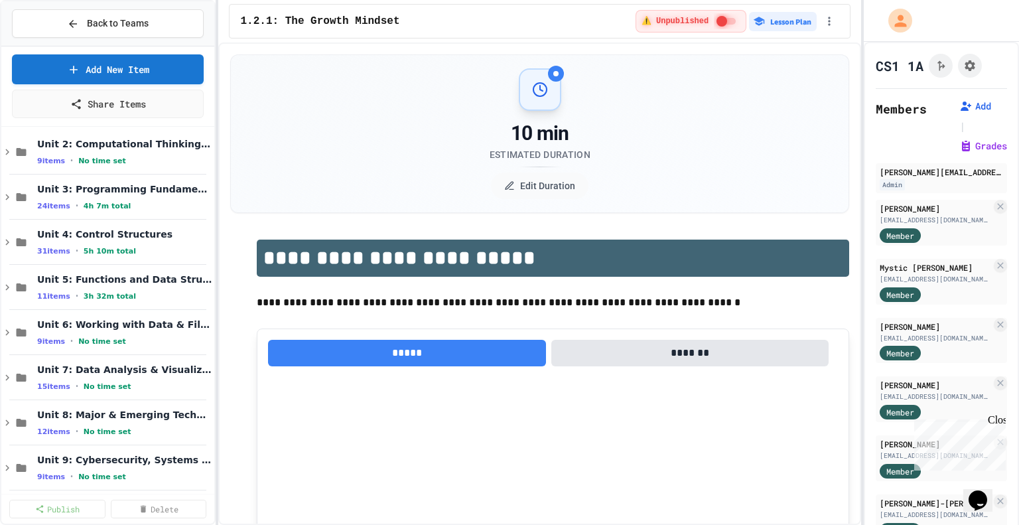
scroll to position [921, 0]
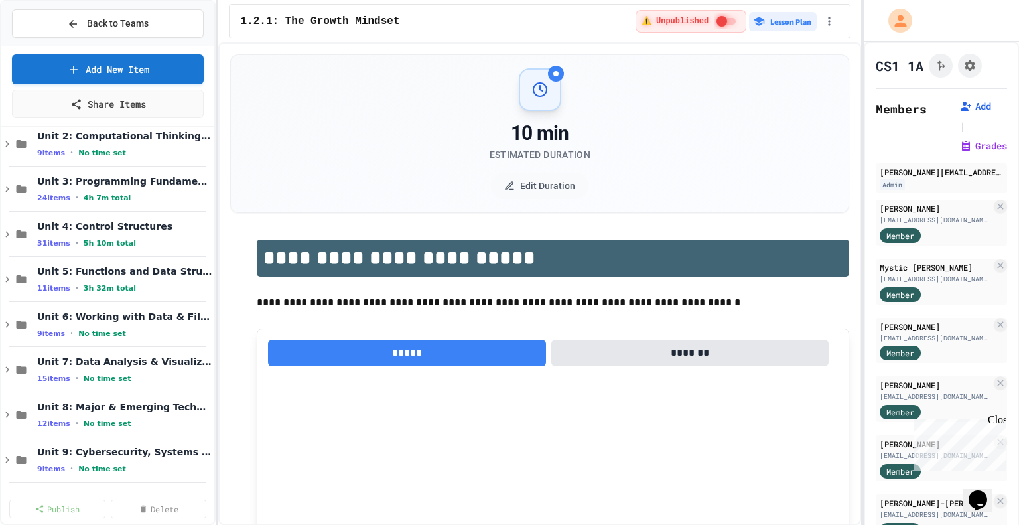
click at [350, 115] on div "10 min Estimated Duration Edit Duration" at bounding box center [540, 133] width 586 height 131
